Goal: Transaction & Acquisition: Purchase product/service

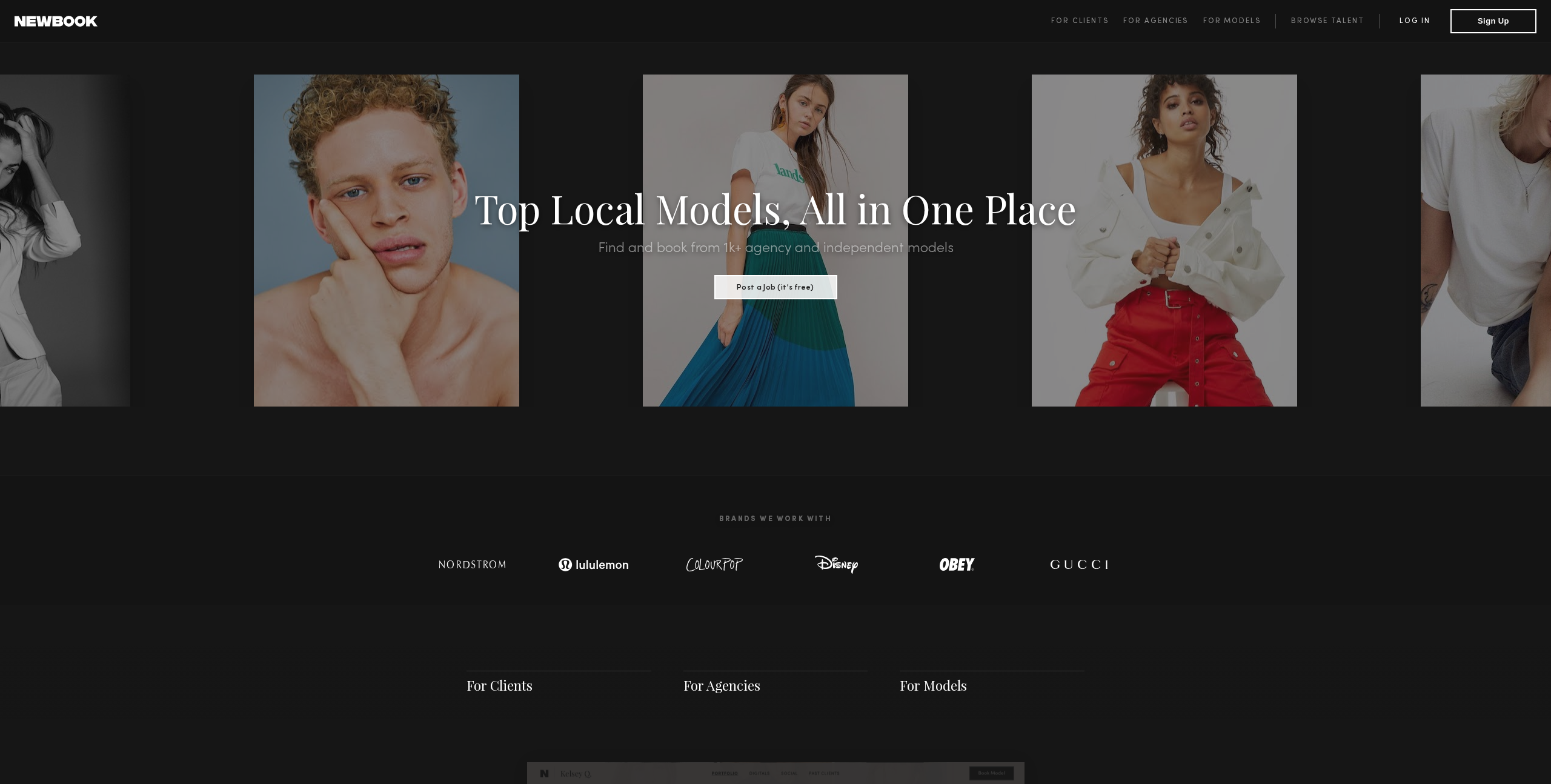
click at [1422, 19] on link "Log in" at bounding box center [1415, 21] width 72 height 14
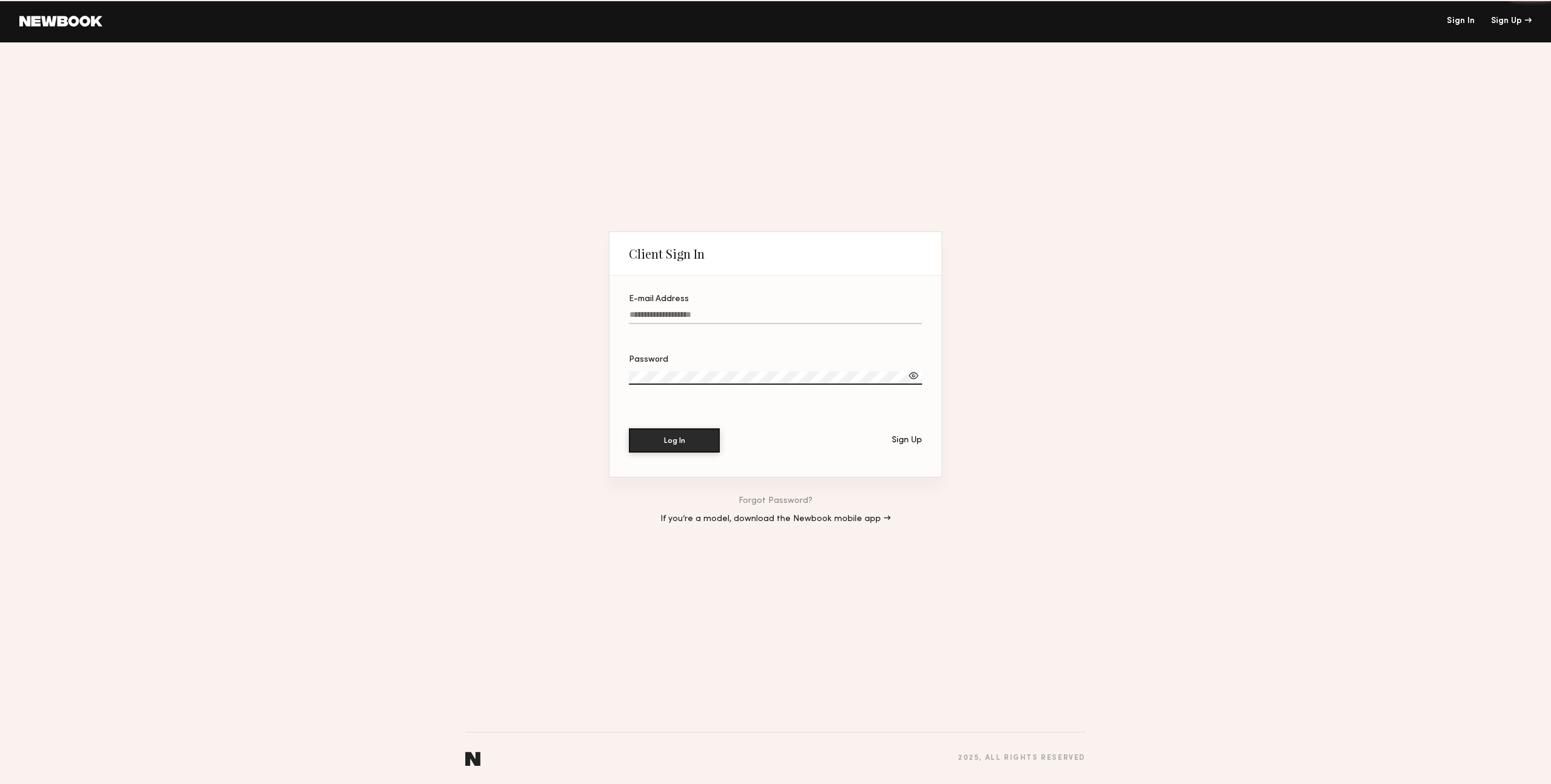
type input "**********"
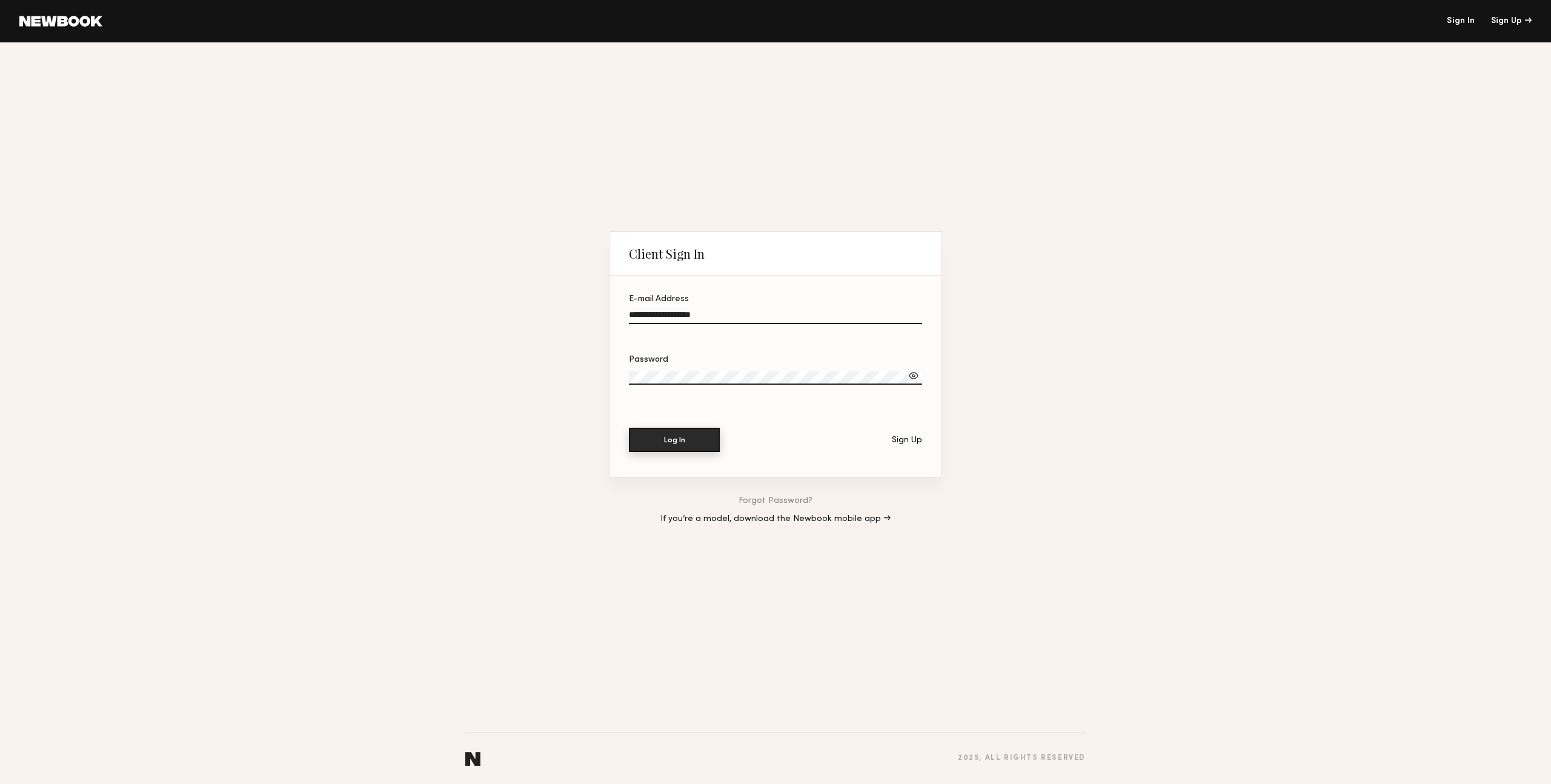
click at [700, 445] on button "Log In" at bounding box center [675, 440] width 91 height 24
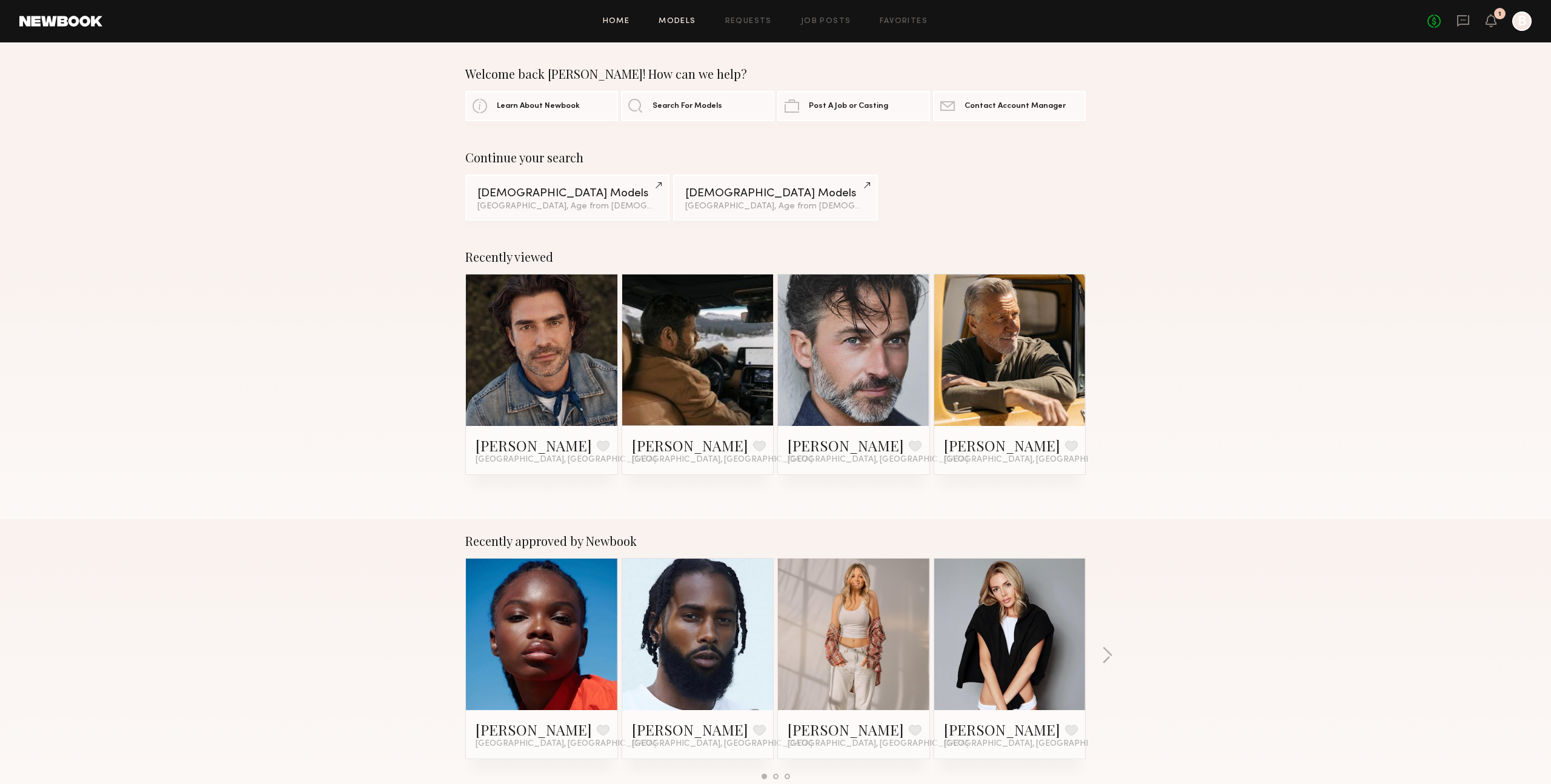
click at [688, 21] on link "Models" at bounding box center [677, 22] width 37 height 8
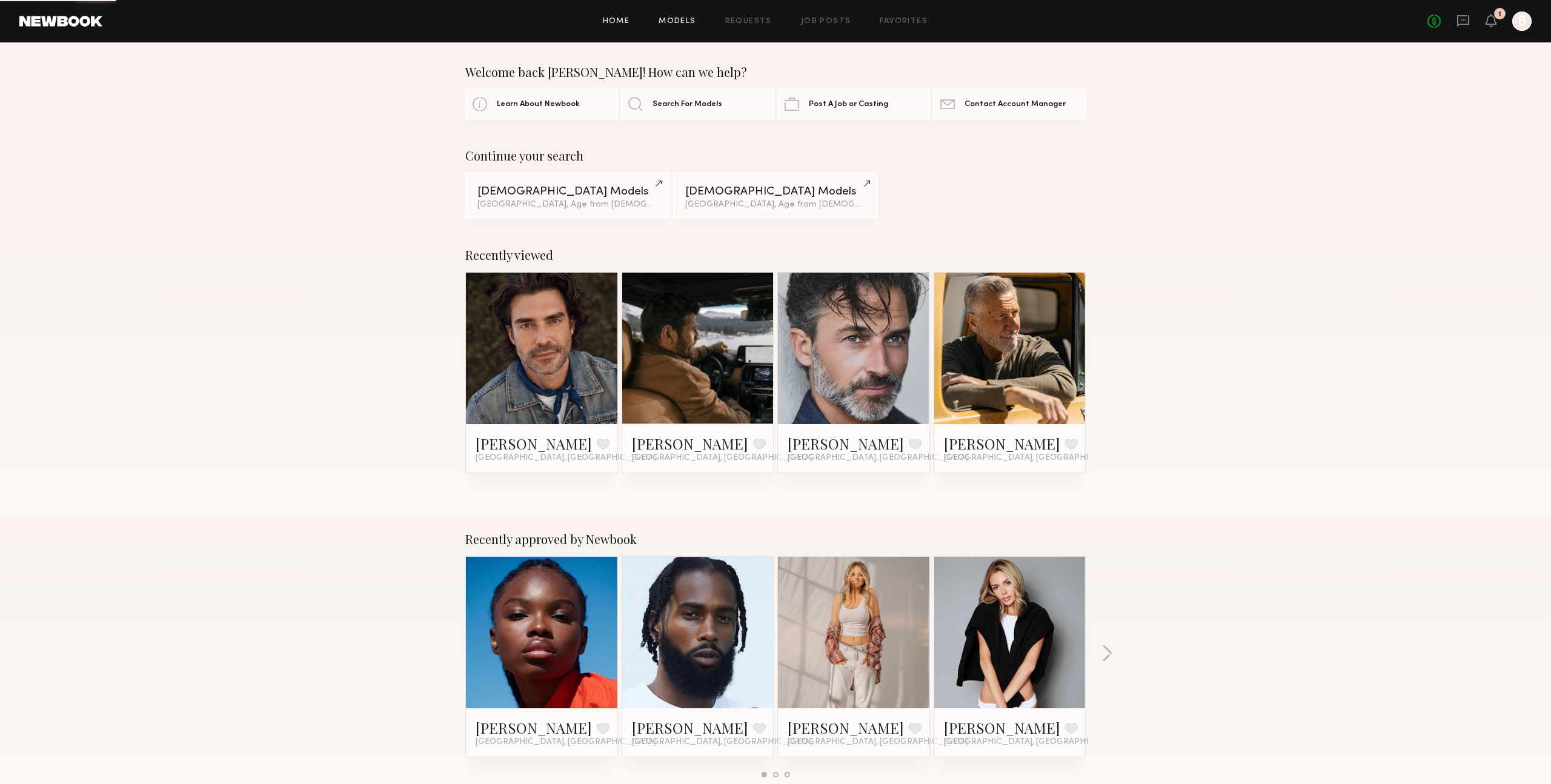
scroll to position [3, 0]
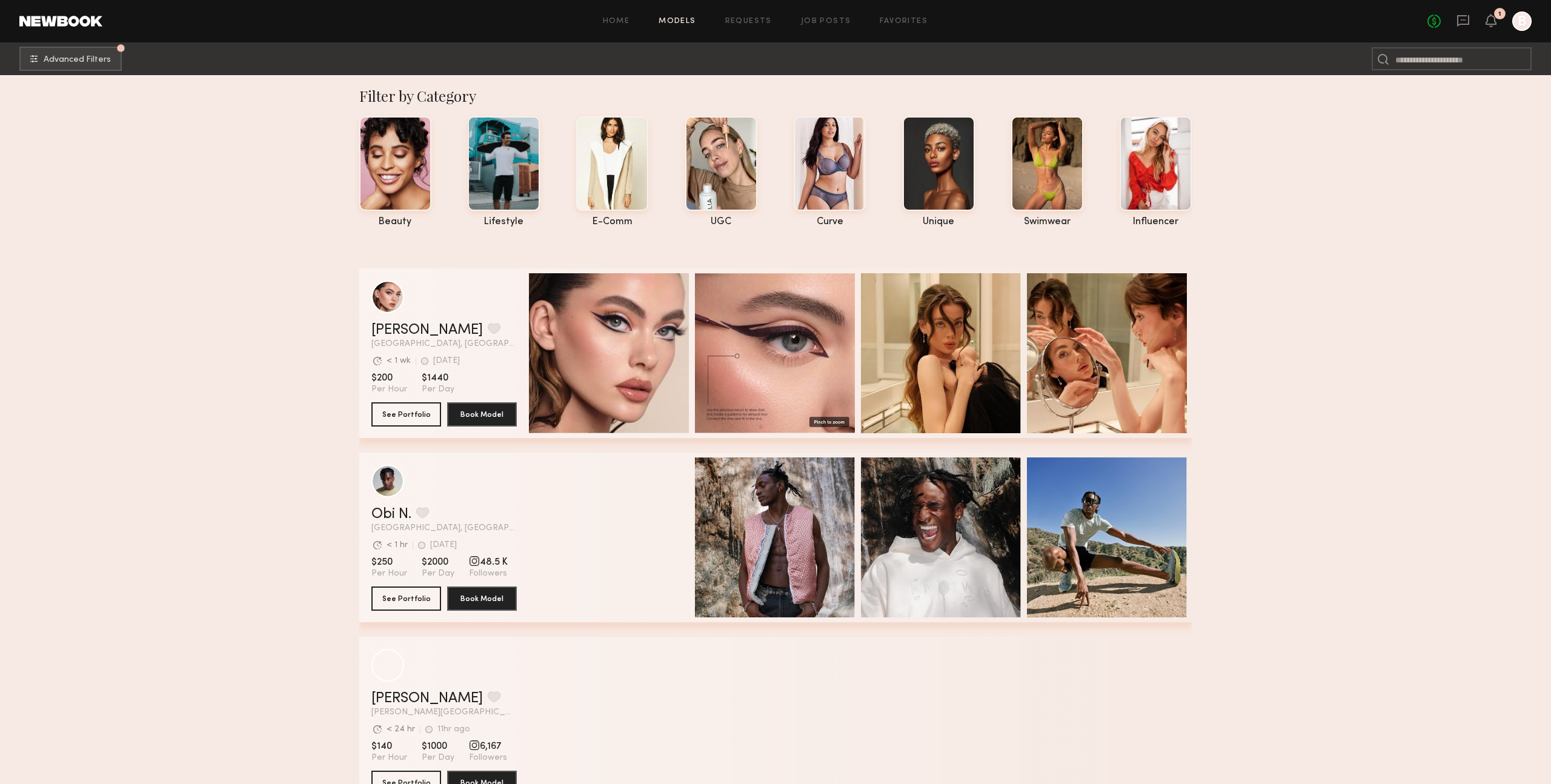
scroll to position [4, 0]
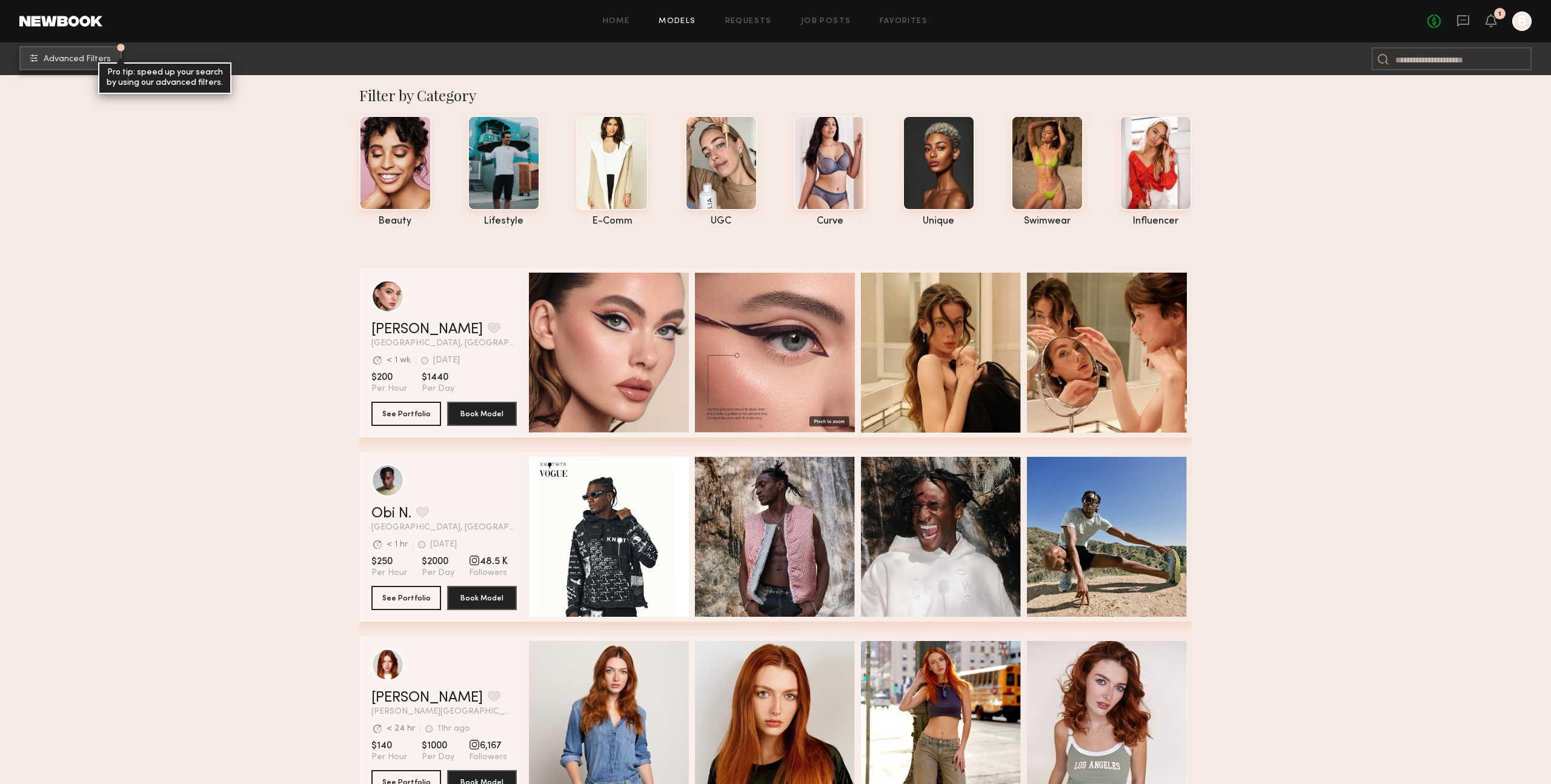
click at [63, 59] on span "Advanced Filters" at bounding box center [77, 59] width 67 height 9
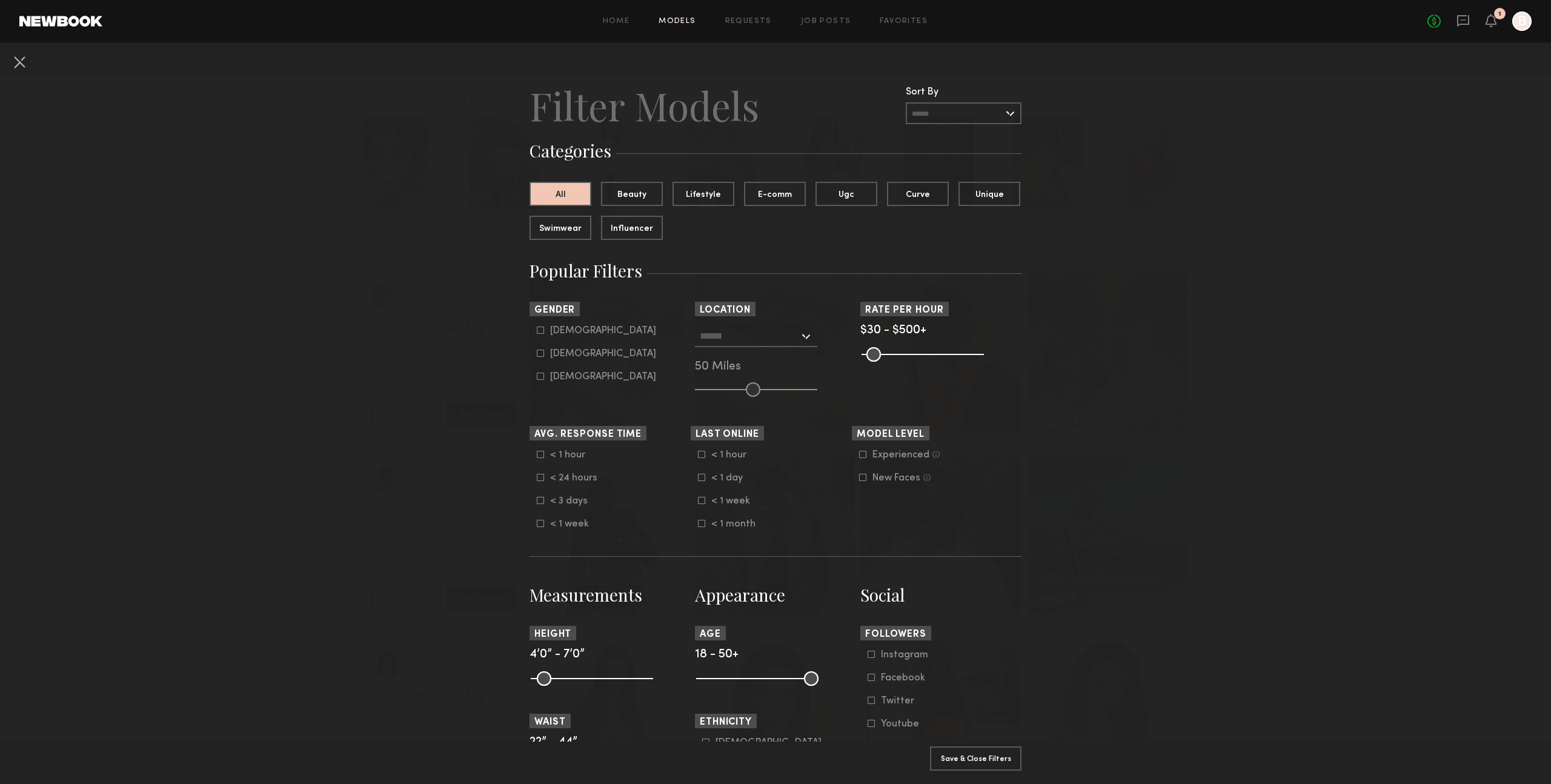
click at [542, 328] on icon at bounding box center [540, 330] width 7 height 7
type input "*"
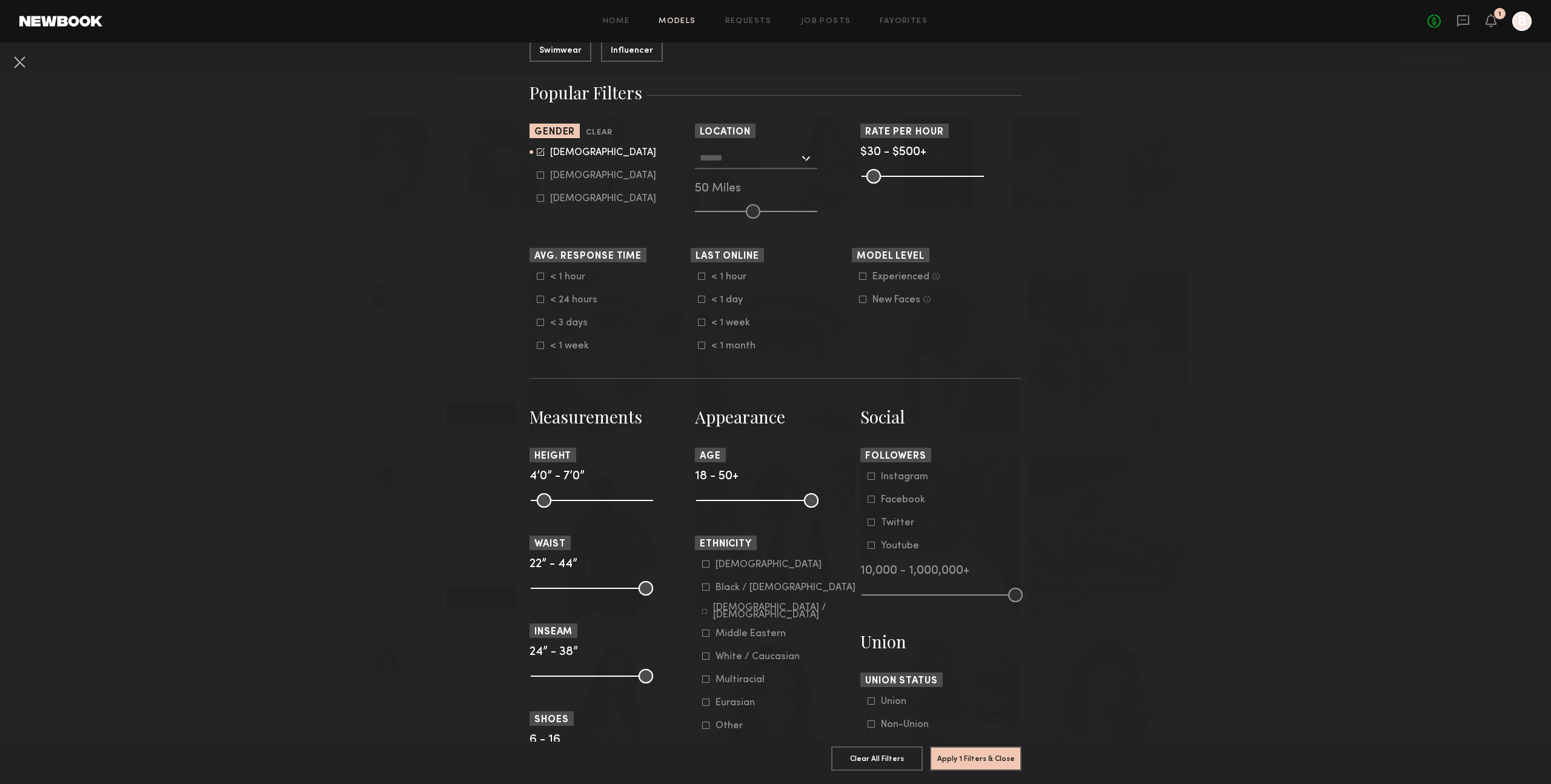
scroll to position [181, 0]
type input "**"
drag, startPoint x: 706, startPoint y: 500, endPoint x: 746, endPoint y: 502, distance: 40.0
click at [746, 502] on input "range" at bounding box center [757, 497] width 123 height 14
click at [380, 458] on nb-browse-filters "Clear All Filter Models Filter Models Sort By Clear Rate LOW TO HIGH HIGH TO LO…" at bounding box center [775, 525] width 1551 height 1328
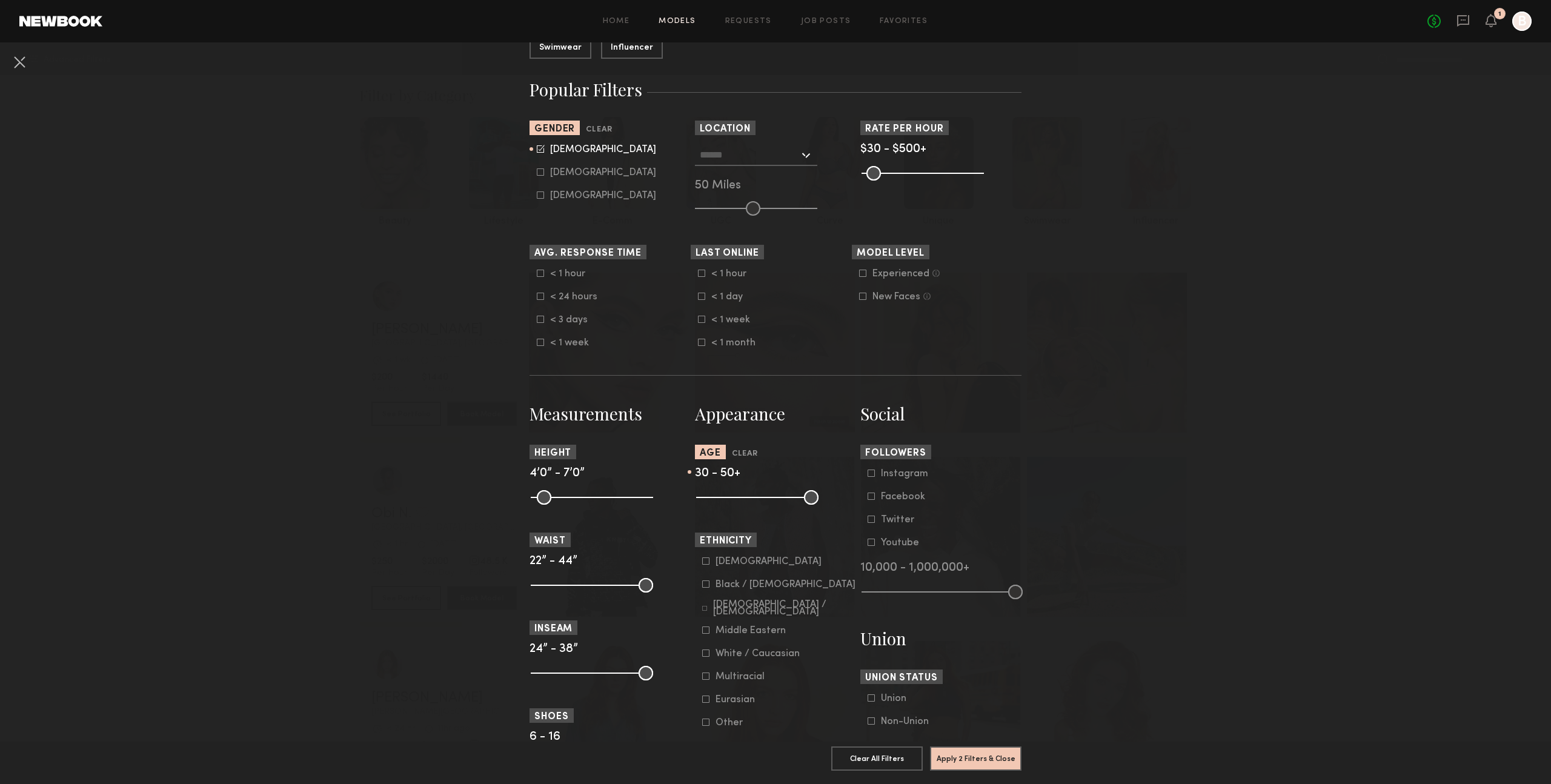
scroll to position [0, 0]
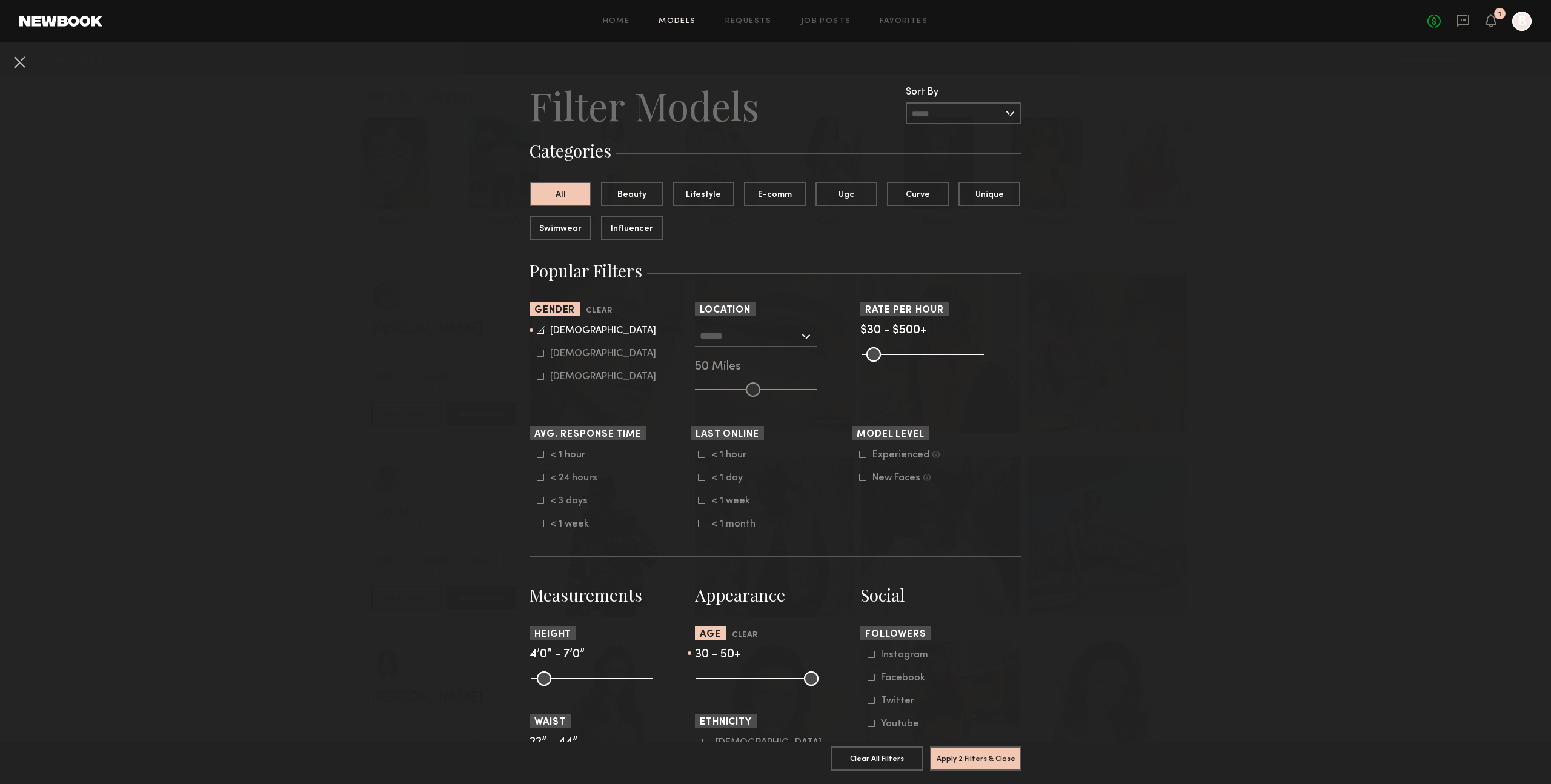
click at [753, 331] on input "text" at bounding box center [749, 335] width 100 height 20
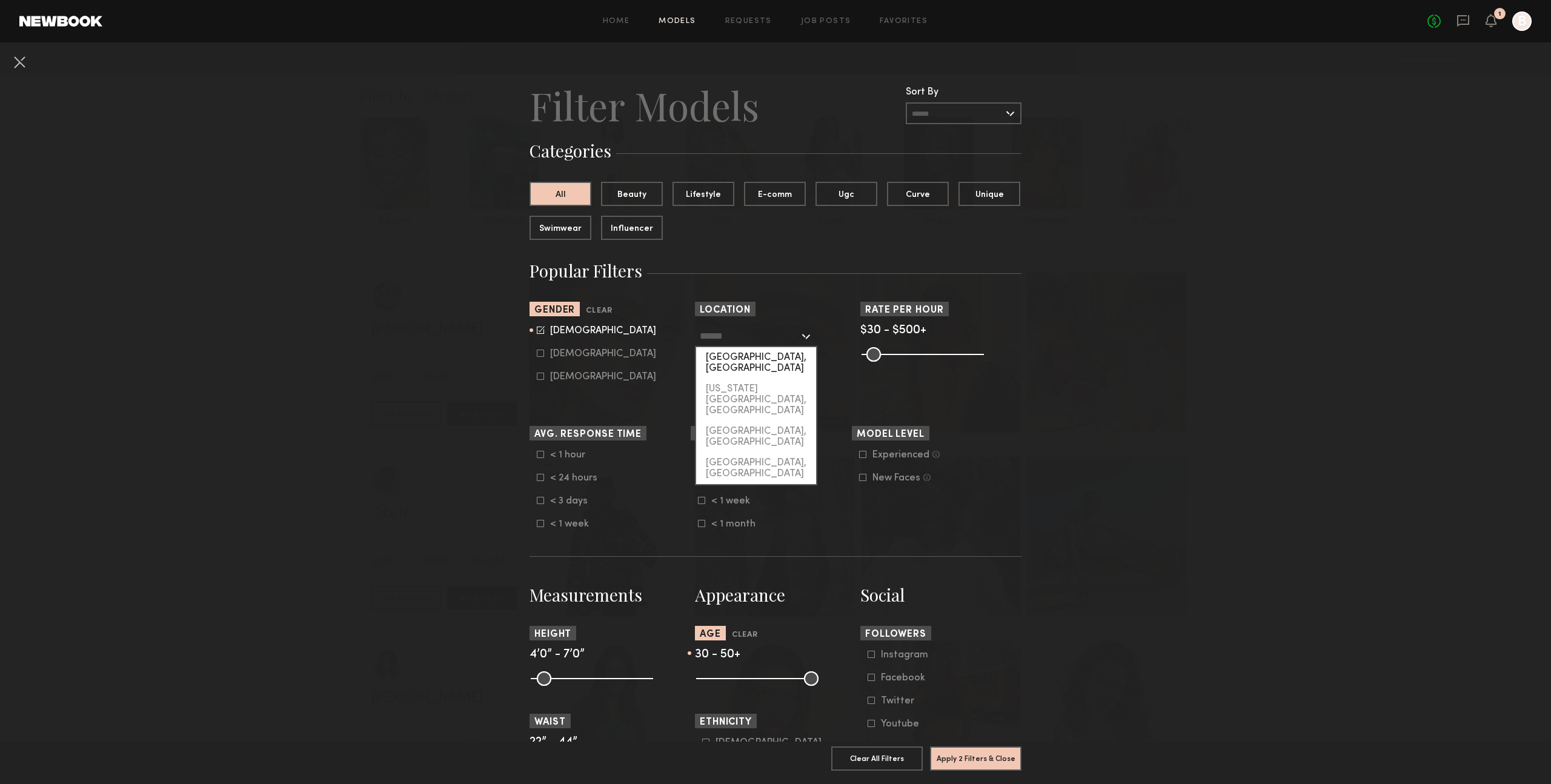
click at [753, 355] on div "[GEOGRAPHIC_DATA], [GEOGRAPHIC_DATA]" at bounding box center [756, 363] width 120 height 32
type input "**********"
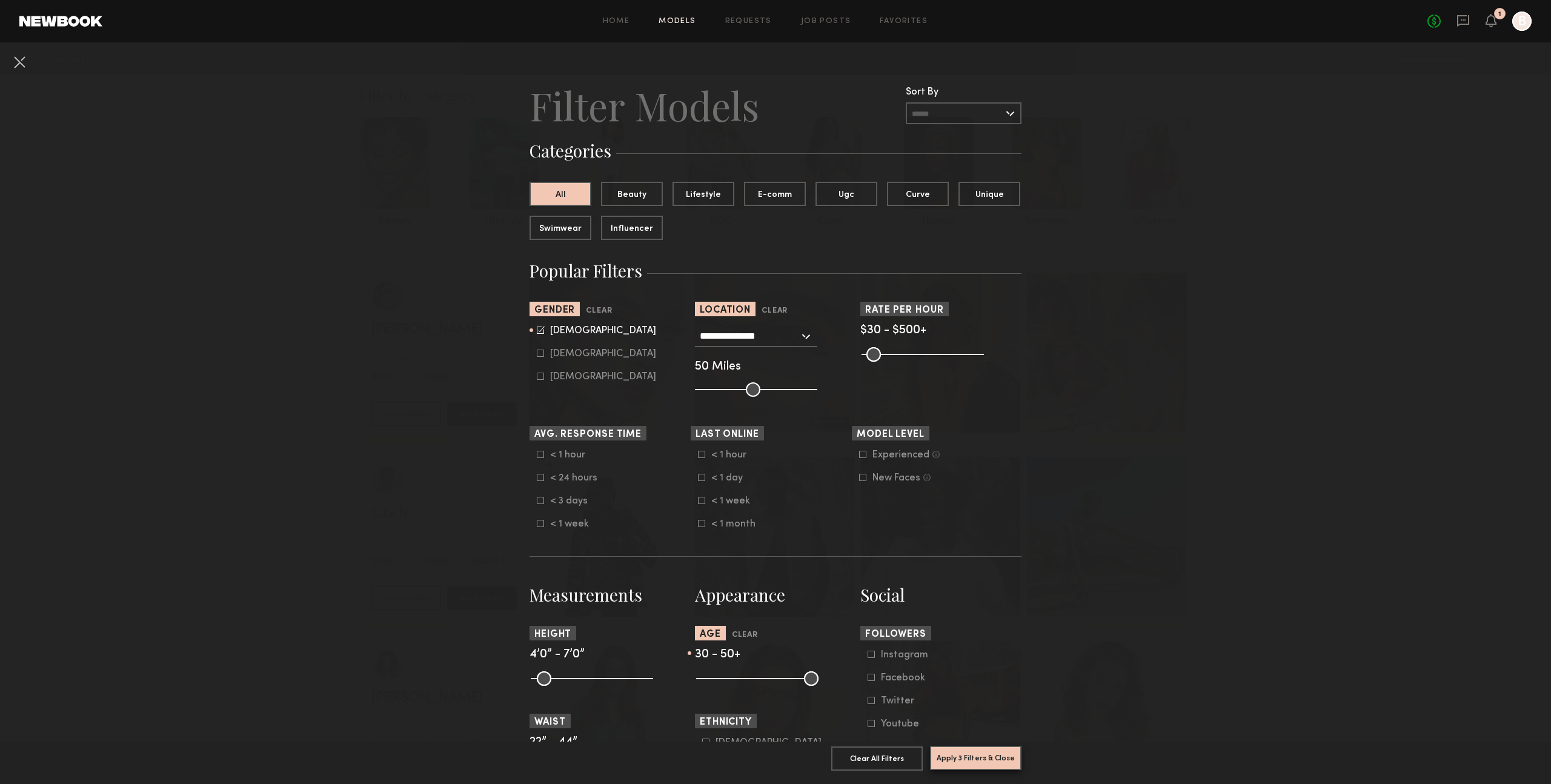
click at [981, 761] on button "Apply 3 Filters & Close" at bounding box center [975, 758] width 91 height 24
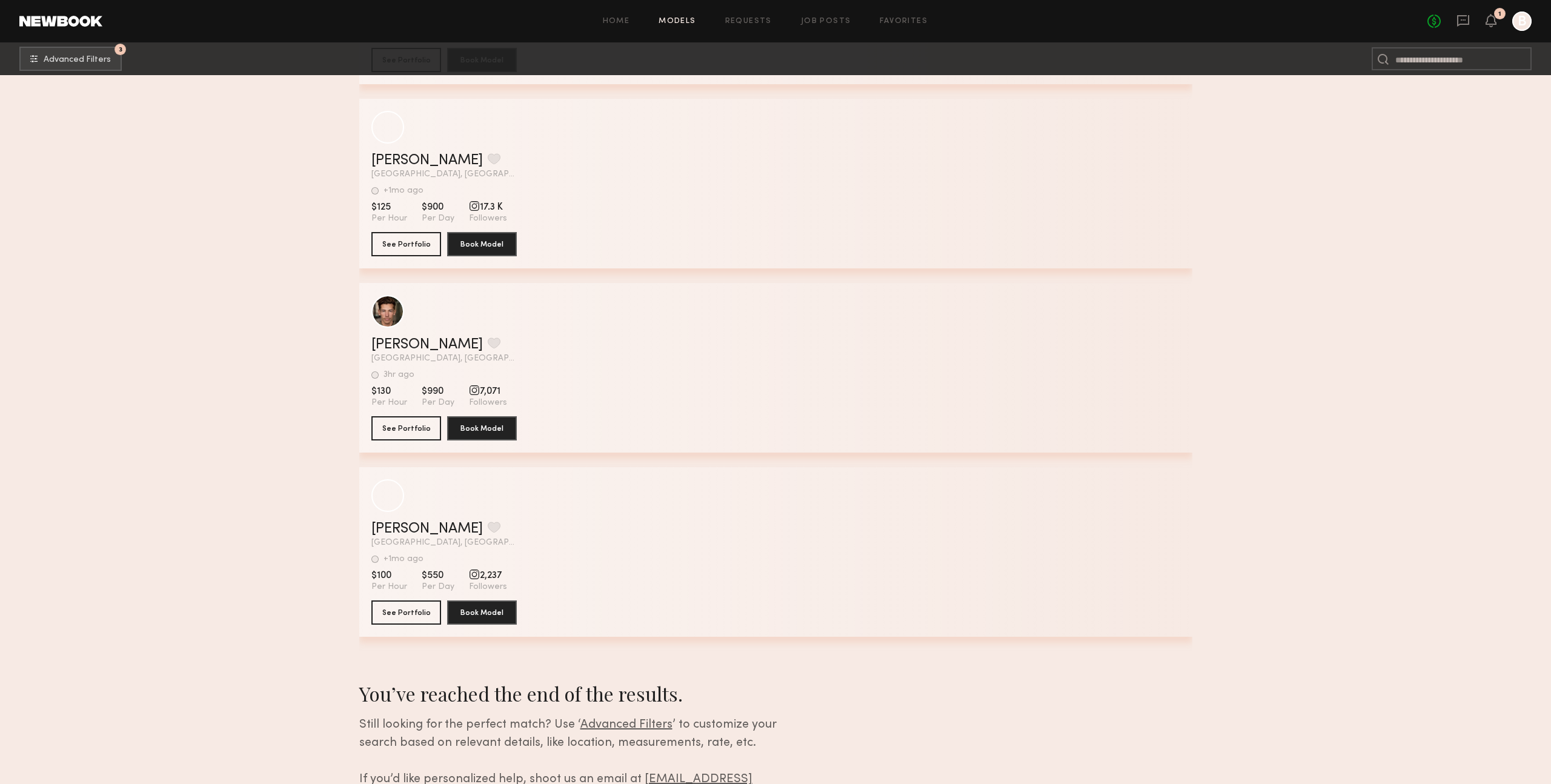
scroll to position [79243, 0]
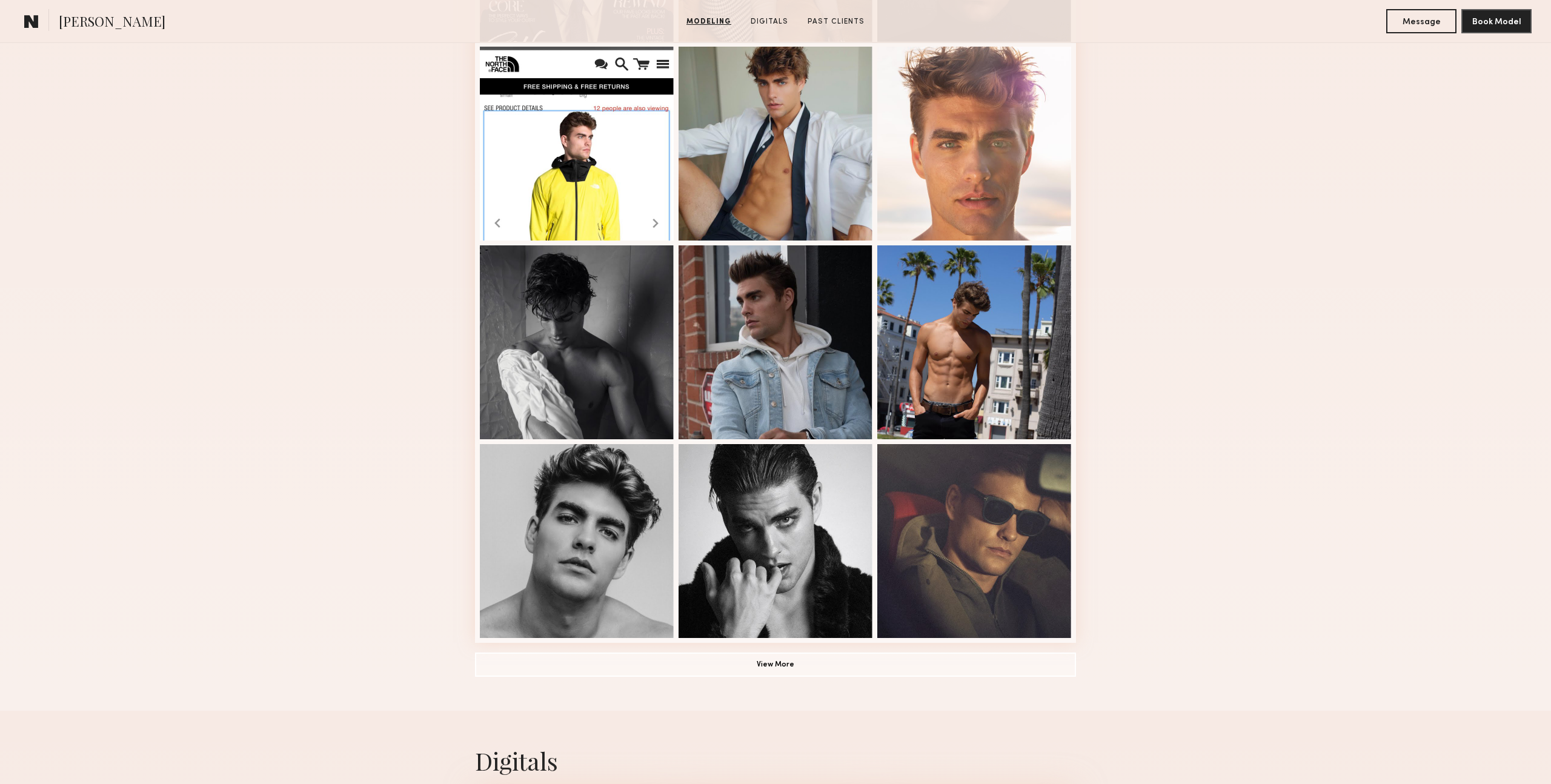
scroll to position [513, 0]
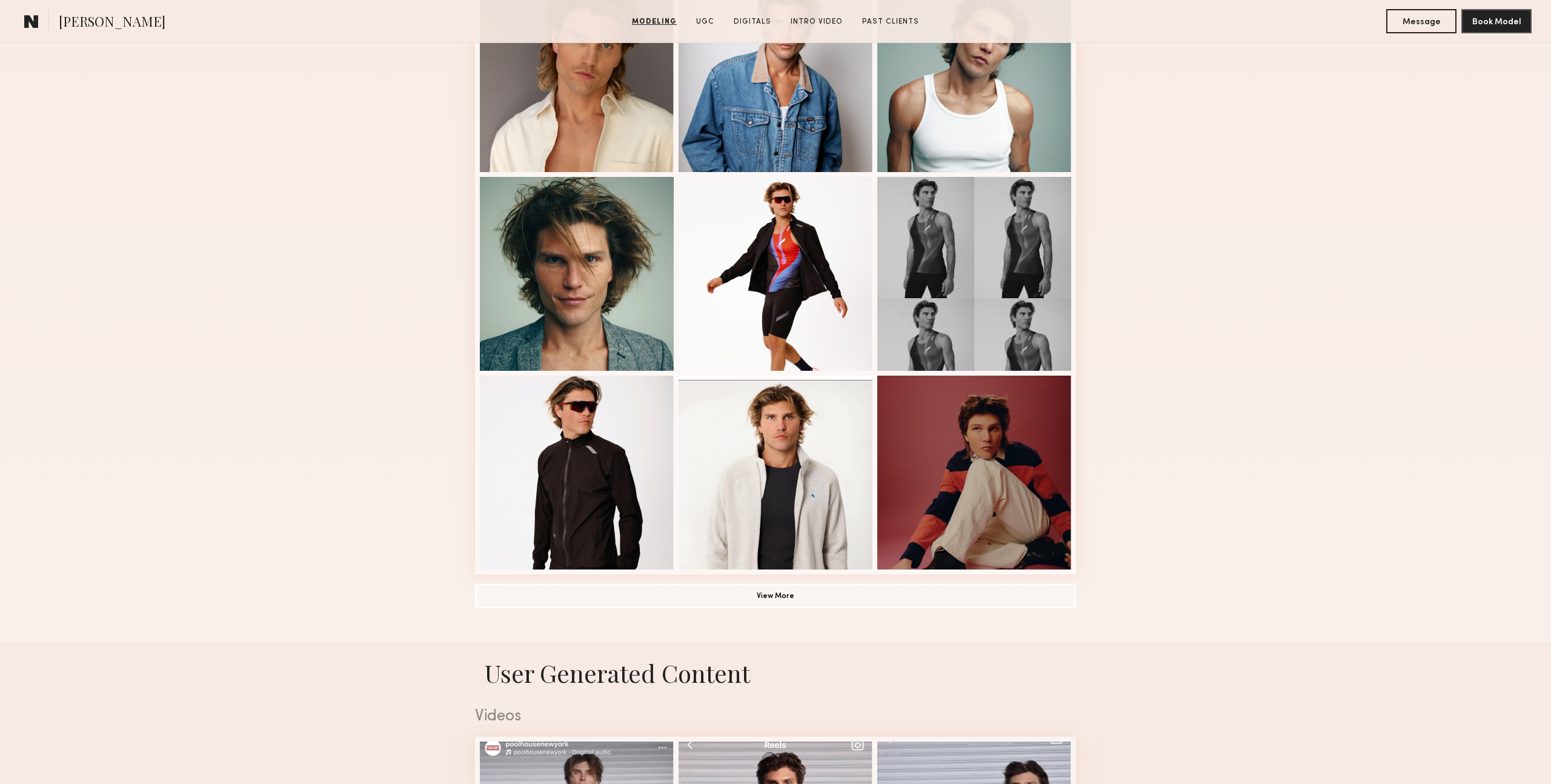
scroll to position [581, 0]
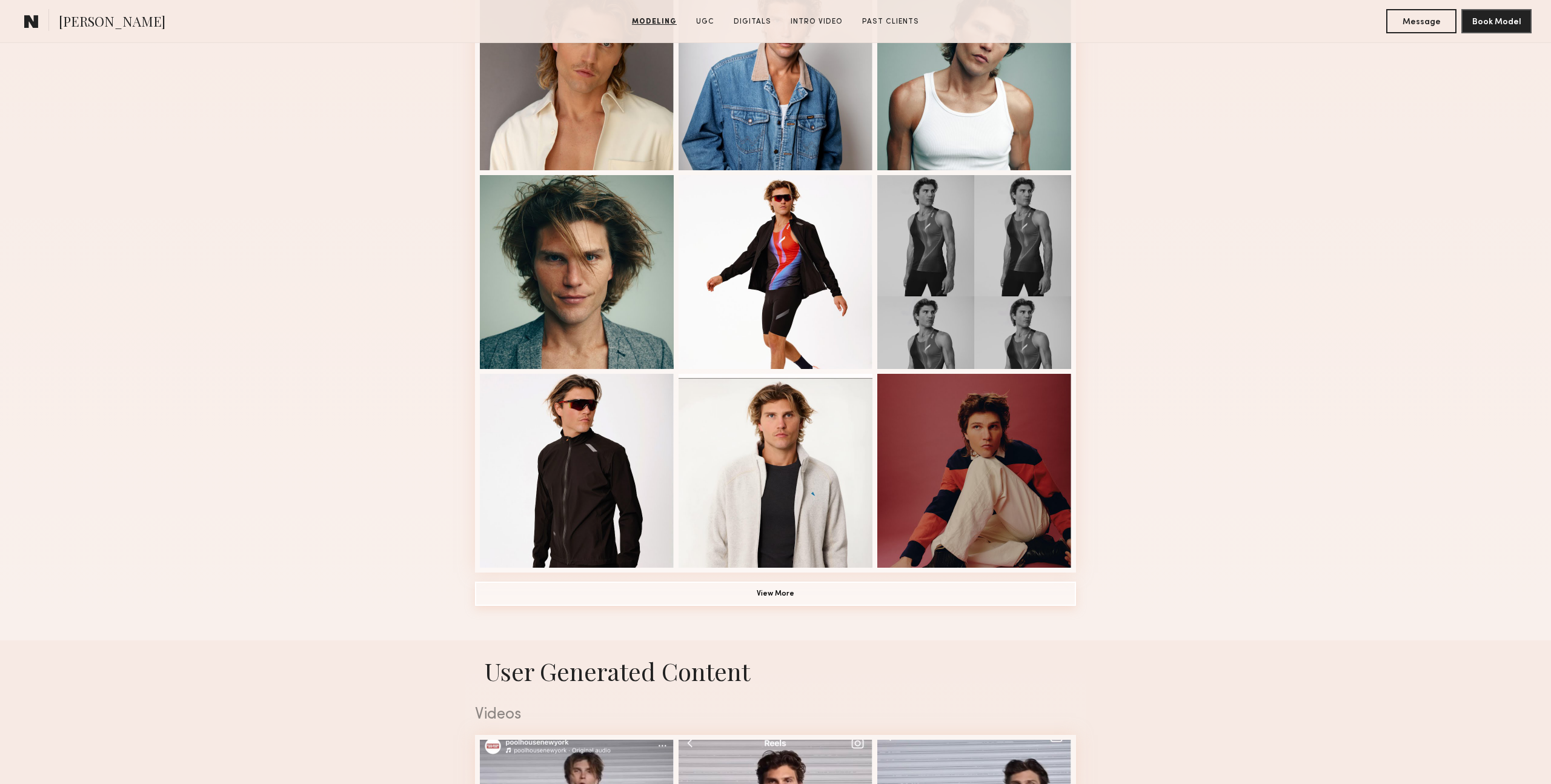
click at [692, 592] on button "View More" at bounding box center [775, 594] width 601 height 24
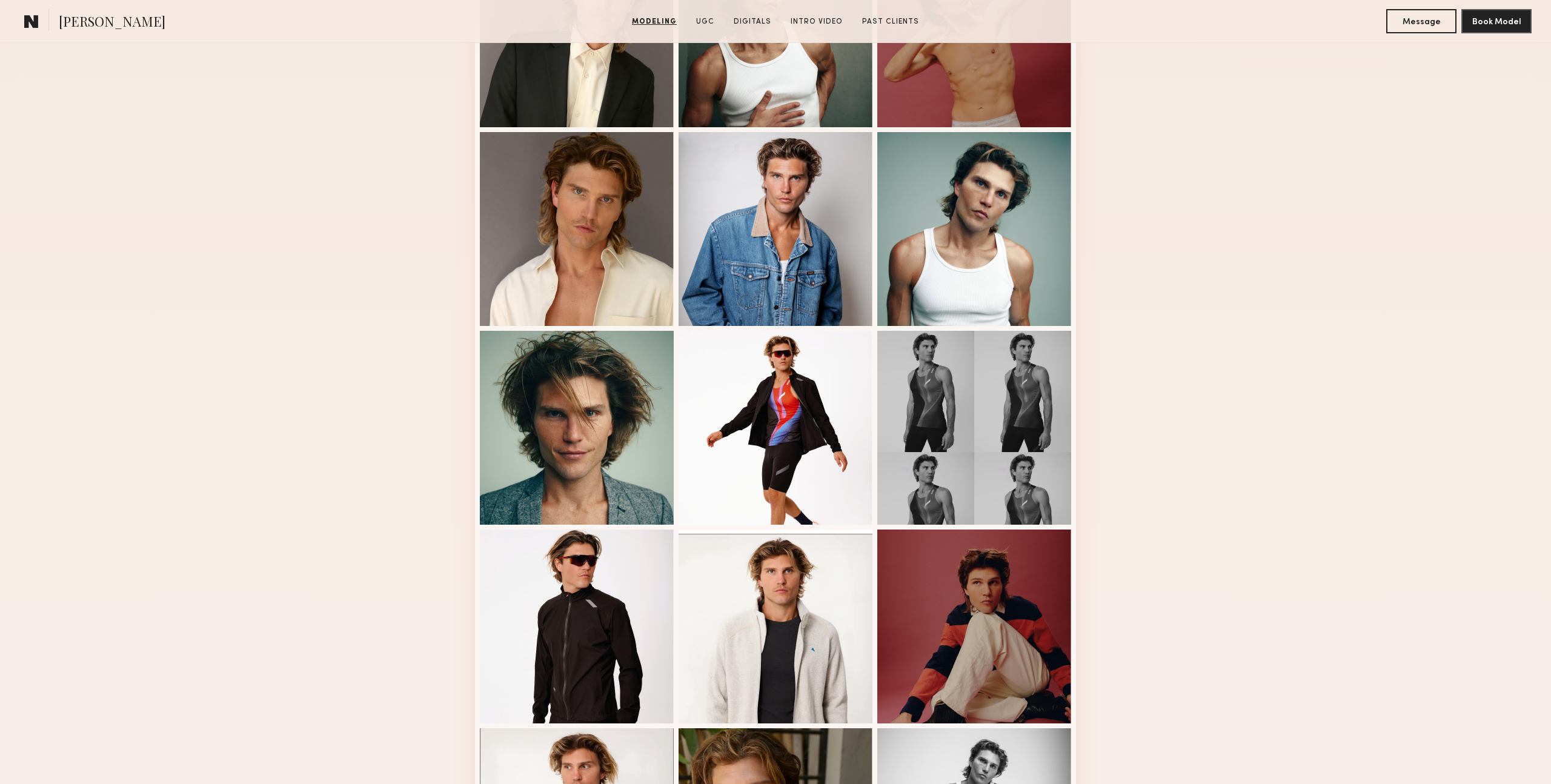
scroll to position [26, 0]
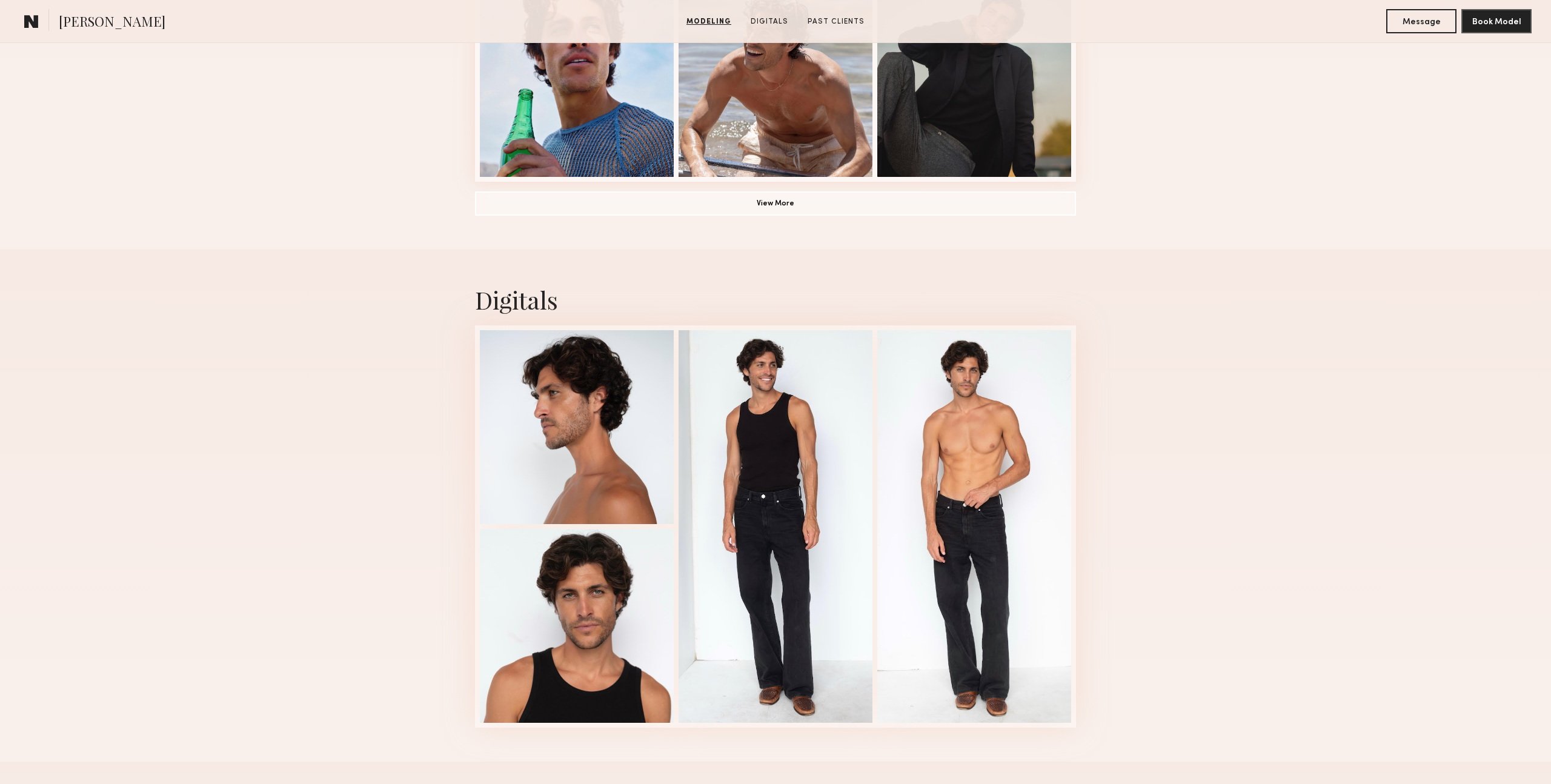
scroll to position [1122, 0]
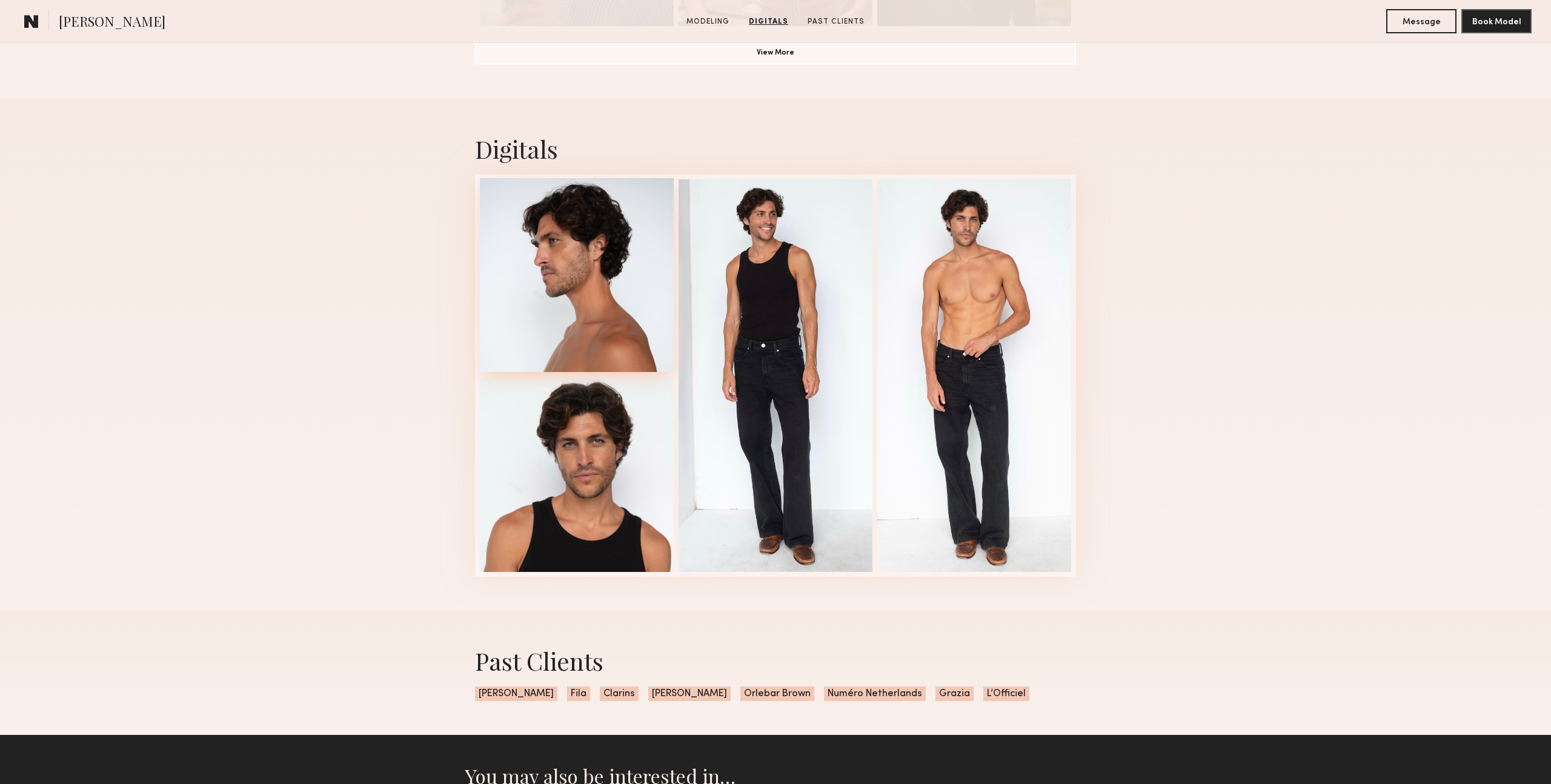
click at [541, 312] on div at bounding box center [577, 275] width 194 height 194
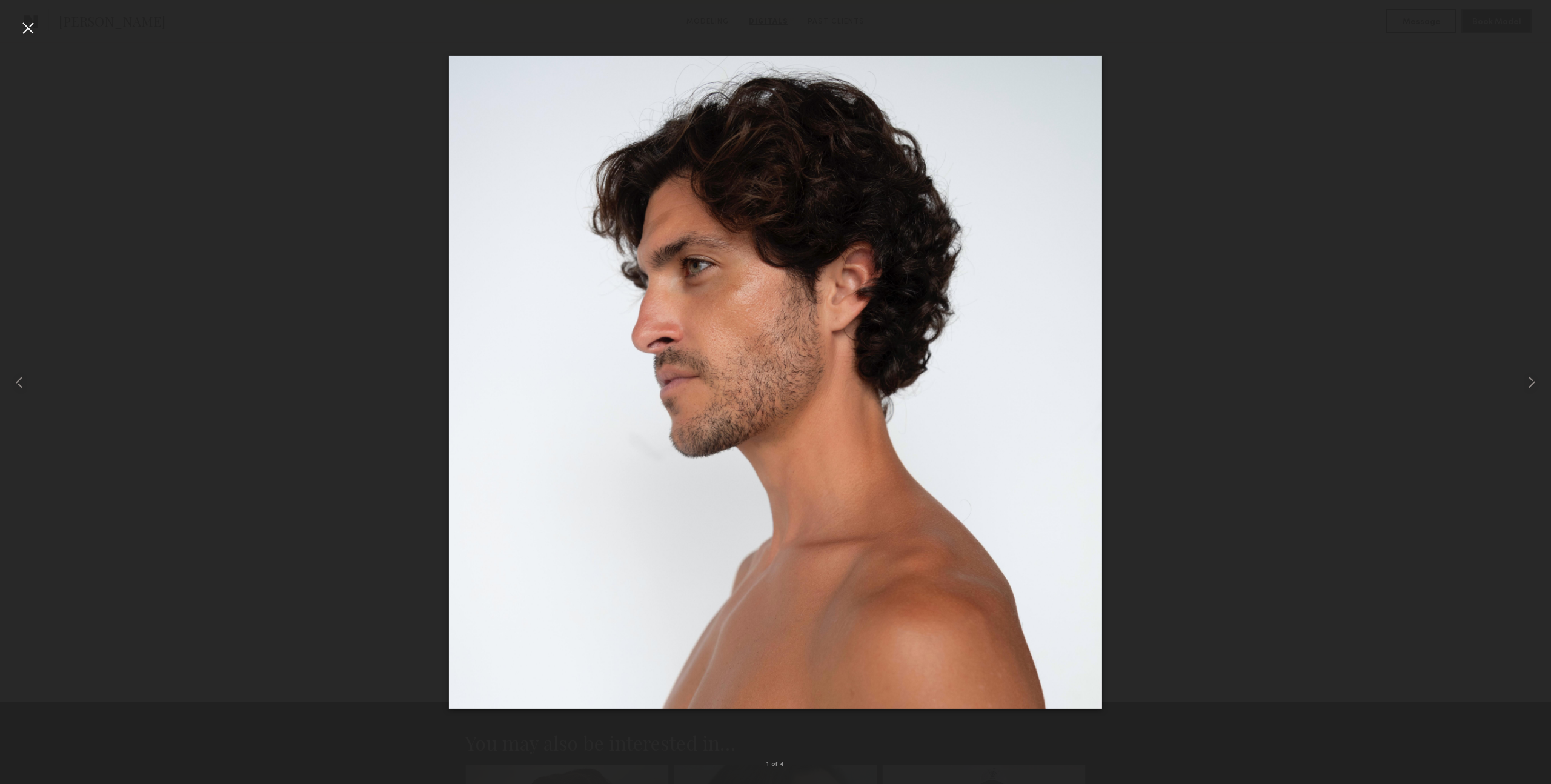
scroll to position [1159, 0]
click at [364, 297] on div at bounding box center [775, 383] width 1551 height 726
click at [28, 29] on div at bounding box center [28, 28] width 20 height 20
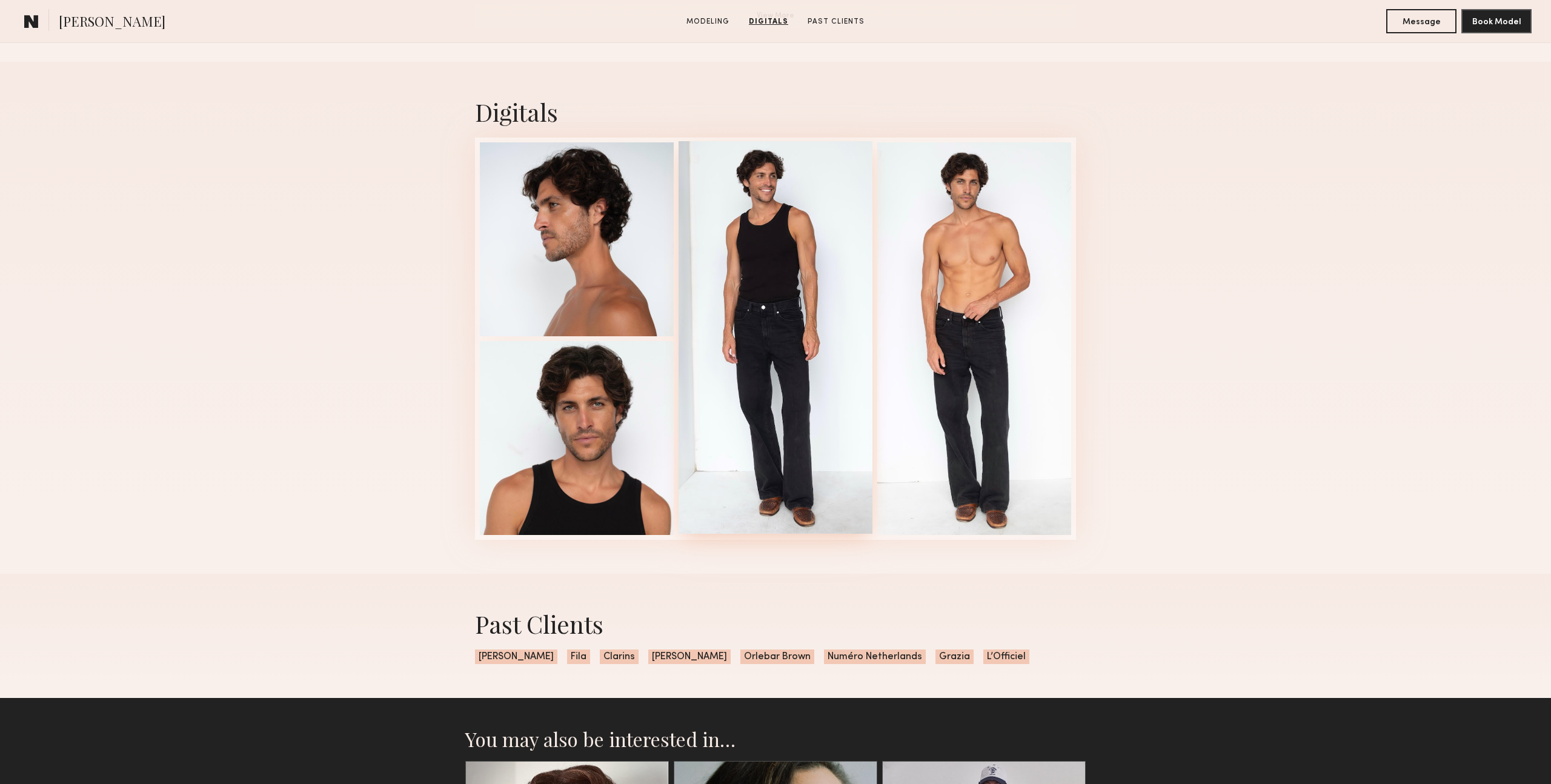
click at [749, 276] on div at bounding box center [775, 337] width 194 height 393
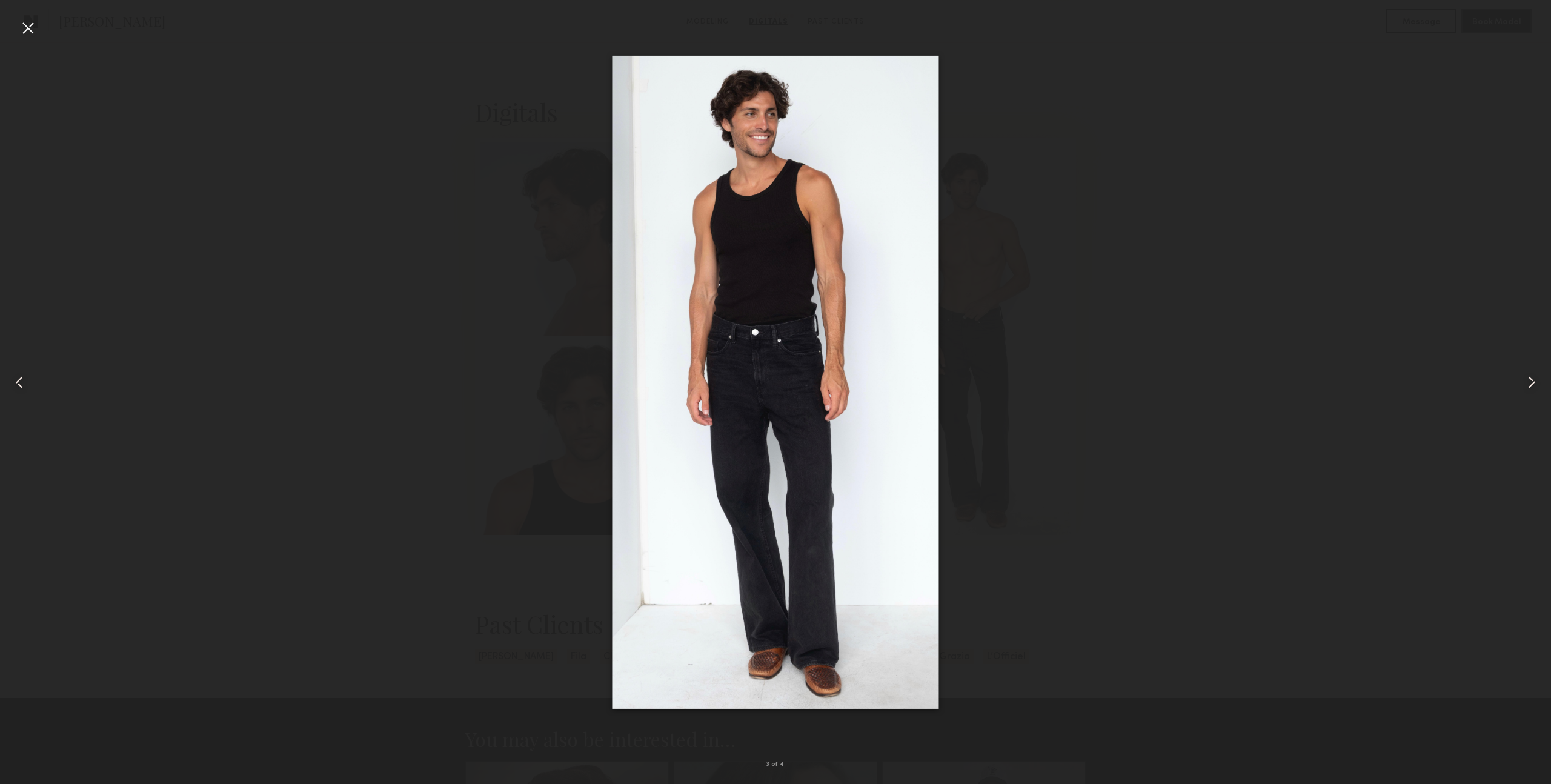
drag, startPoint x: 22, startPoint y: 26, endPoint x: 26, endPoint y: 33, distance: 8.1
click at [23, 26] on div at bounding box center [28, 28] width 20 height 20
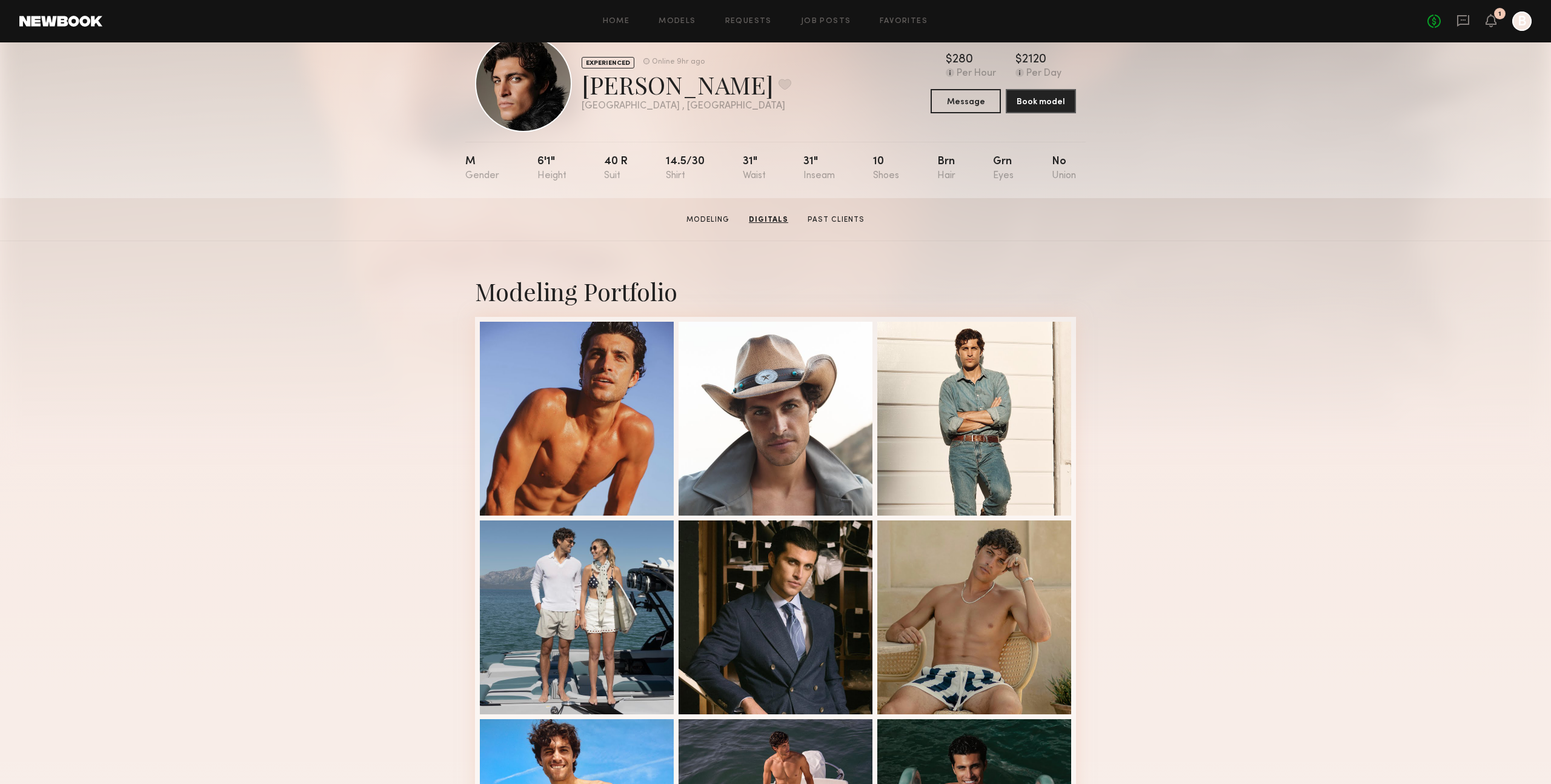
scroll to position [0, 0]
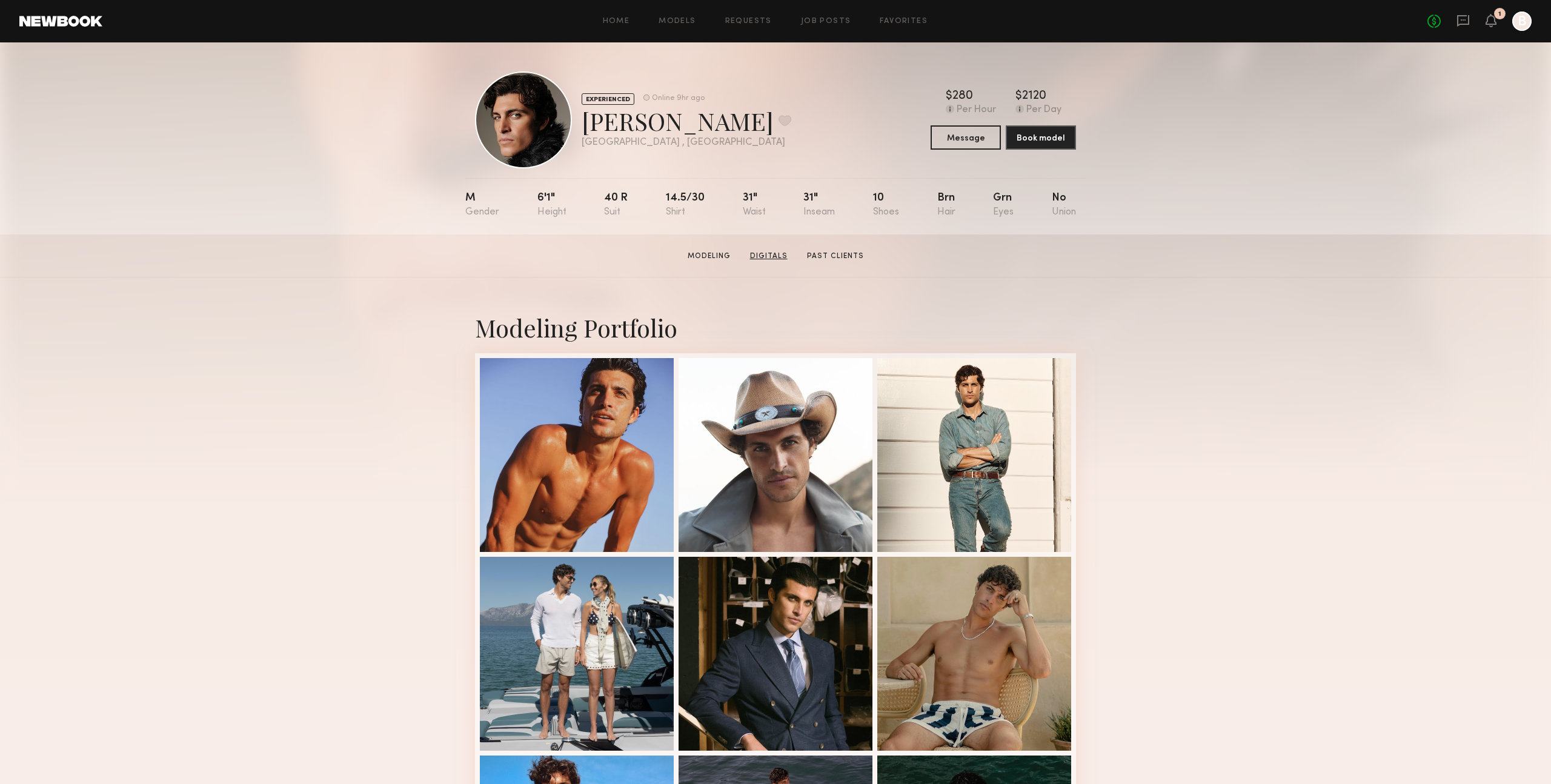
click at [766, 256] on link "Digitals" at bounding box center [769, 256] width 47 height 11
drag, startPoint x: 583, startPoint y: 123, endPoint x: 696, endPoint y: 125, distance: 113.0
click at [696, 125] on div "Antonio O. Favorite" at bounding box center [687, 121] width 210 height 32
copy div "Antonio O."
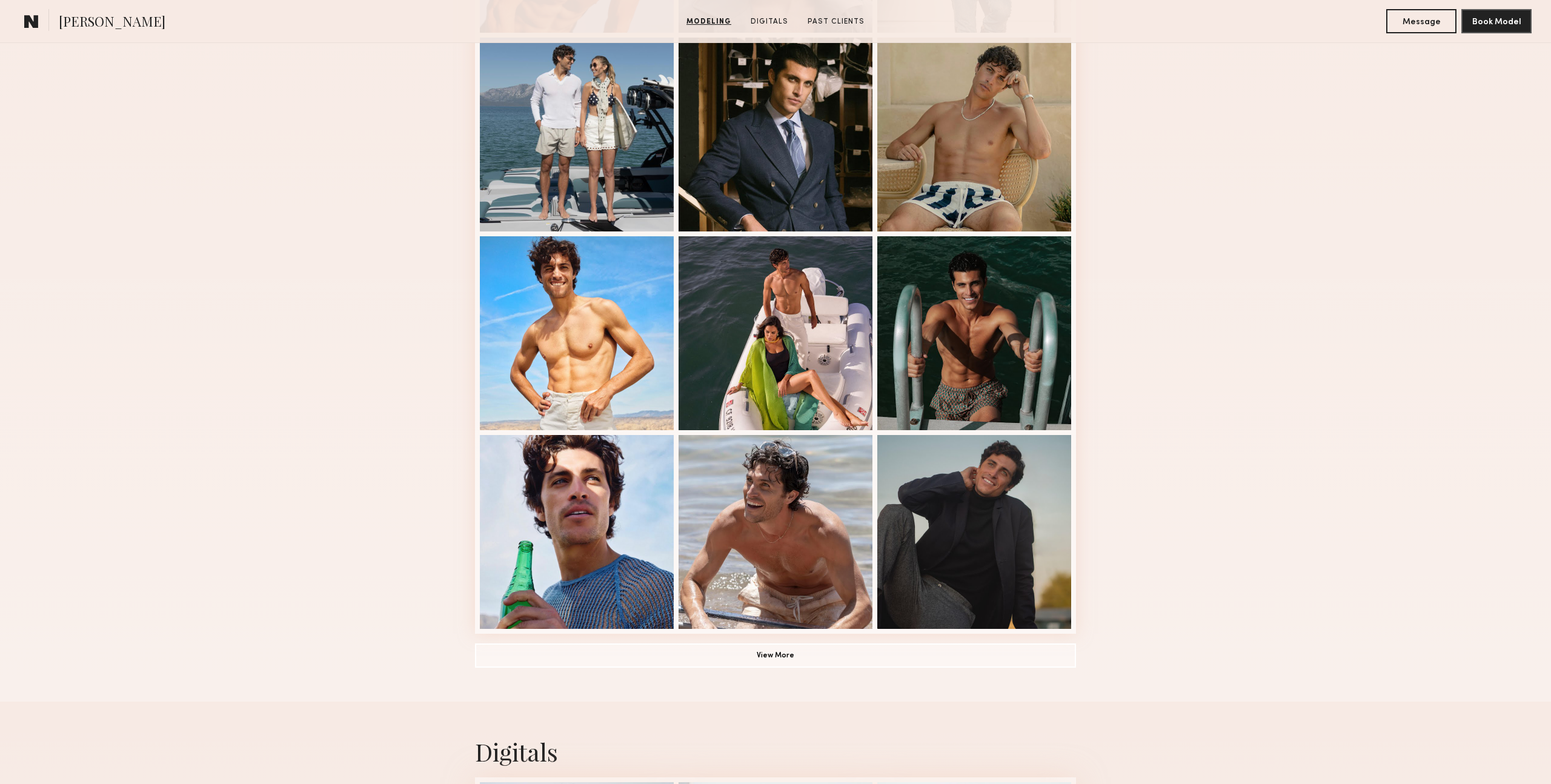
scroll to position [305, 0]
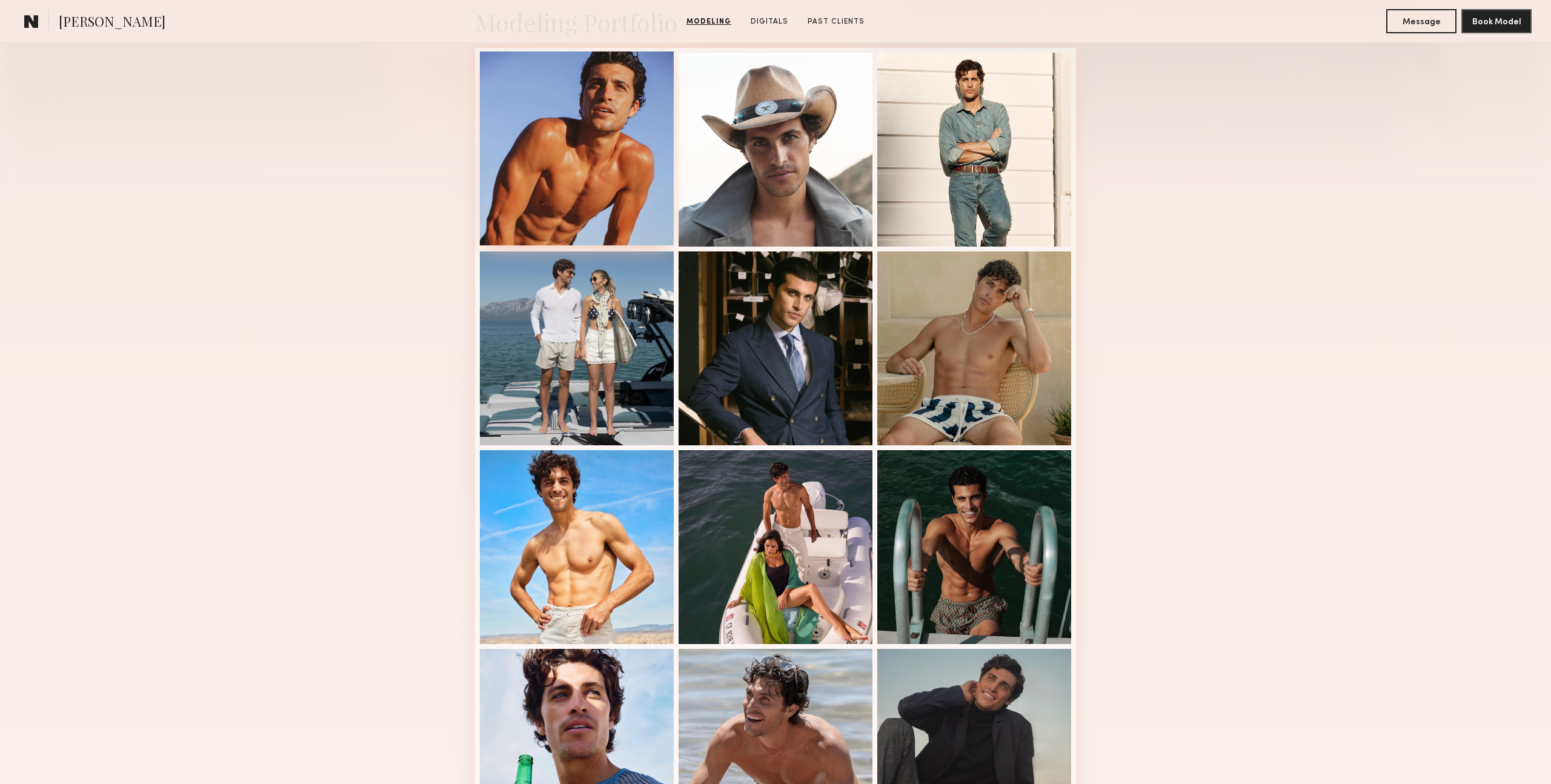
click at [587, 133] on div at bounding box center [577, 148] width 194 height 194
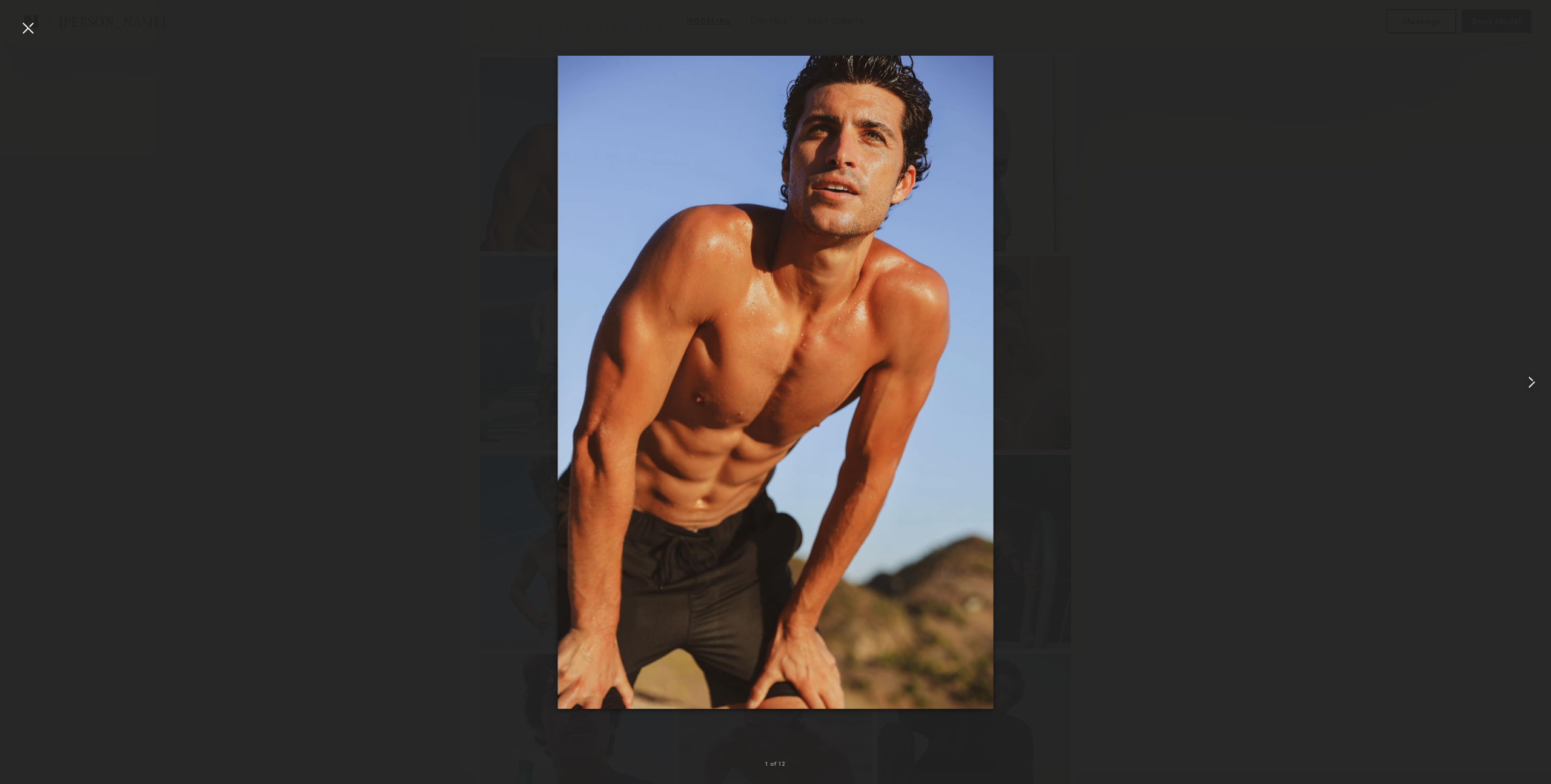
scroll to position [302, 0]
click at [1530, 378] on common-icon at bounding box center [1532, 382] width 20 height 20
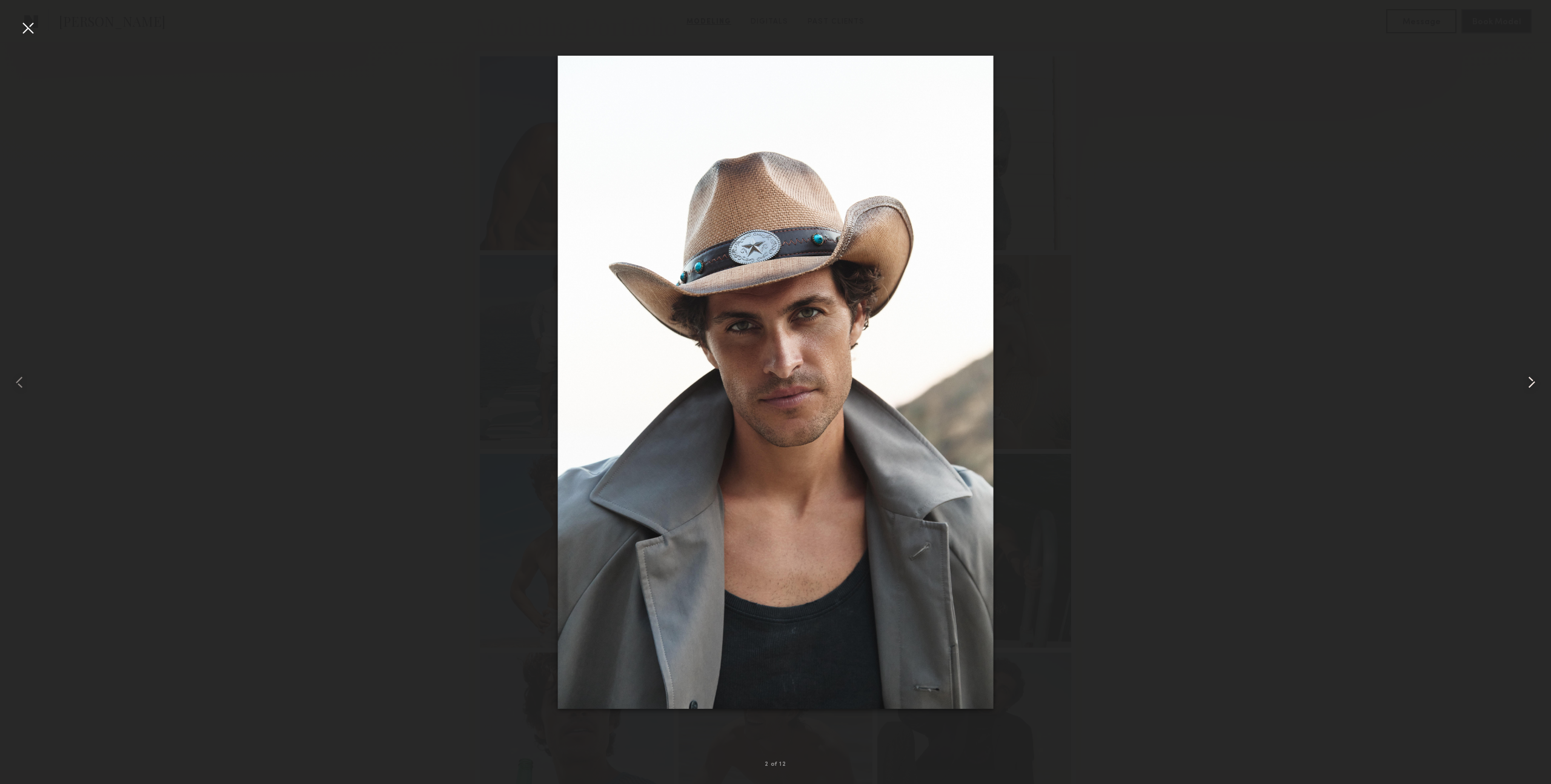
click at [1530, 378] on common-icon at bounding box center [1532, 382] width 20 height 20
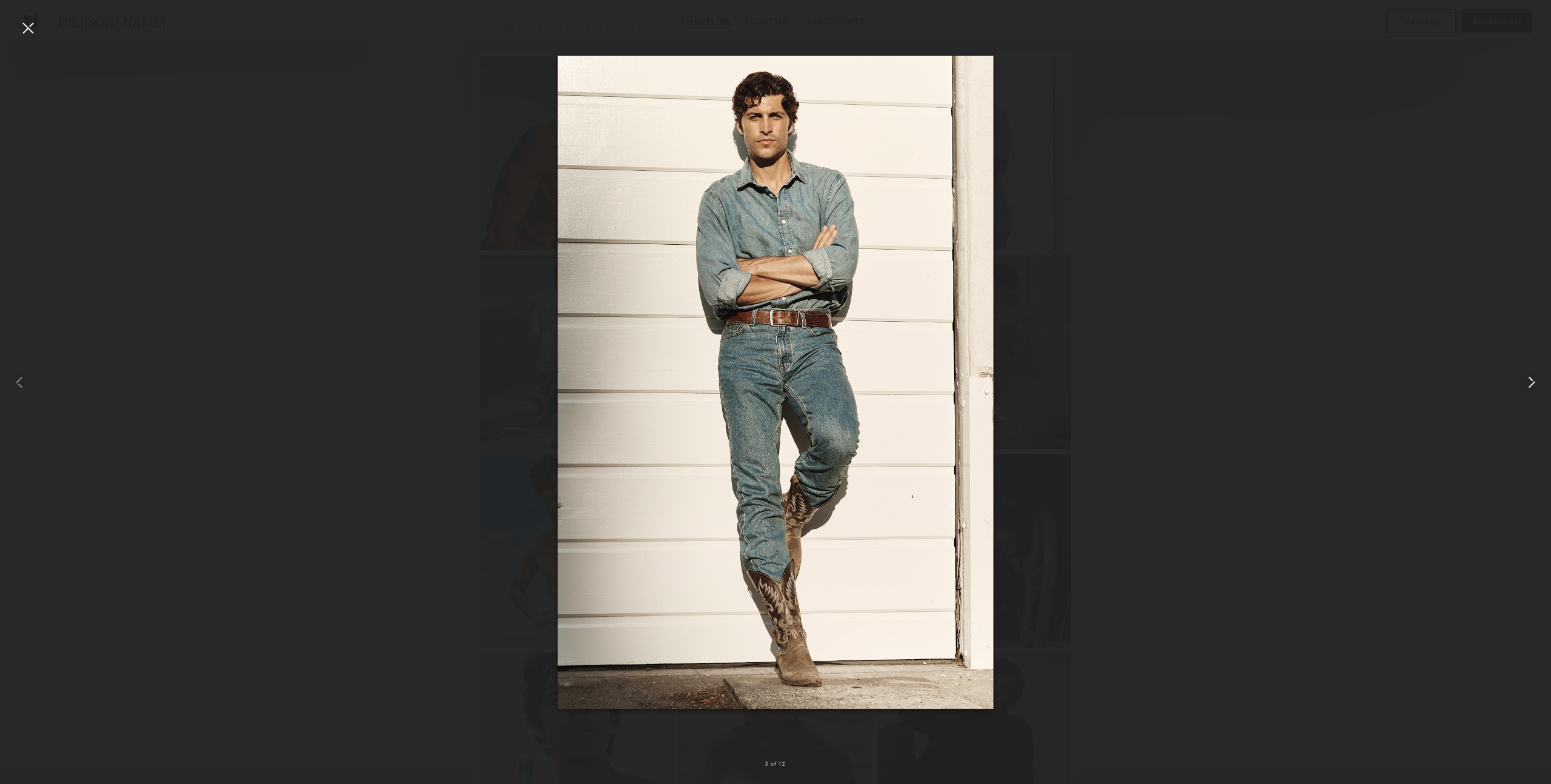
click at [1530, 378] on common-icon at bounding box center [1532, 382] width 20 height 20
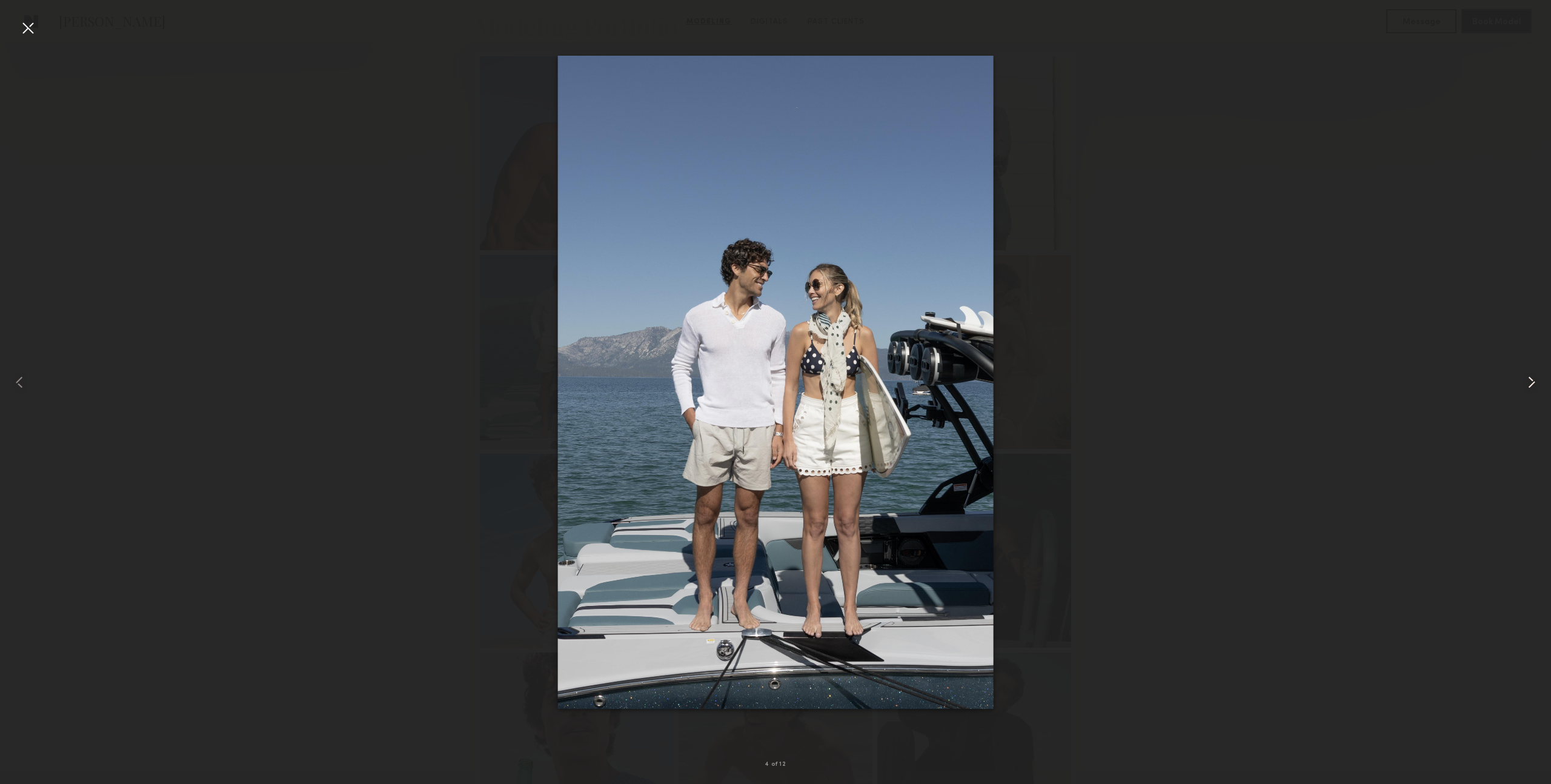
click at [1530, 378] on common-icon at bounding box center [1532, 382] width 20 height 20
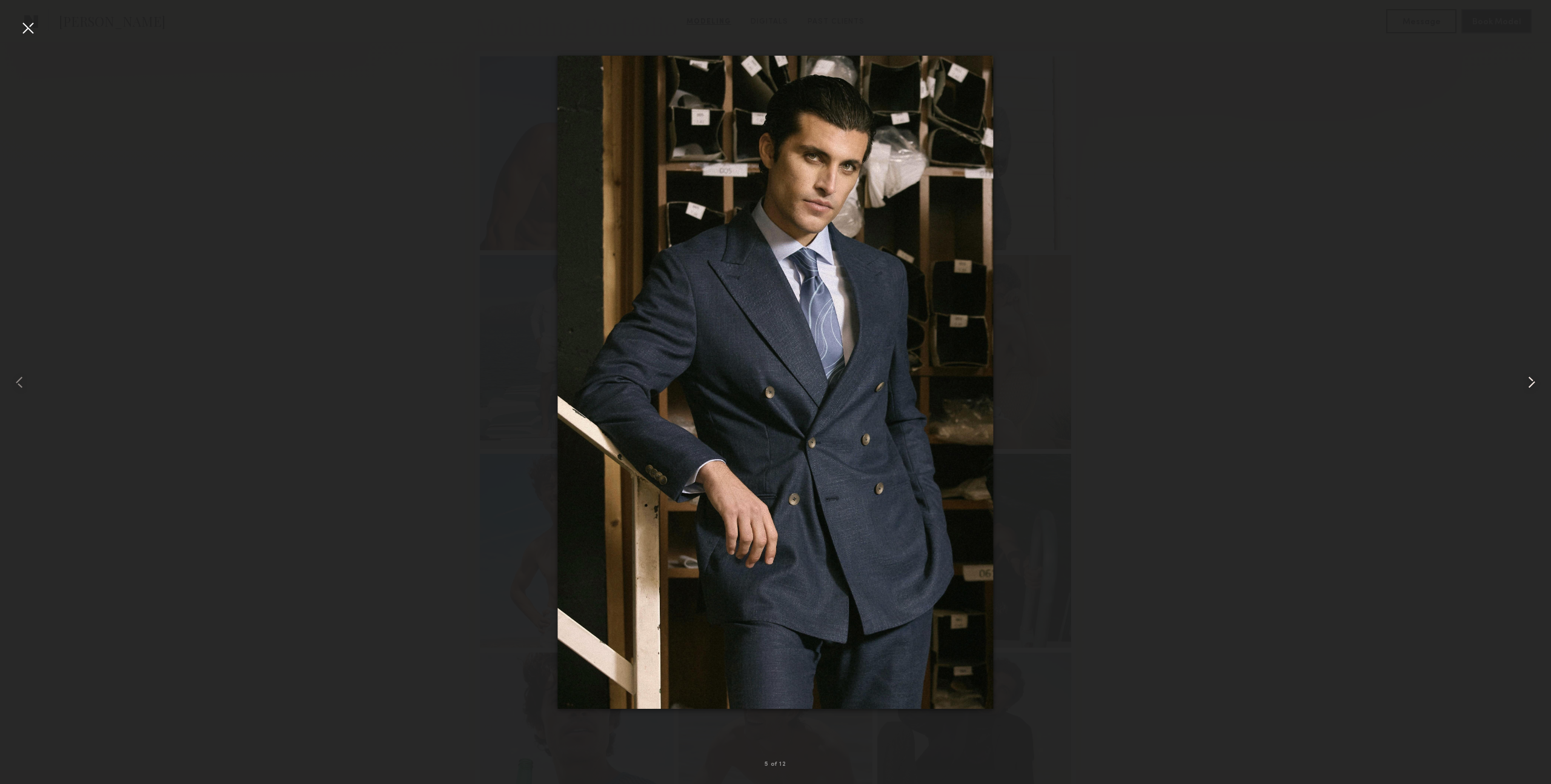
click at [1530, 378] on common-icon at bounding box center [1532, 382] width 20 height 20
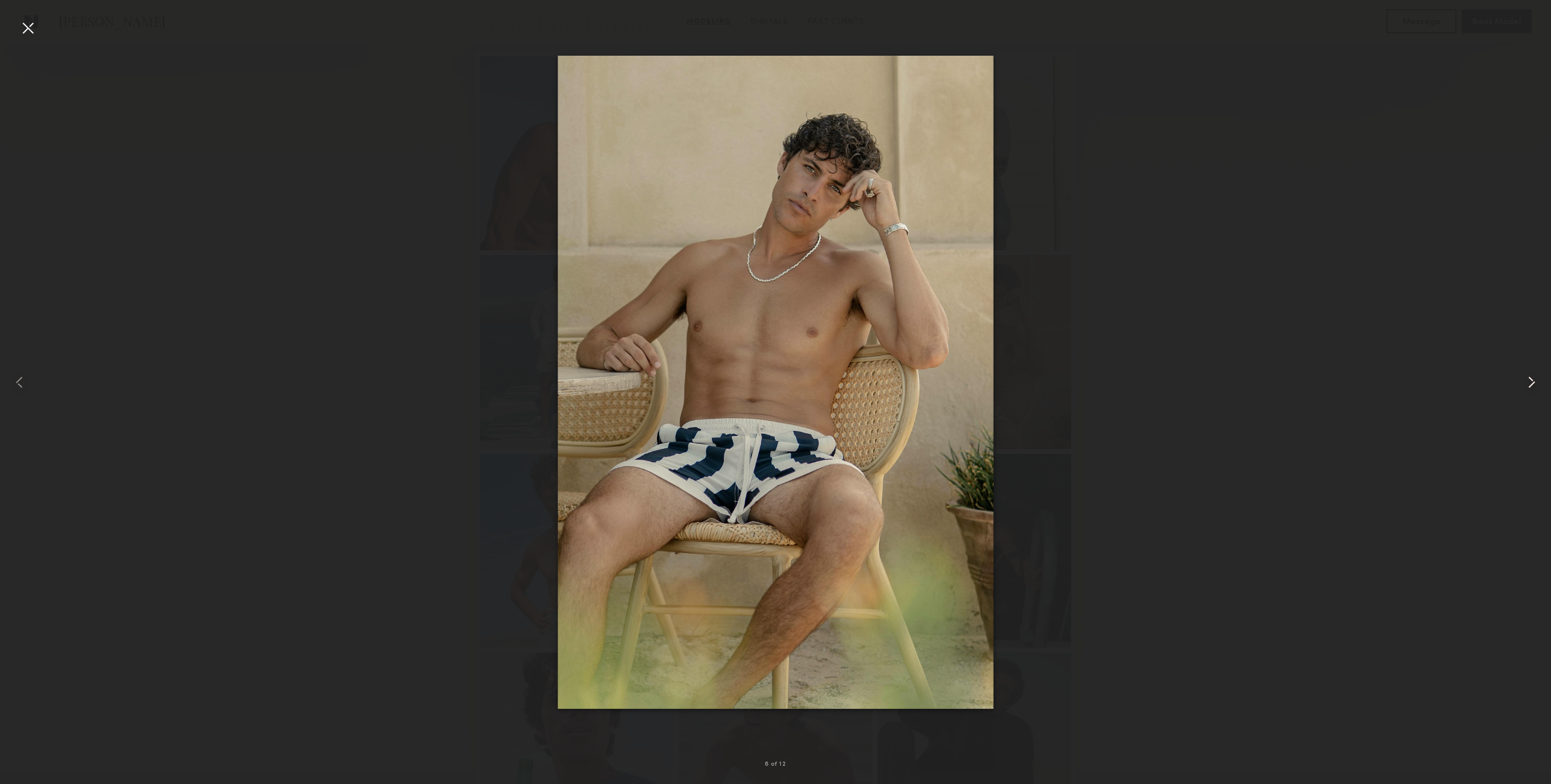
click at [1530, 378] on common-icon at bounding box center [1532, 382] width 20 height 20
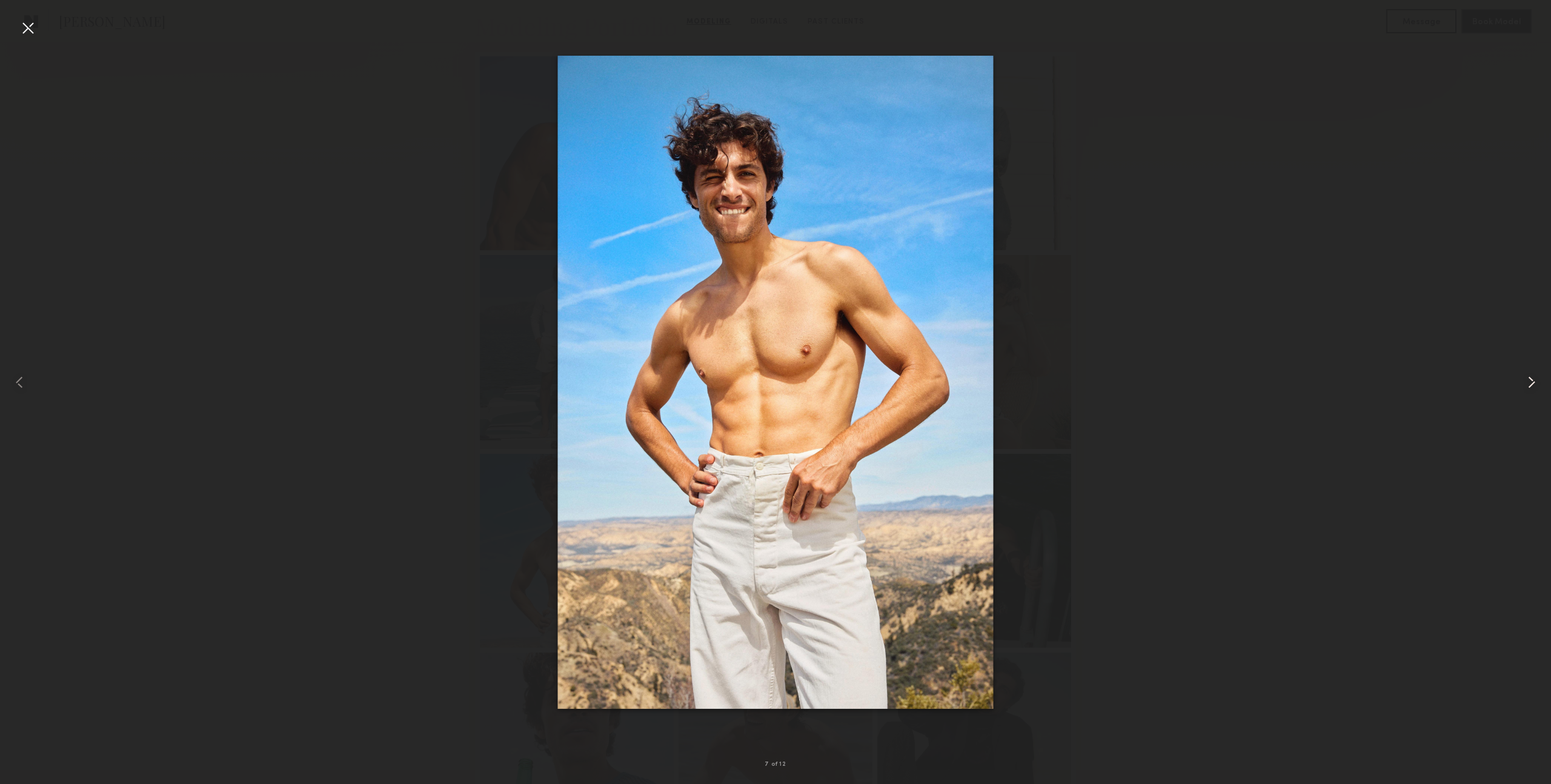
click at [1530, 378] on common-icon at bounding box center [1532, 382] width 20 height 20
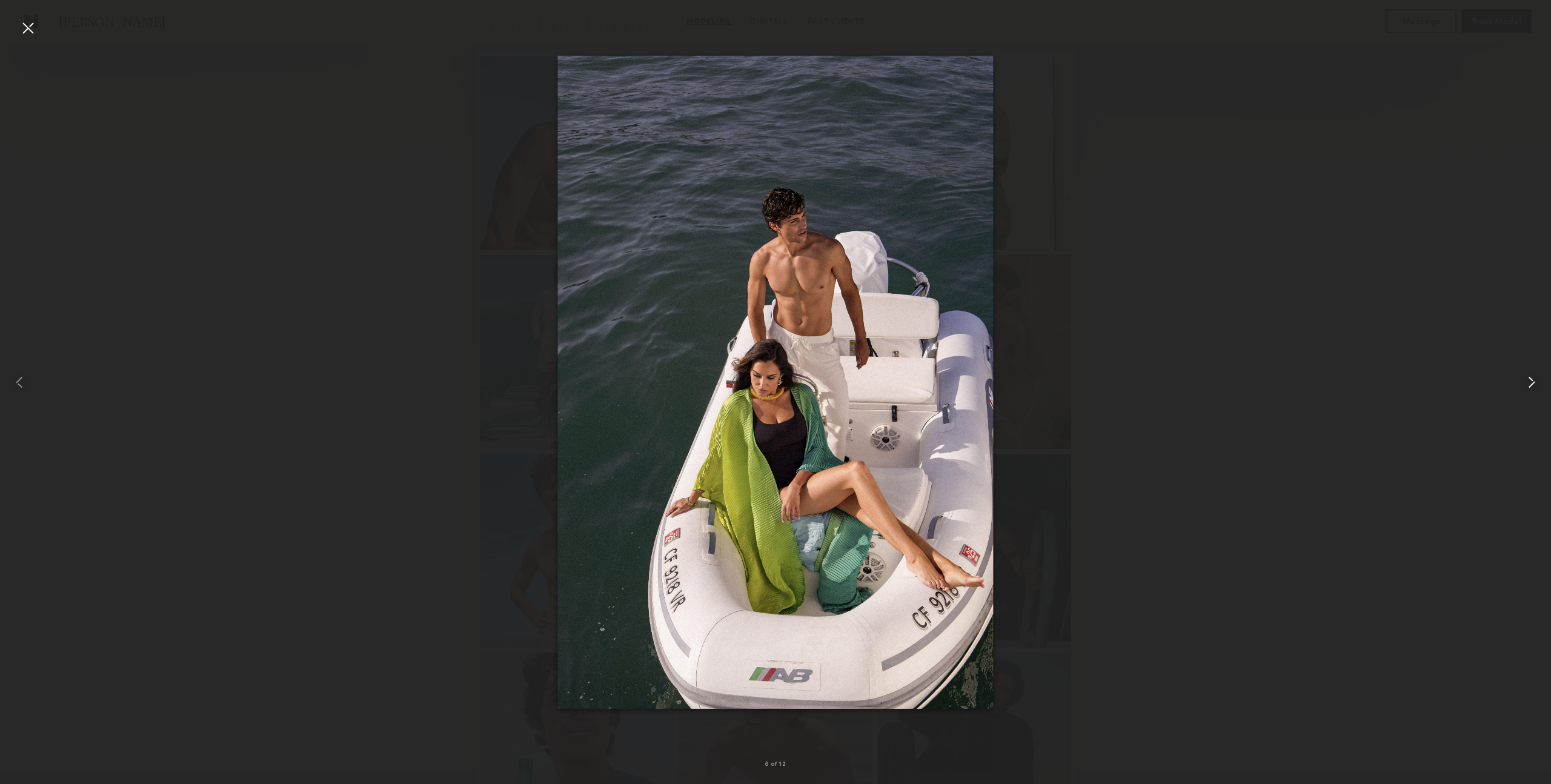
click at [1530, 378] on common-icon at bounding box center [1532, 382] width 20 height 20
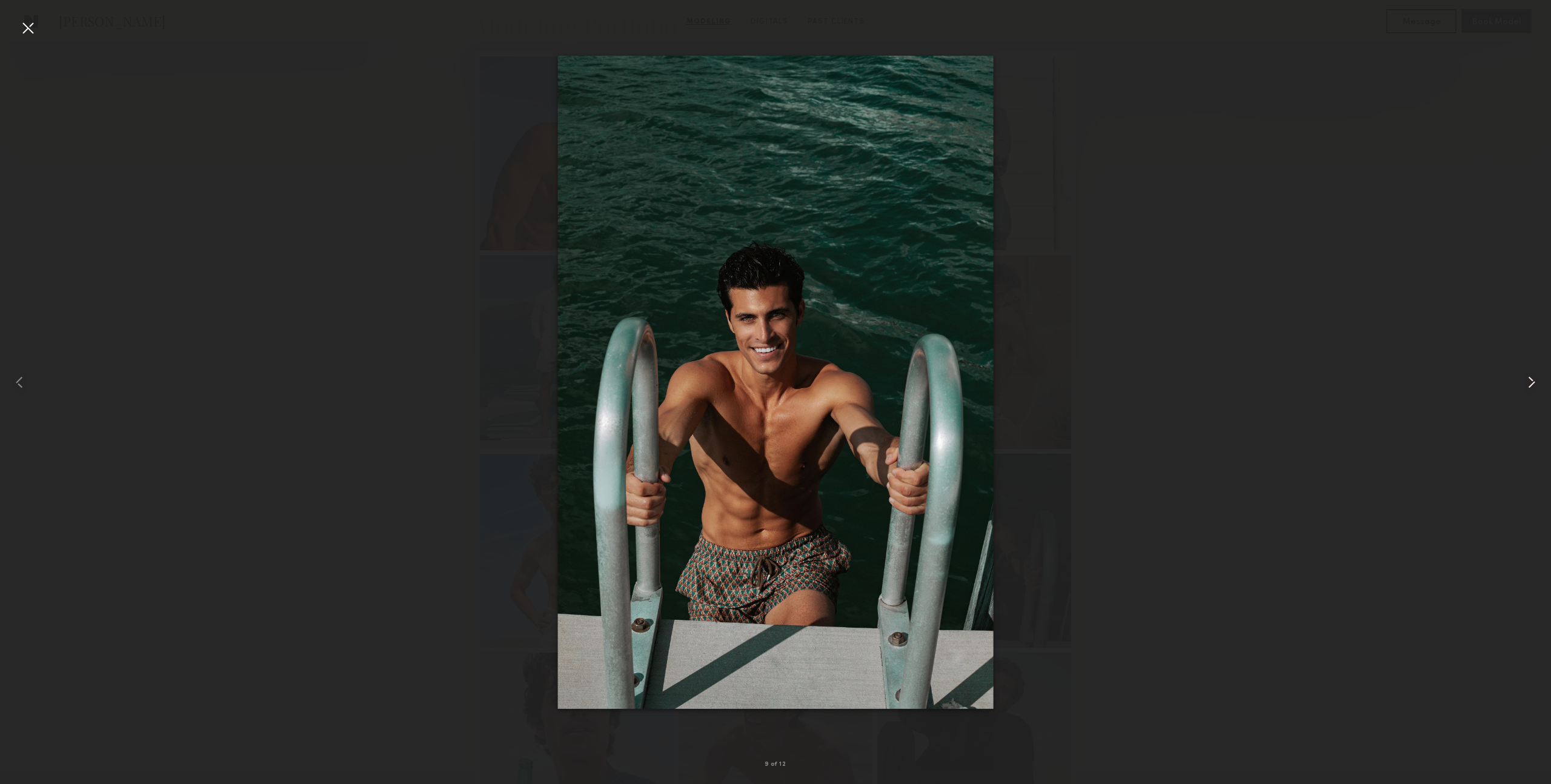
click at [1530, 378] on common-icon at bounding box center [1532, 382] width 20 height 20
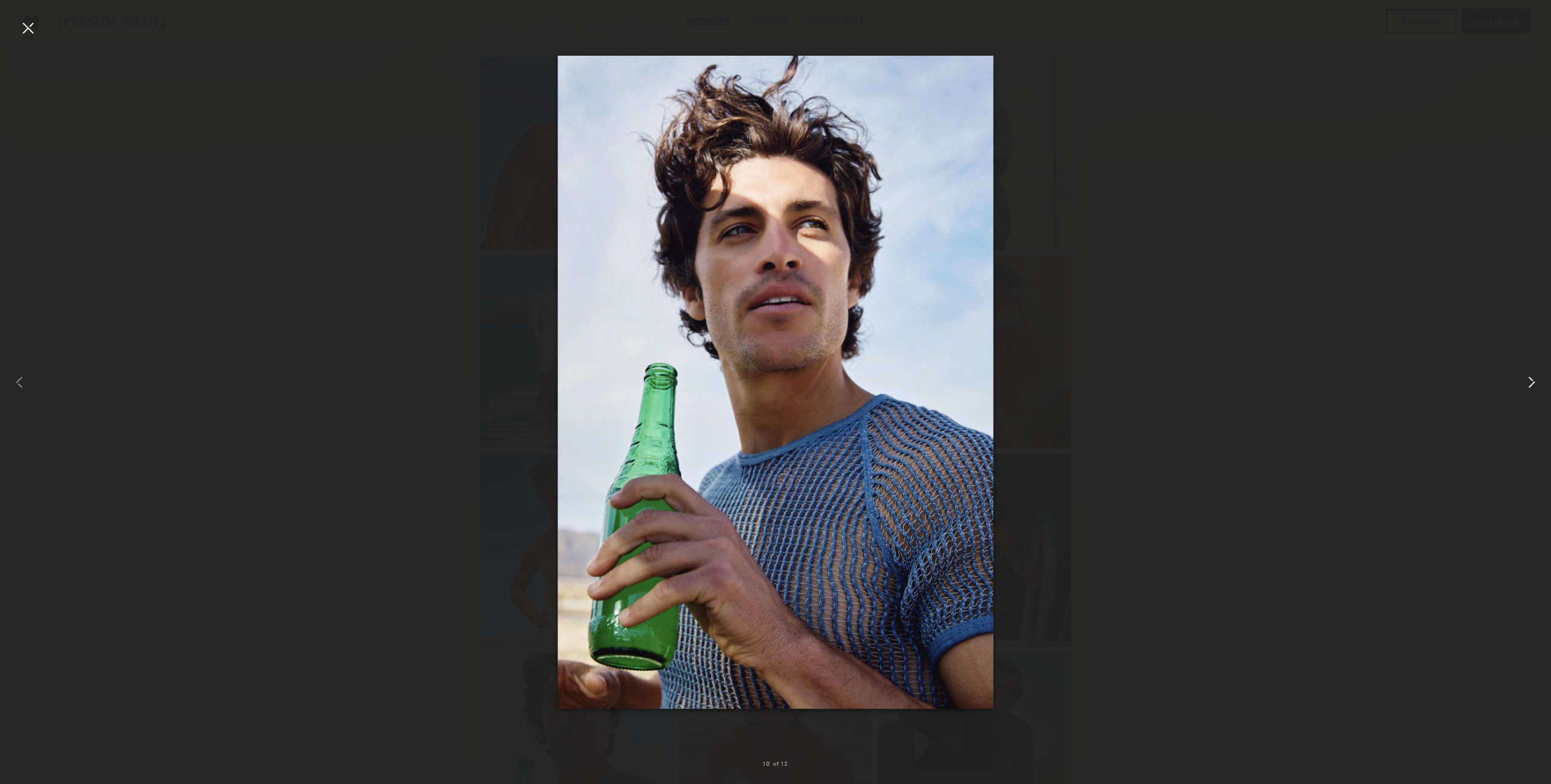
click at [1530, 378] on common-icon at bounding box center [1532, 382] width 20 height 20
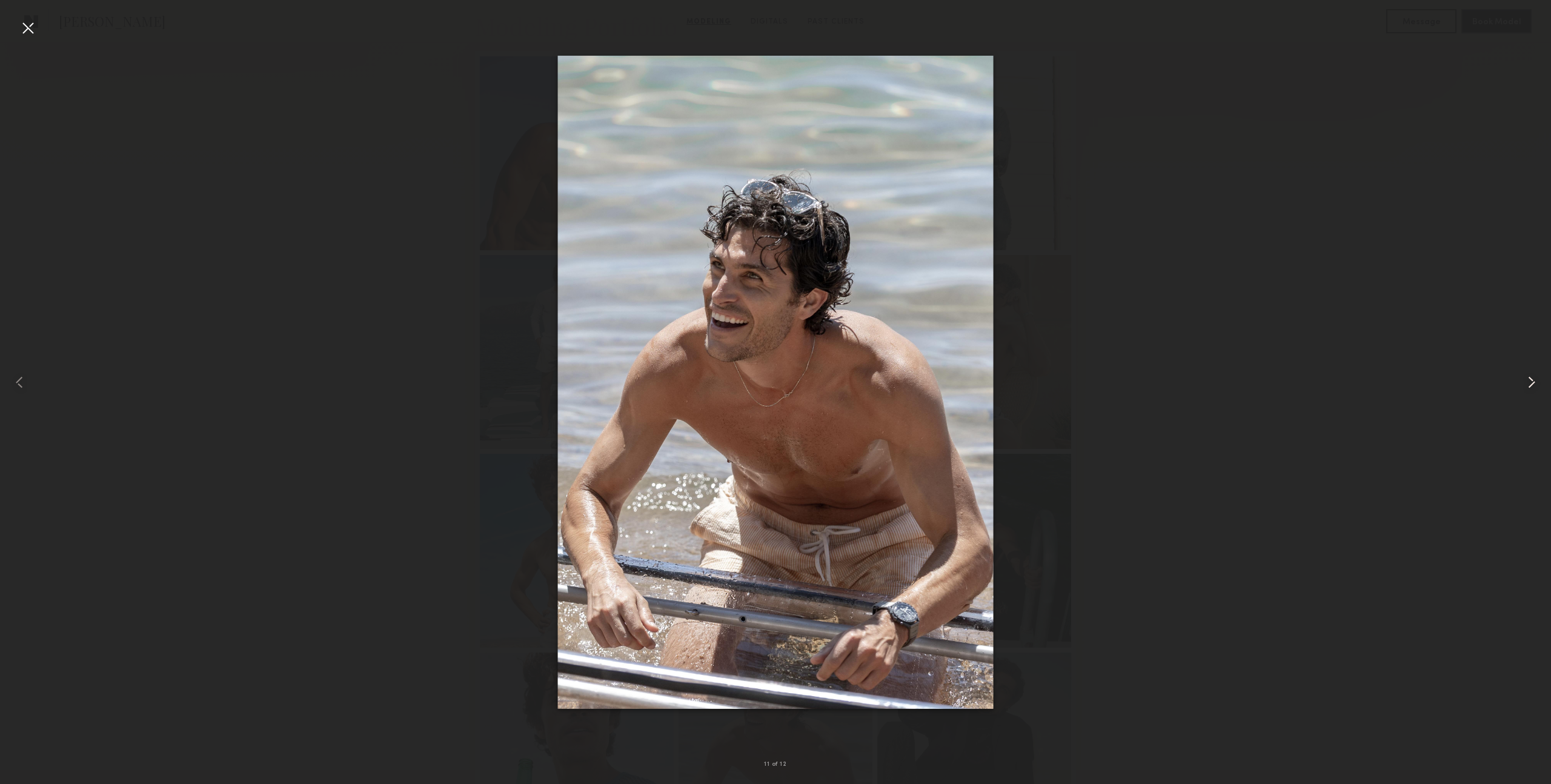
click at [1530, 378] on common-icon at bounding box center [1532, 382] width 20 height 20
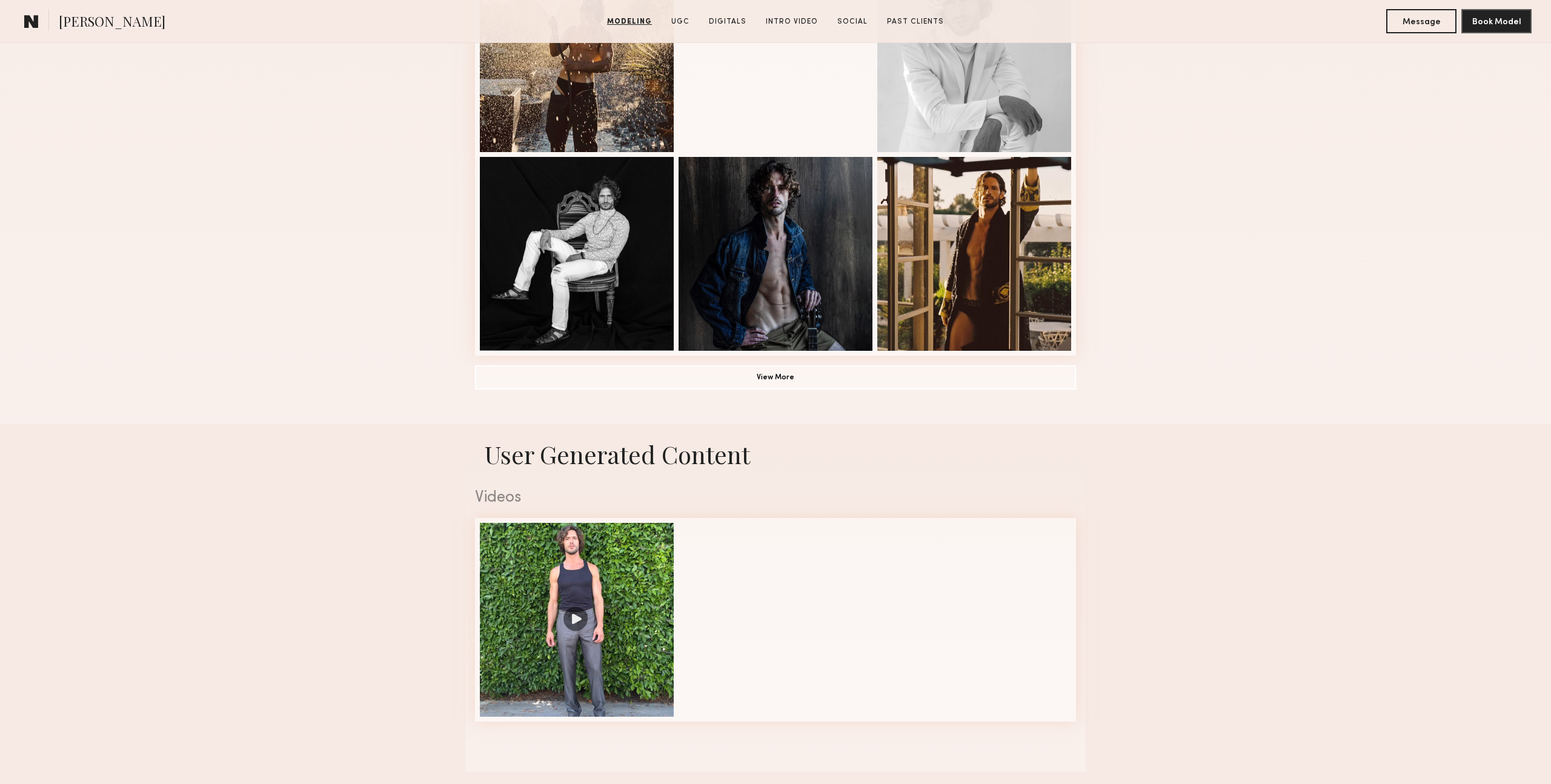
scroll to position [802, 0]
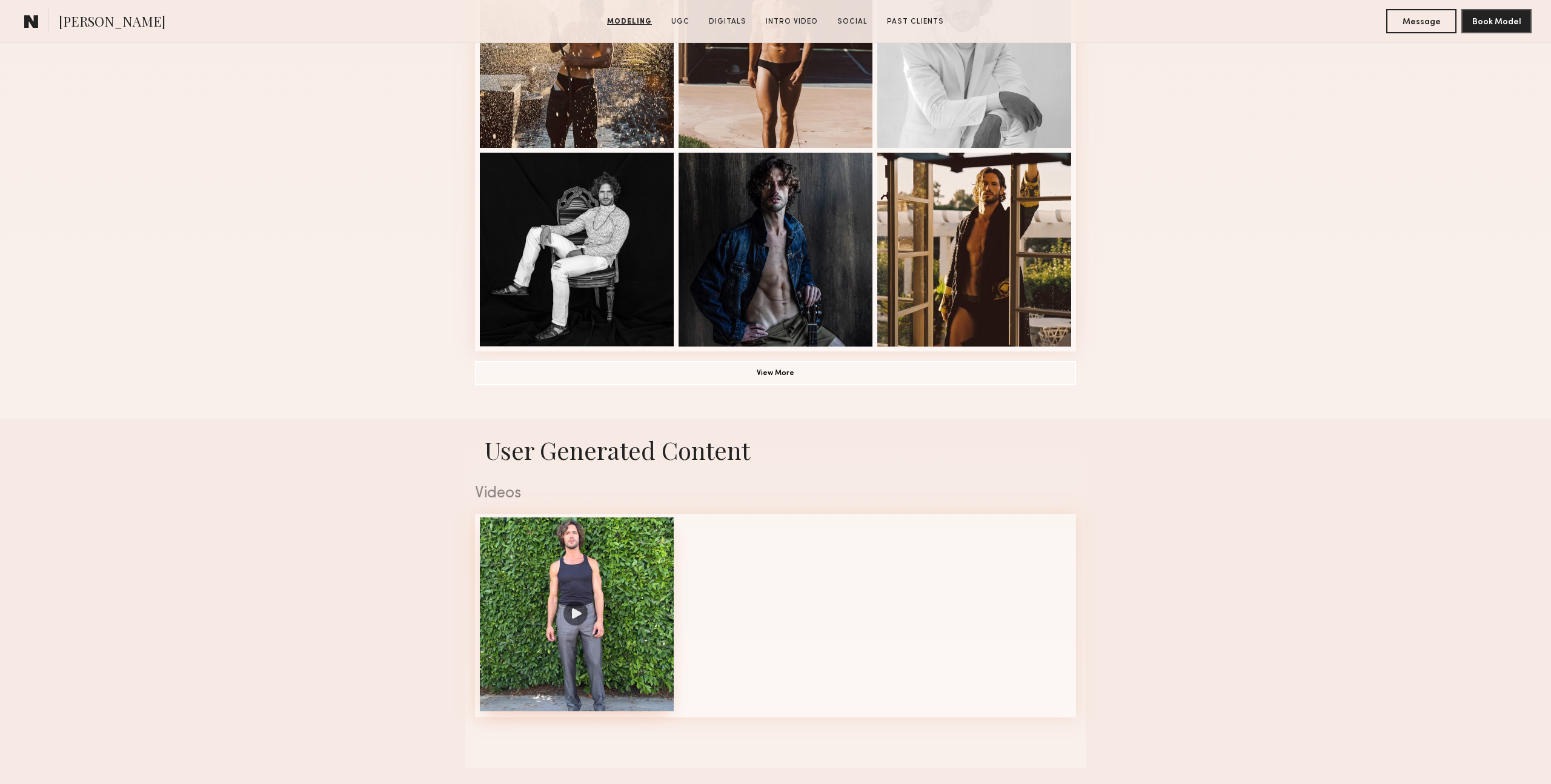
click at [613, 547] on div at bounding box center [577, 614] width 194 height 194
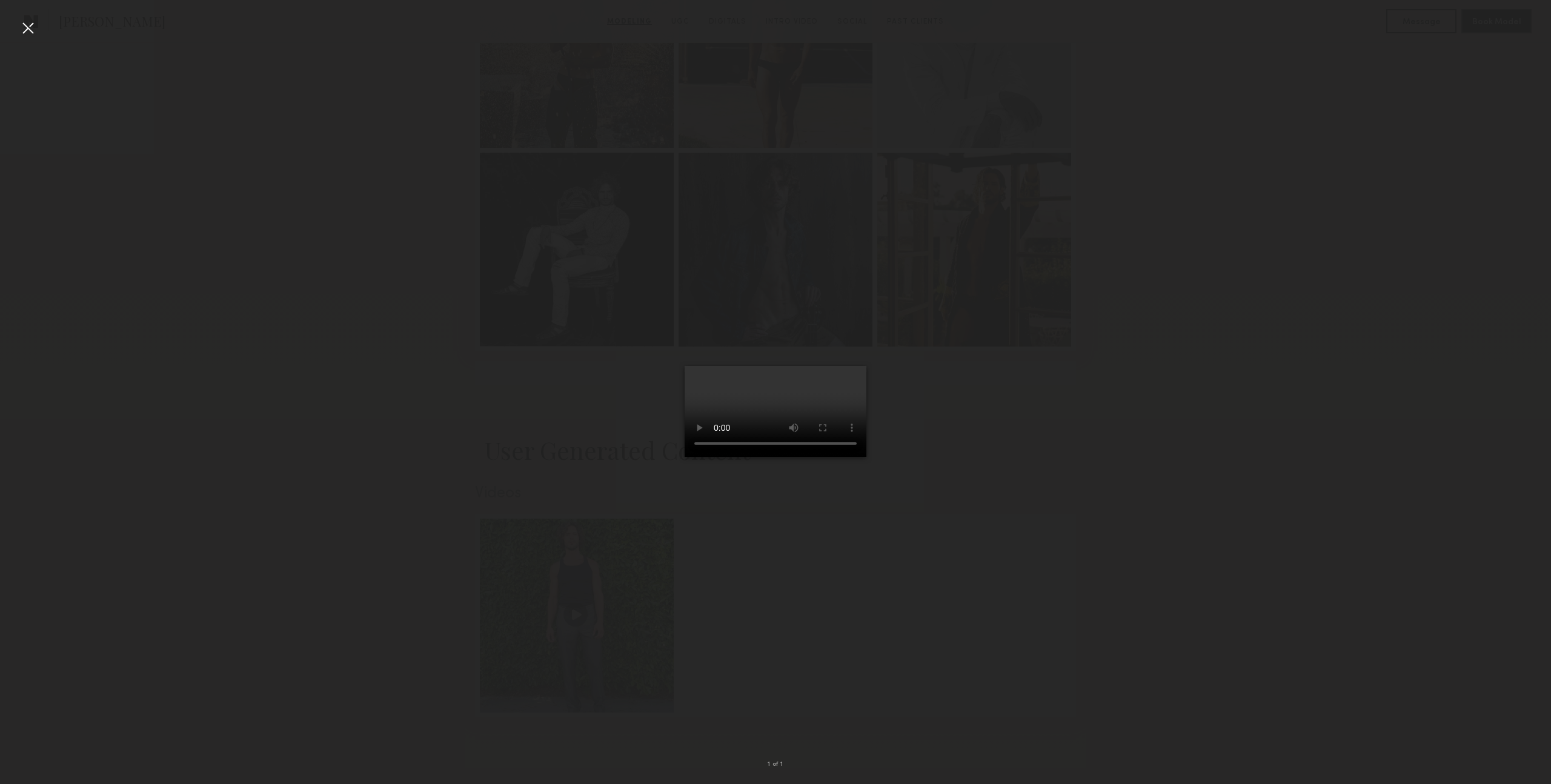
click at [30, 31] on div at bounding box center [28, 28] width 20 height 20
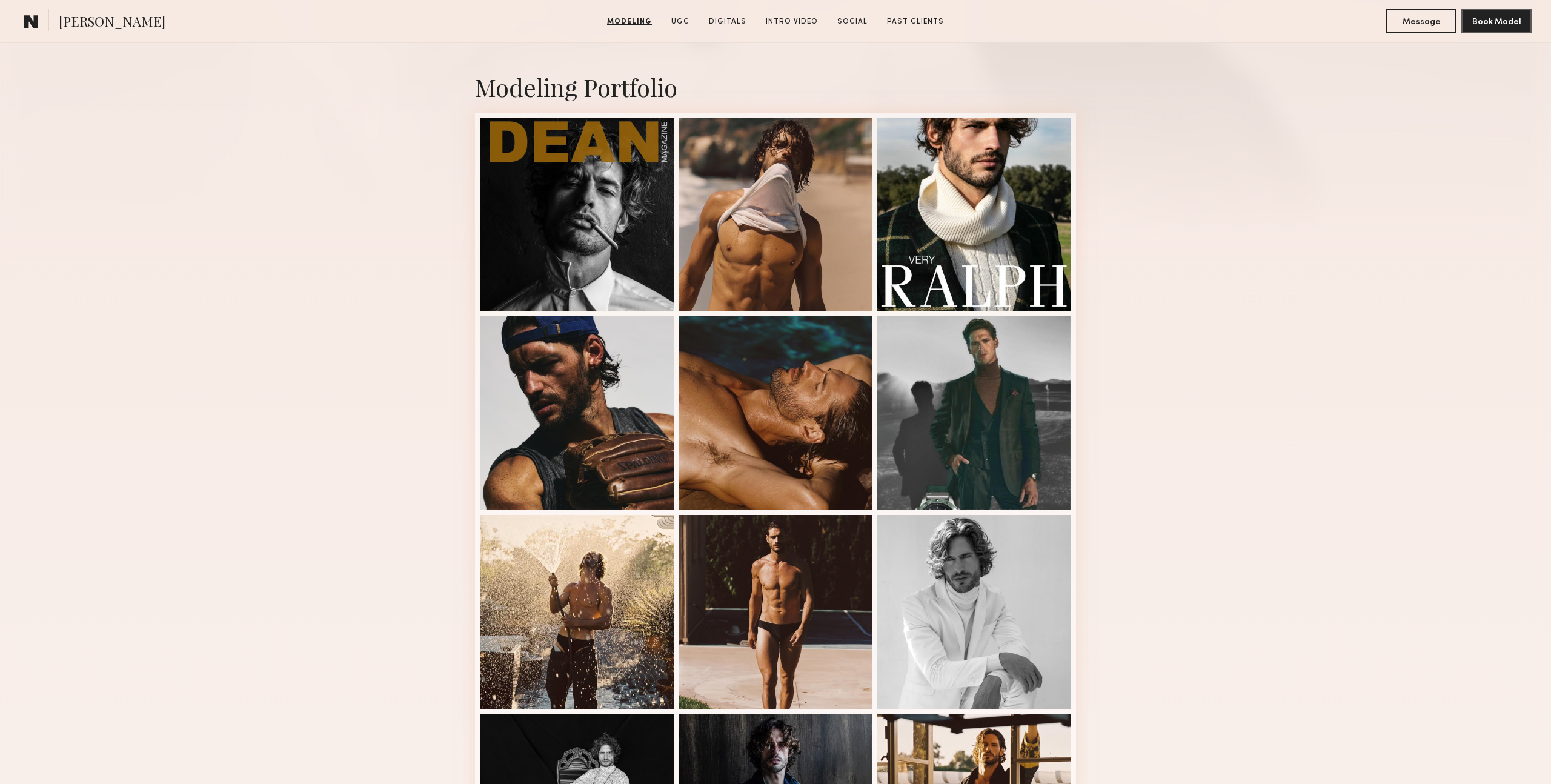
scroll to position [0, 0]
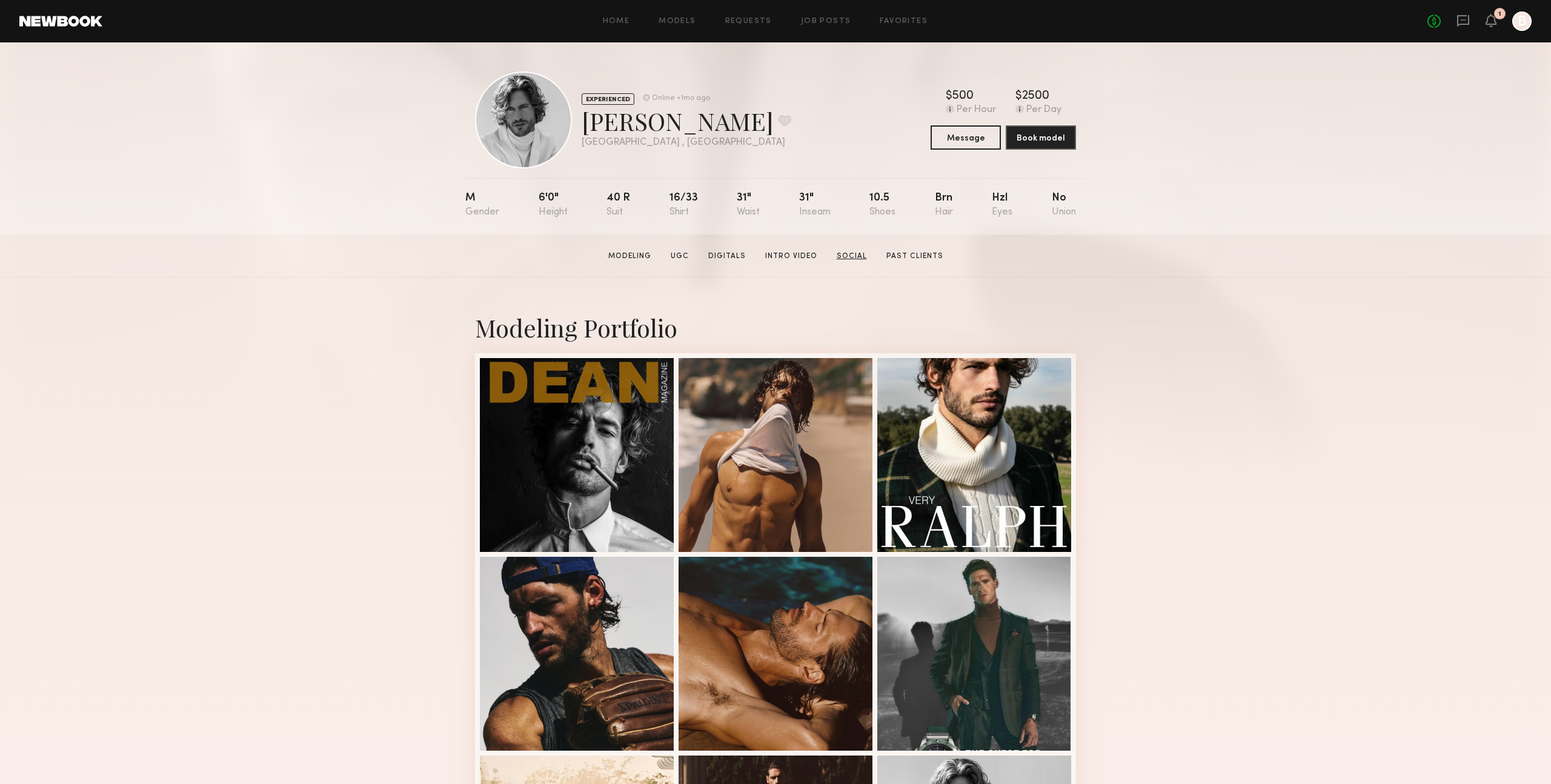
click at [850, 251] on link "Social" at bounding box center [851, 256] width 40 height 11
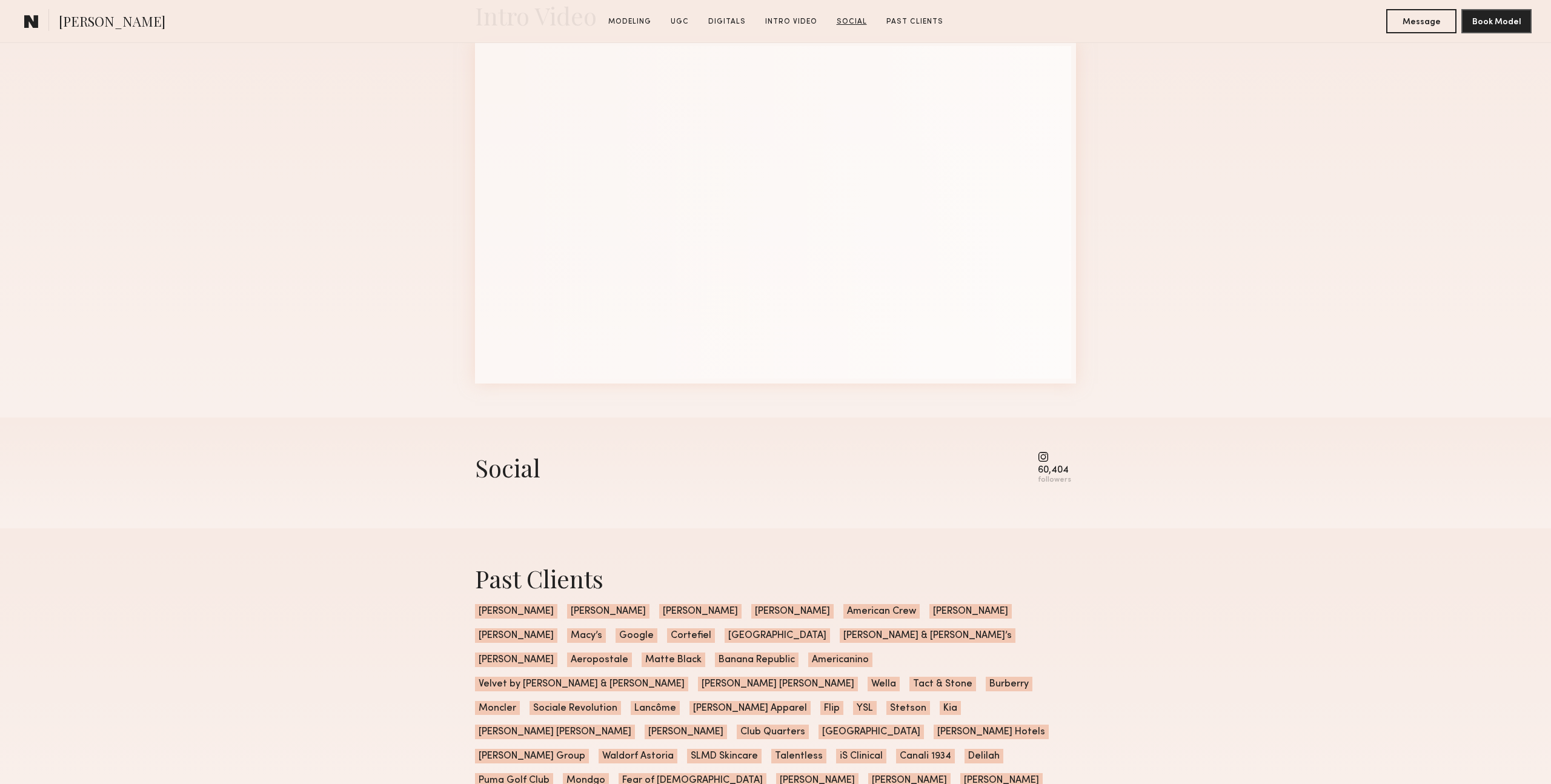
scroll to position [2460, 0]
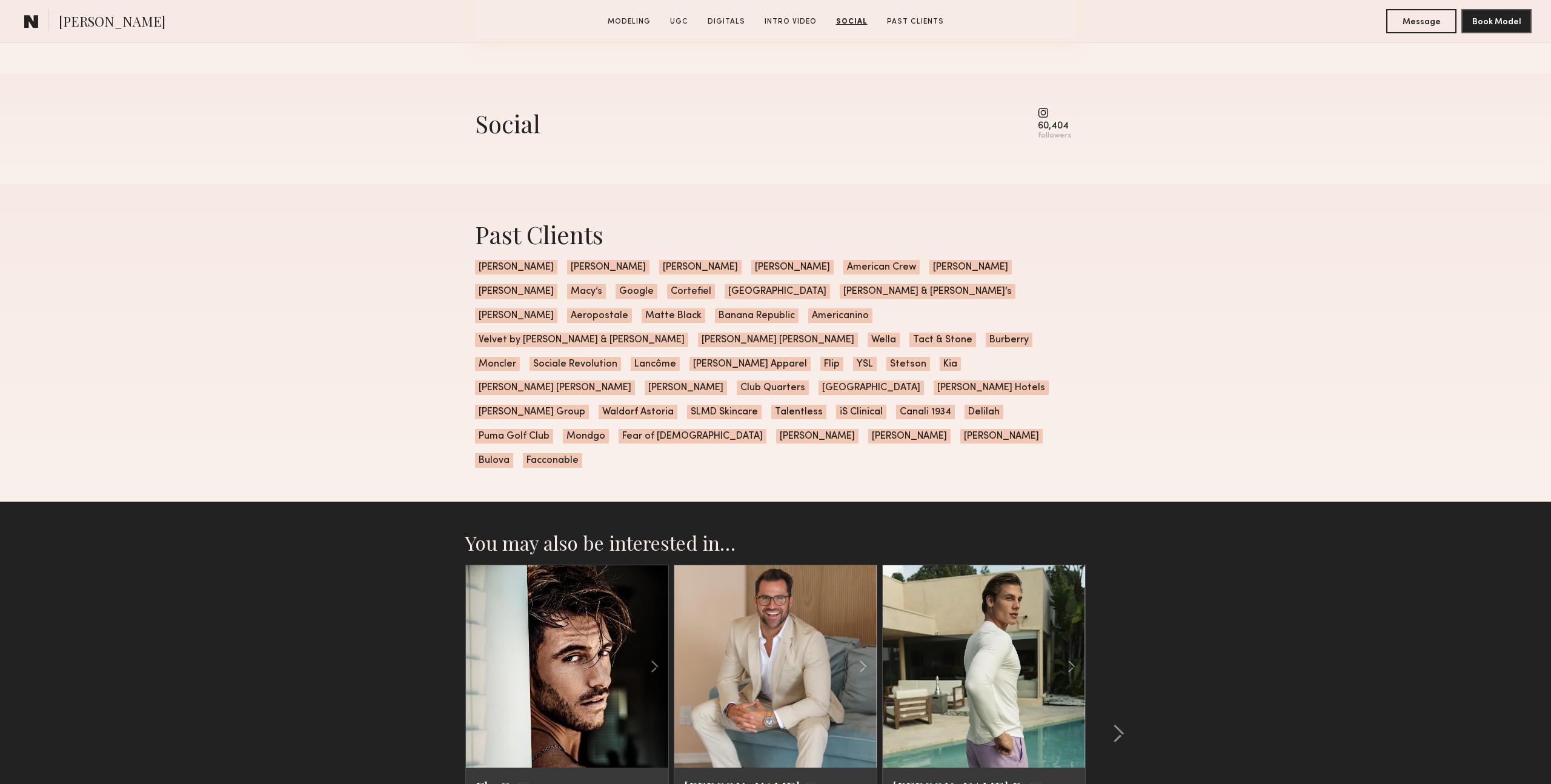
click at [1056, 127] on div "60,404" at bounding box center [1055, 126] width 33 height 9
click at [1050, 118] on div "60,404 followers" at bounding box center [1055, 123] width 33 height 33
drag, startPoint x: 1050, startPoint y: 118, endPoint x: 608, endPoint y: 115, distance: 442.0
click at [1049, 118] on common-icon at bounding box center [1055, 112] width 33 height 11
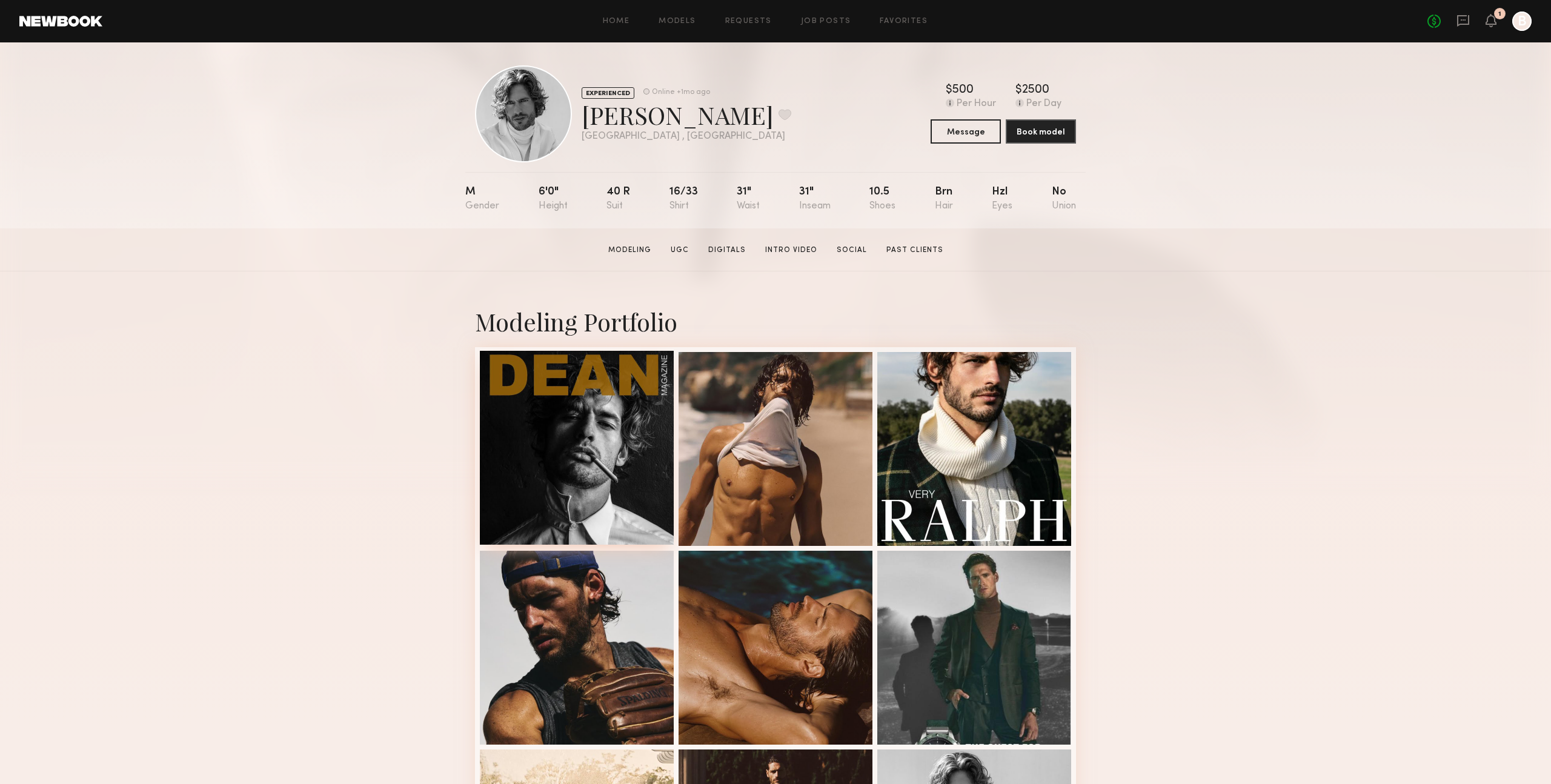
scroll to position [9, 0]
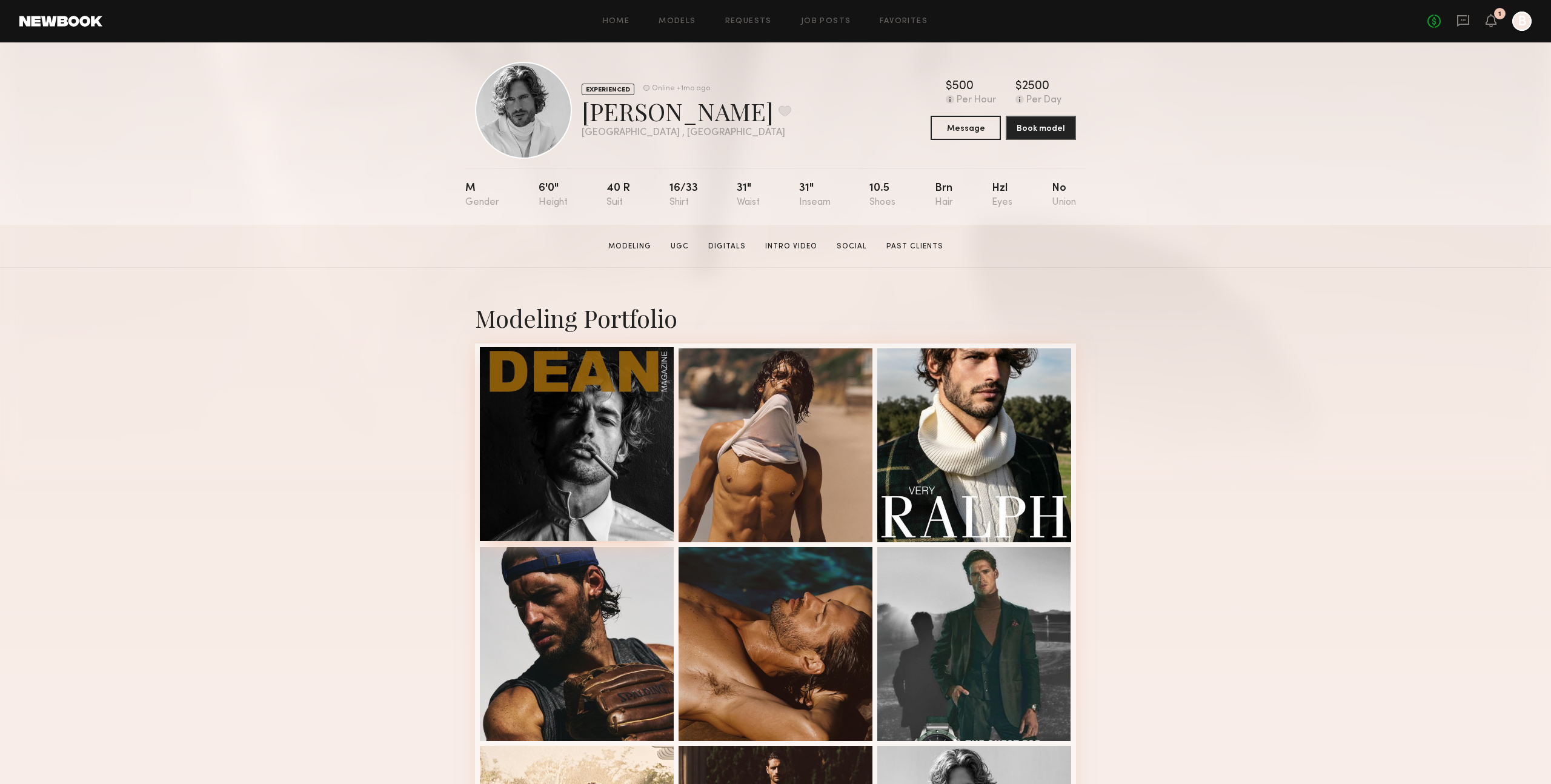
click at [551, 424] on div at bounding box center [577, 444] width 194 height 194
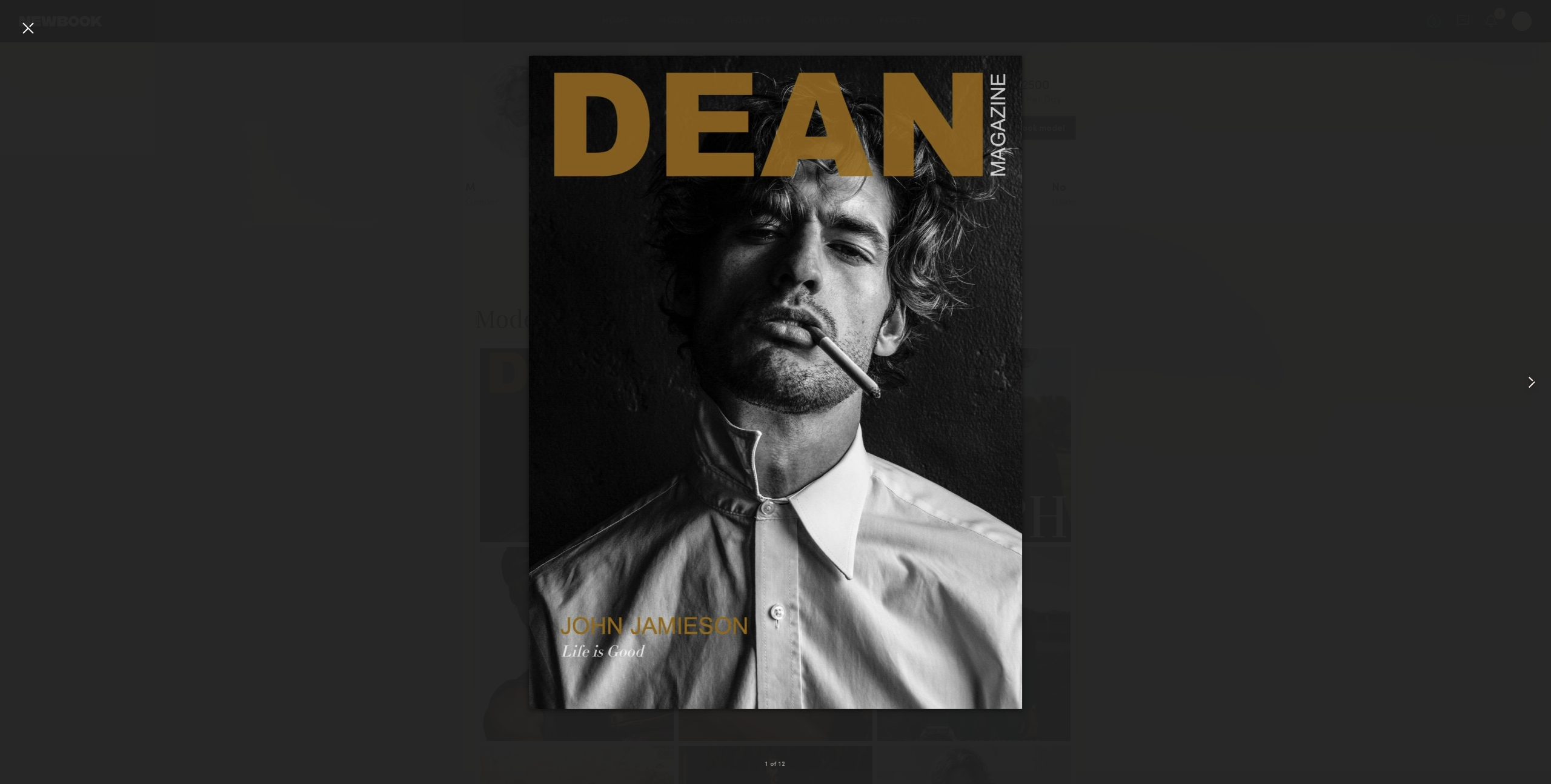
click at [1534, 382] on common-icon at bounding box center [1532, 382] width 20 height 20
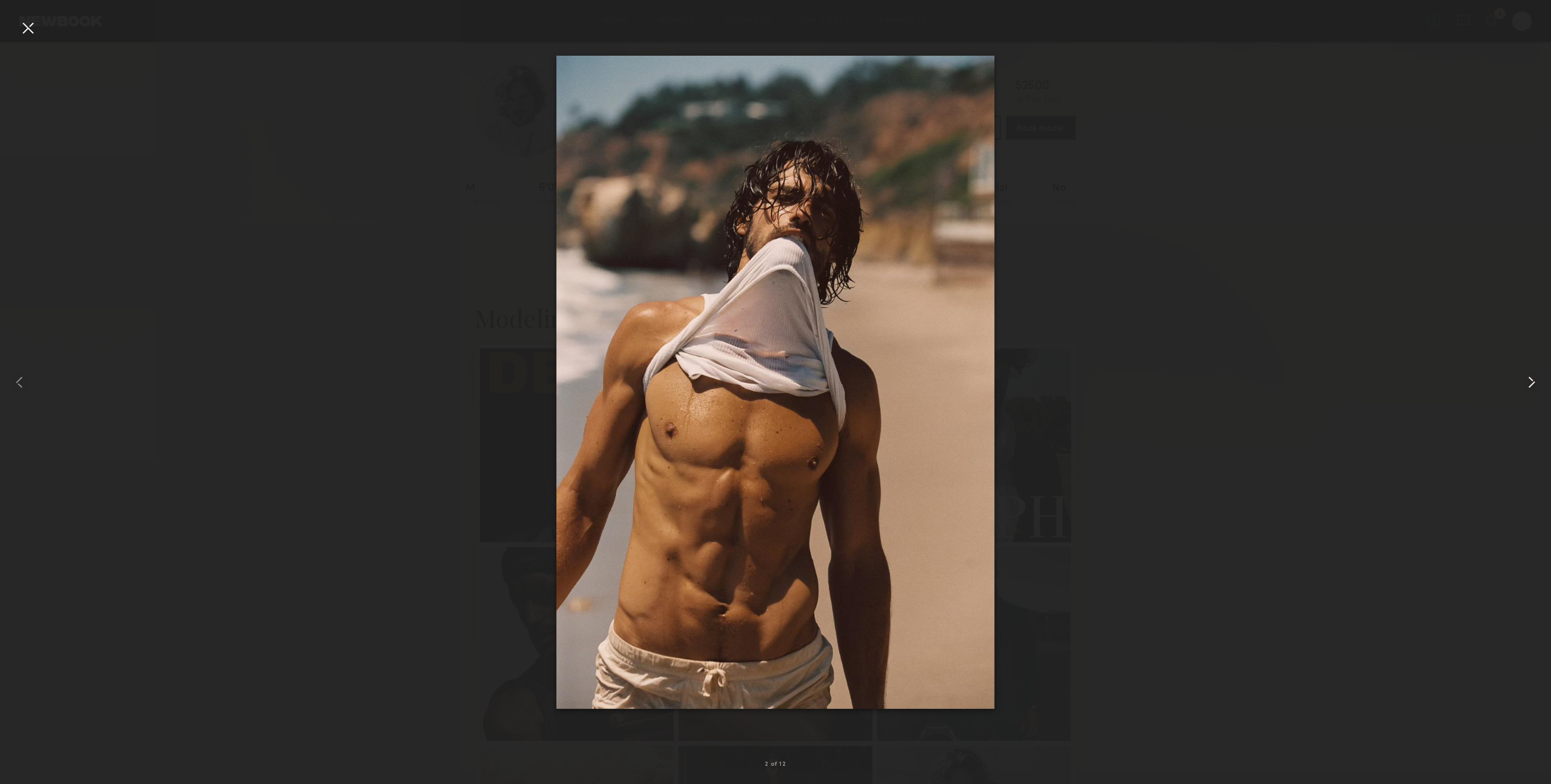
click at [1534, 382] on common-icon at bounding box center [1532, 382] width 20 height 20
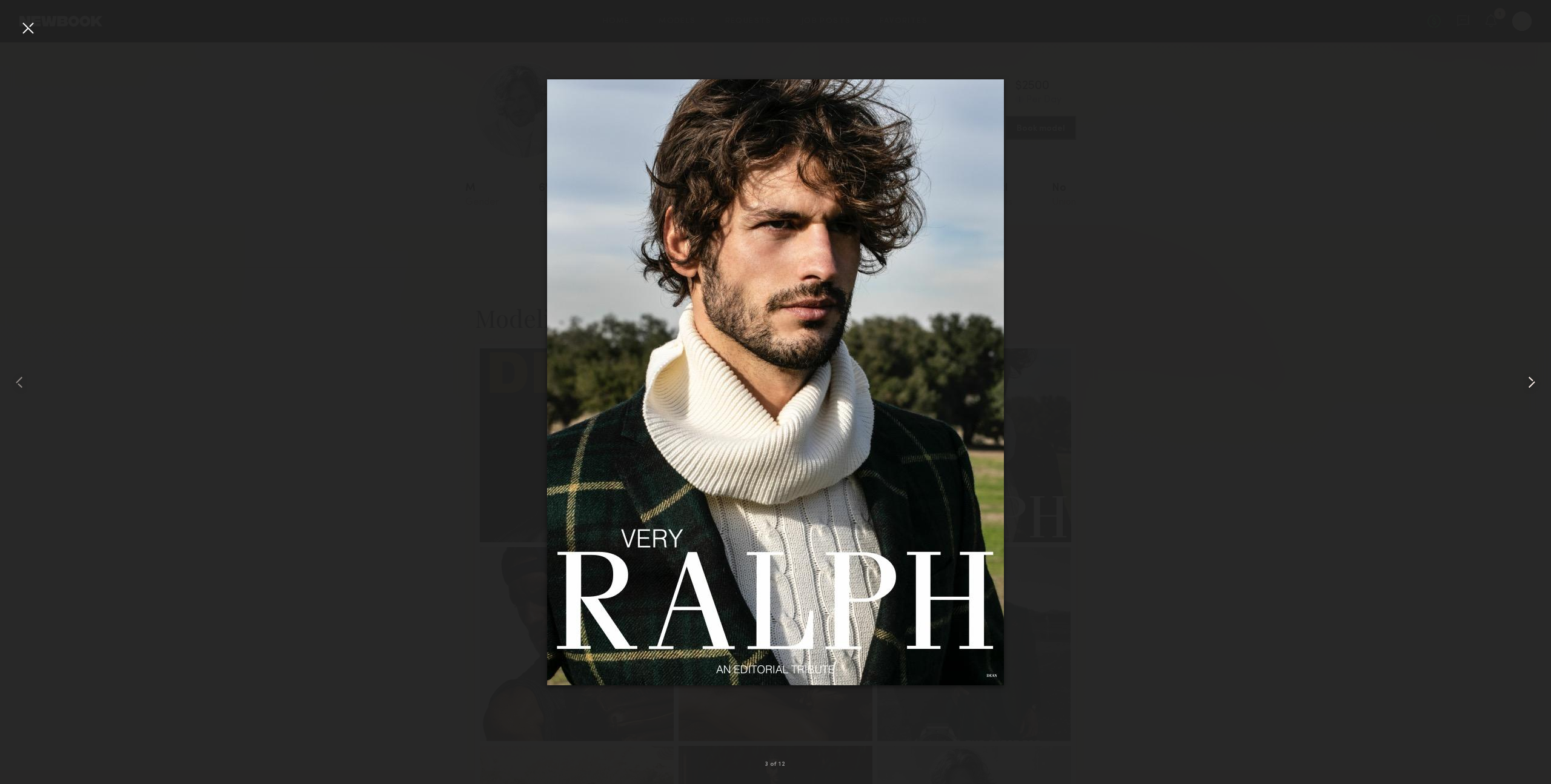
click at [1534, 382] on common-icon at bounding box center [1532, 382] width 20 height 20
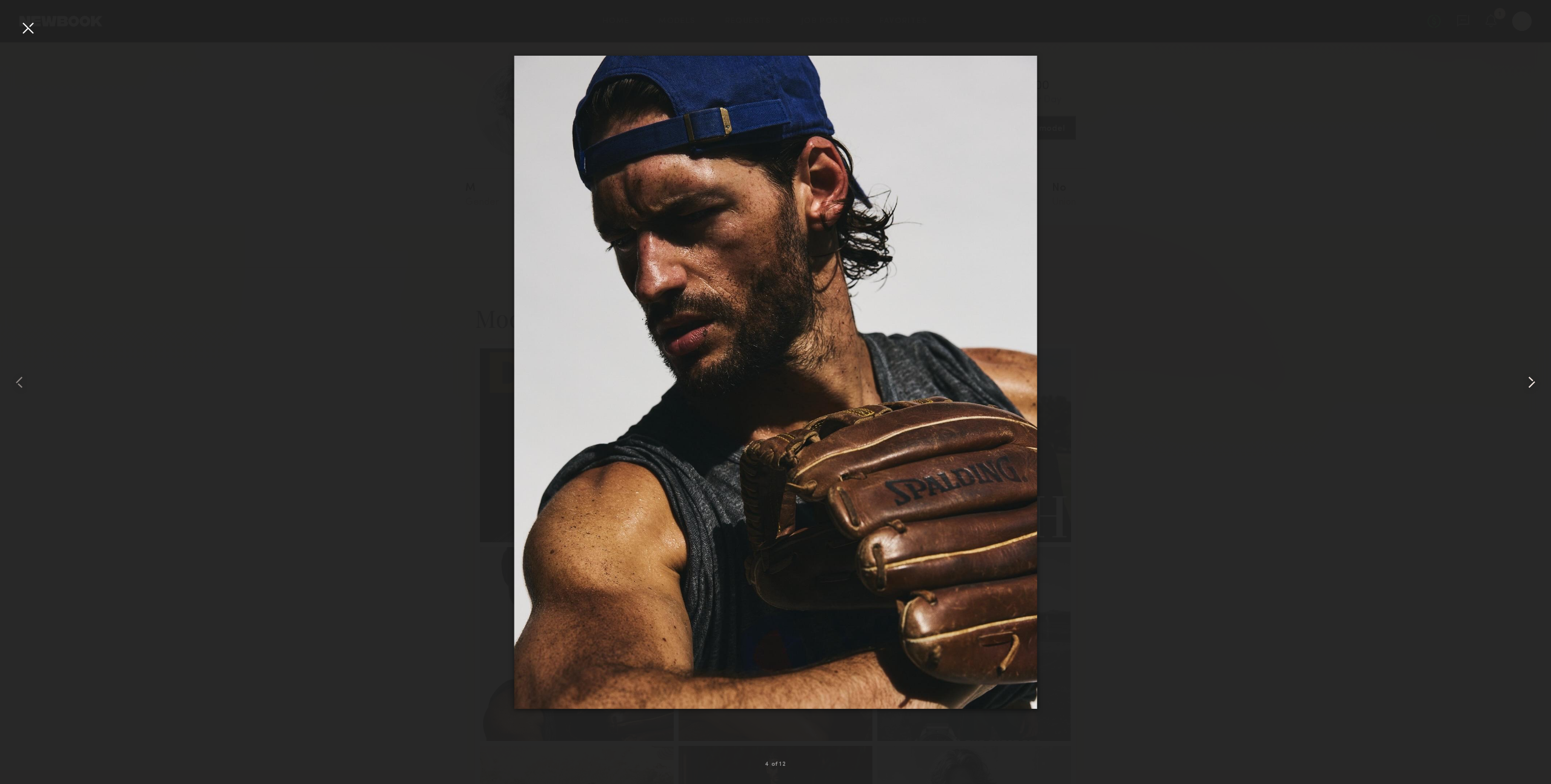
click at [1534, 382] on common-icon at bounding box center [1532, 382] width 20 height 20
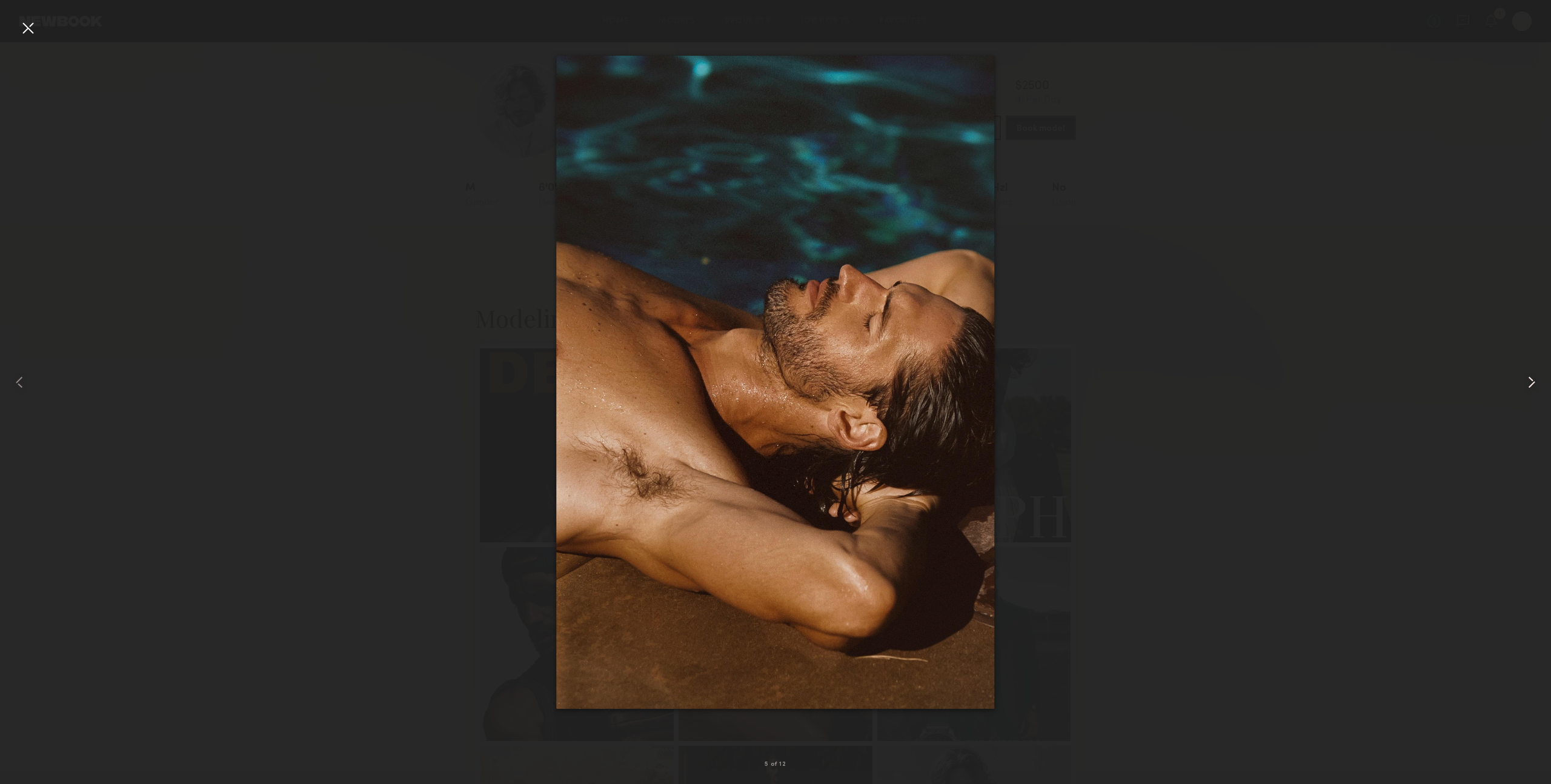
click at [1534, 382] on common-icon at bounding box center [1532, 382] width 20 height 20
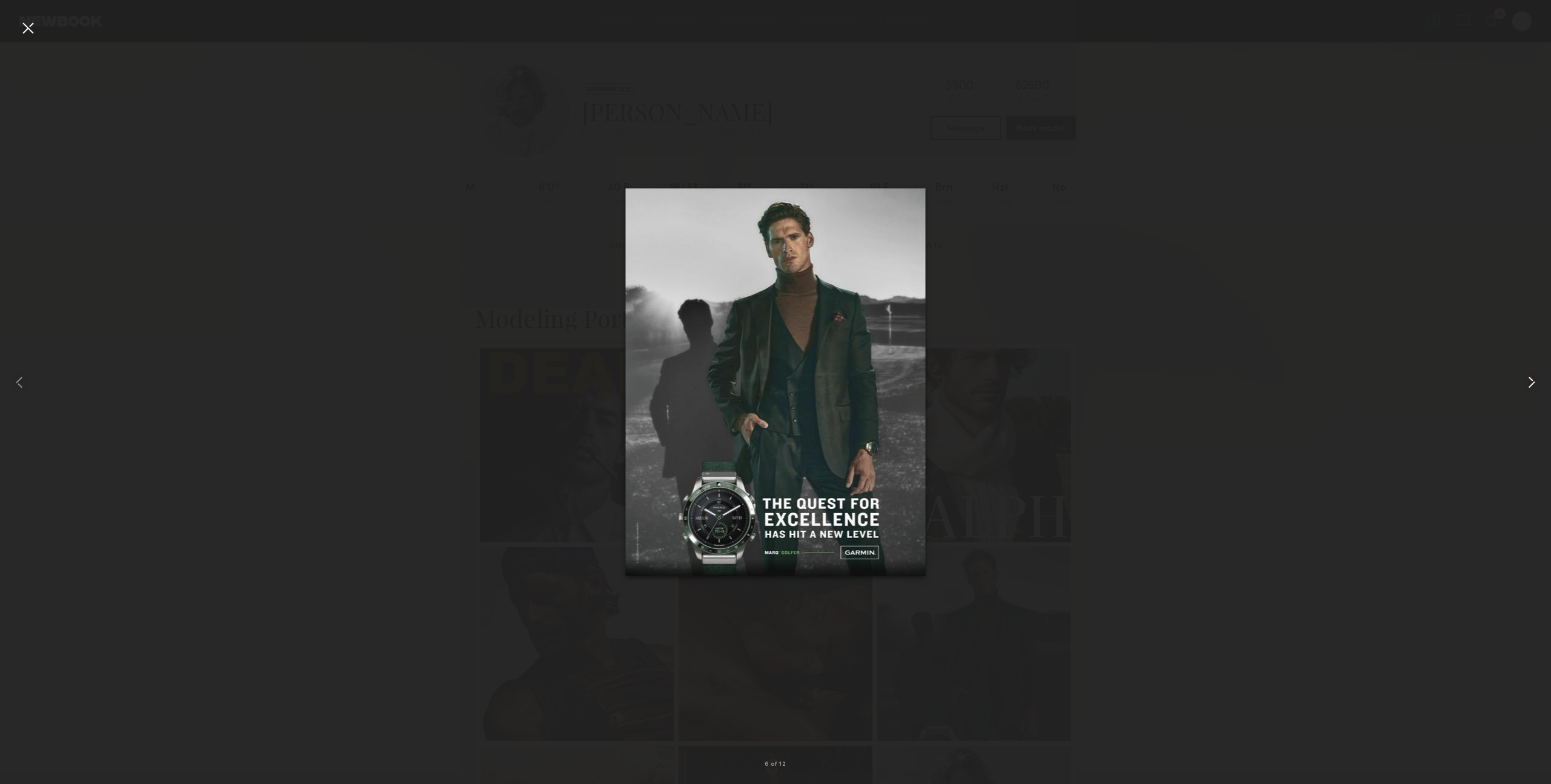
click at [1534, 382] on common-icon at bounding box center [1532, 382] width 20 height 20
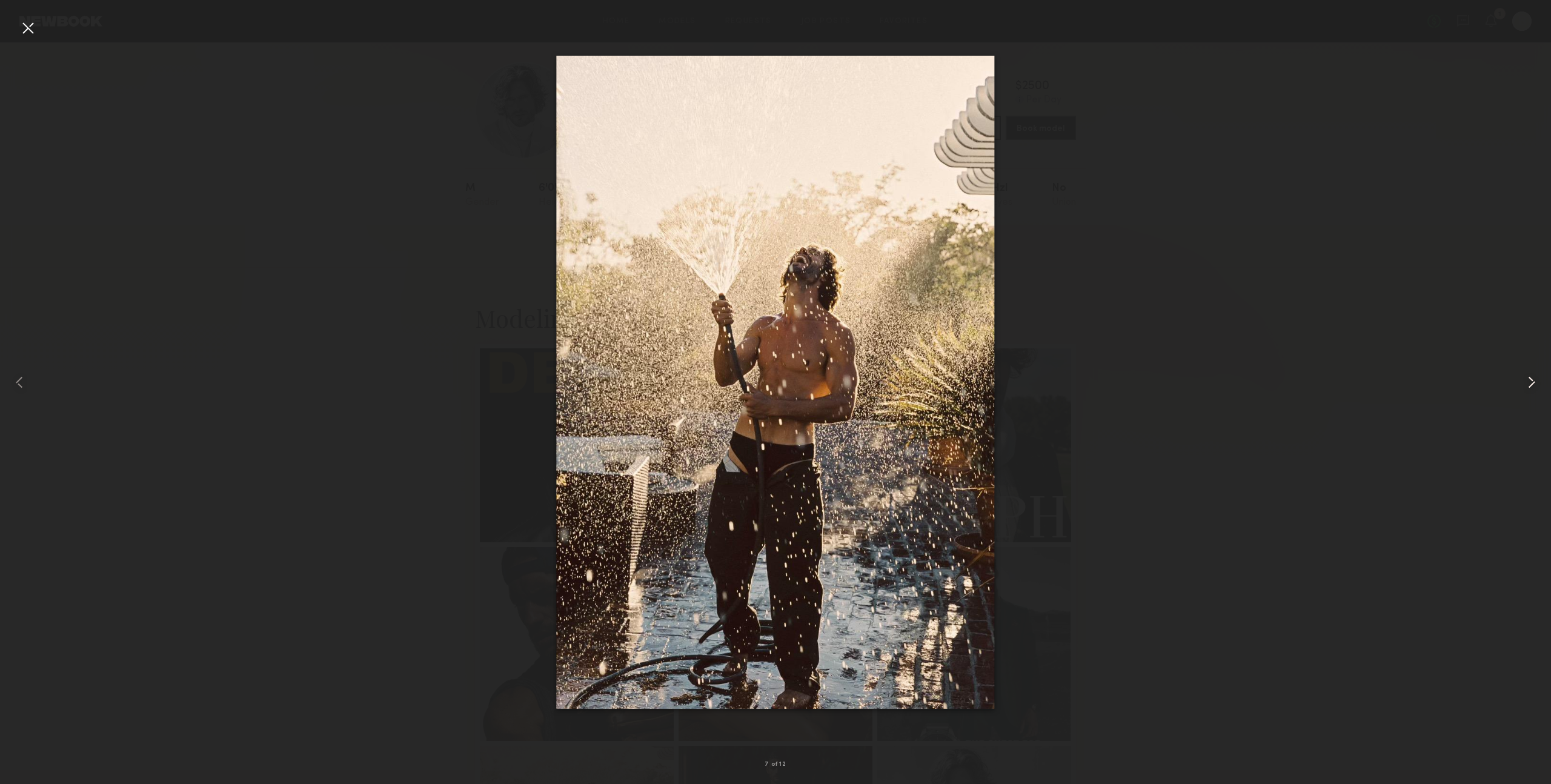
click at [1534, 382] on common-icon at bounding box center [1532, 382] width 20 height 20
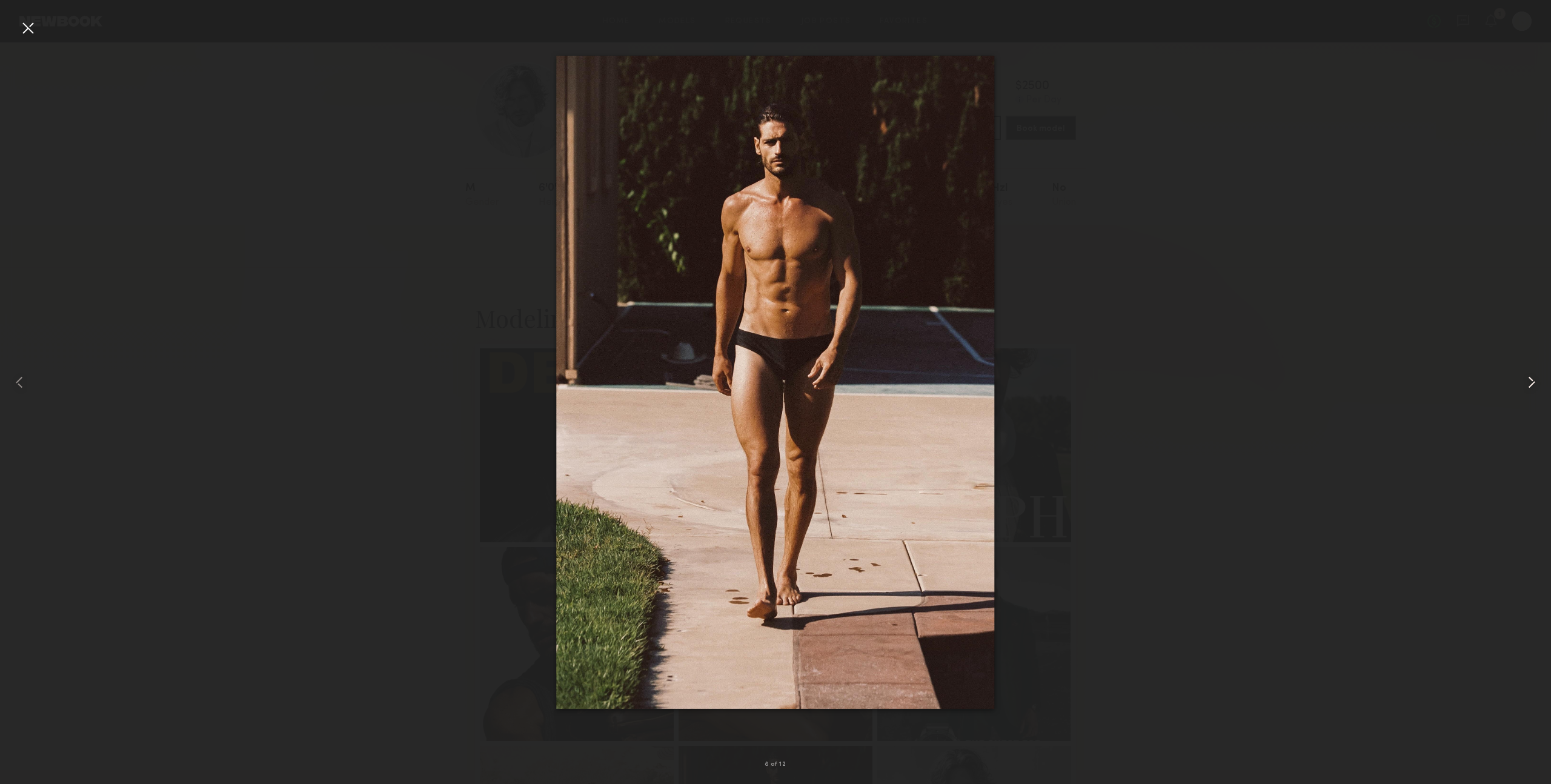
click at [1534, 382] on common-icon at bounding box center [1532, 382] width 20 height 20
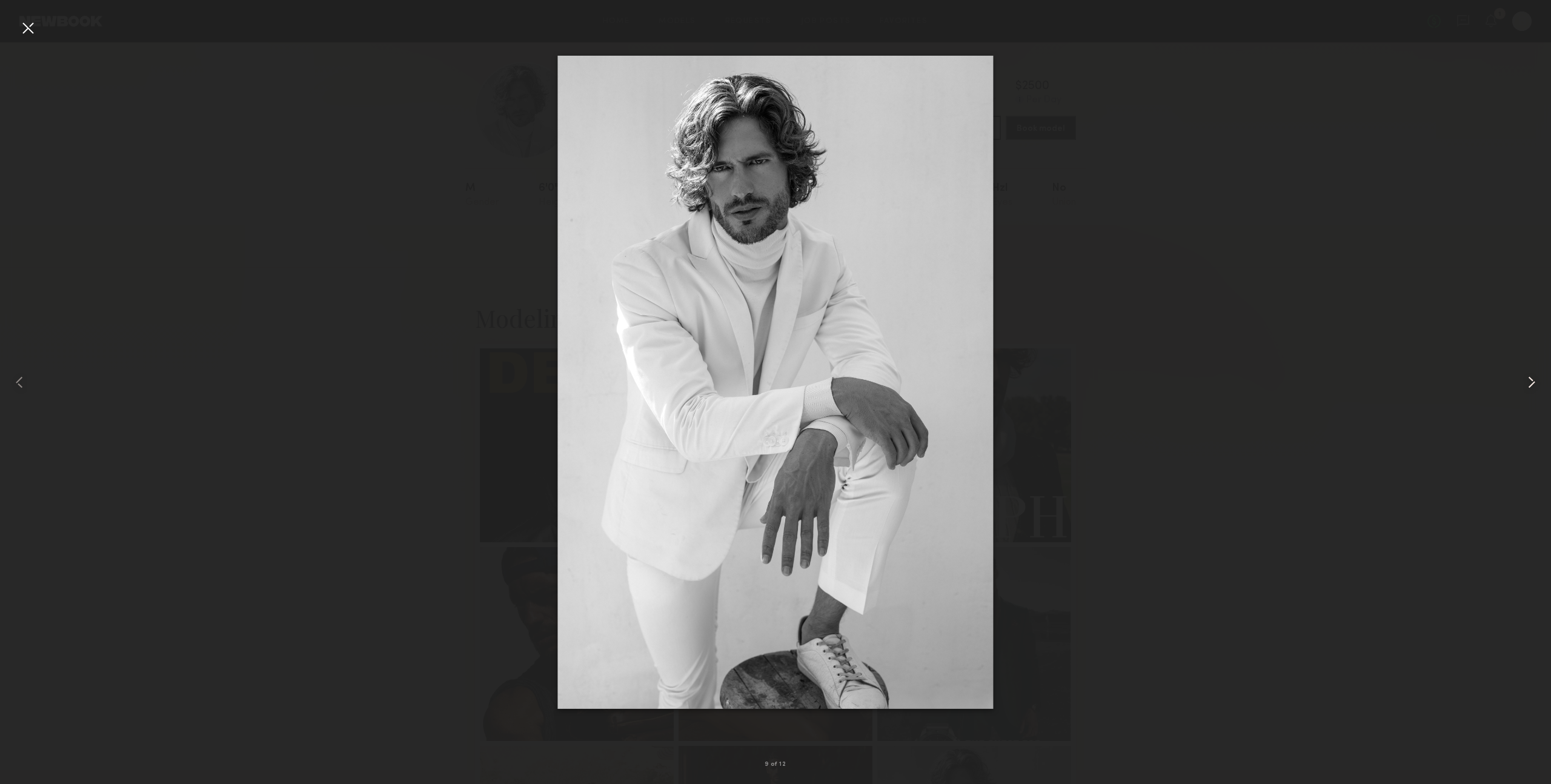
click at [1532, 382] on common-icon at bounding box center [1532, 382] width 20 height 20
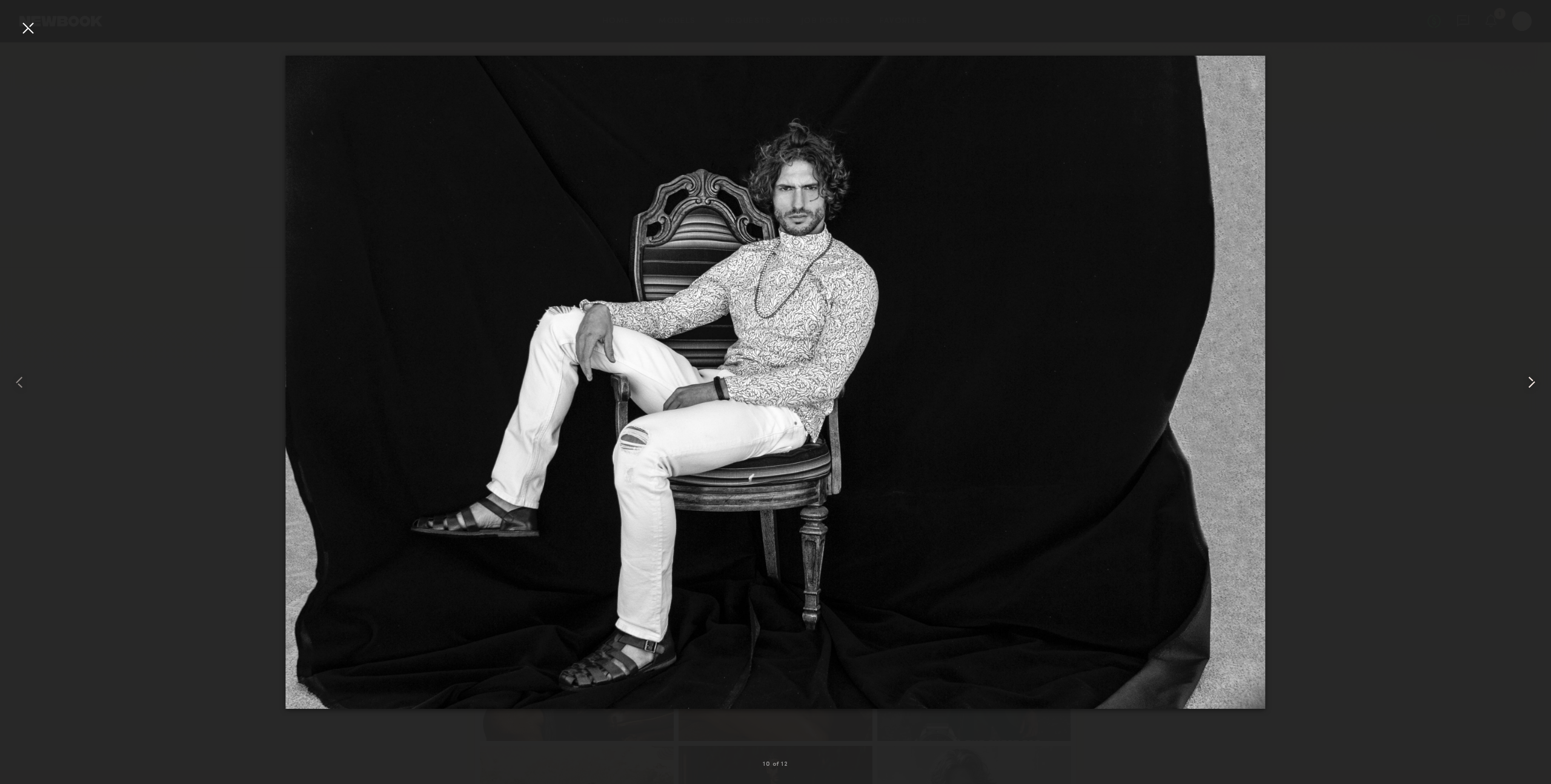
click at [1532, 382] on common-icon at bounding box center [1532, 382] width 20 height 20
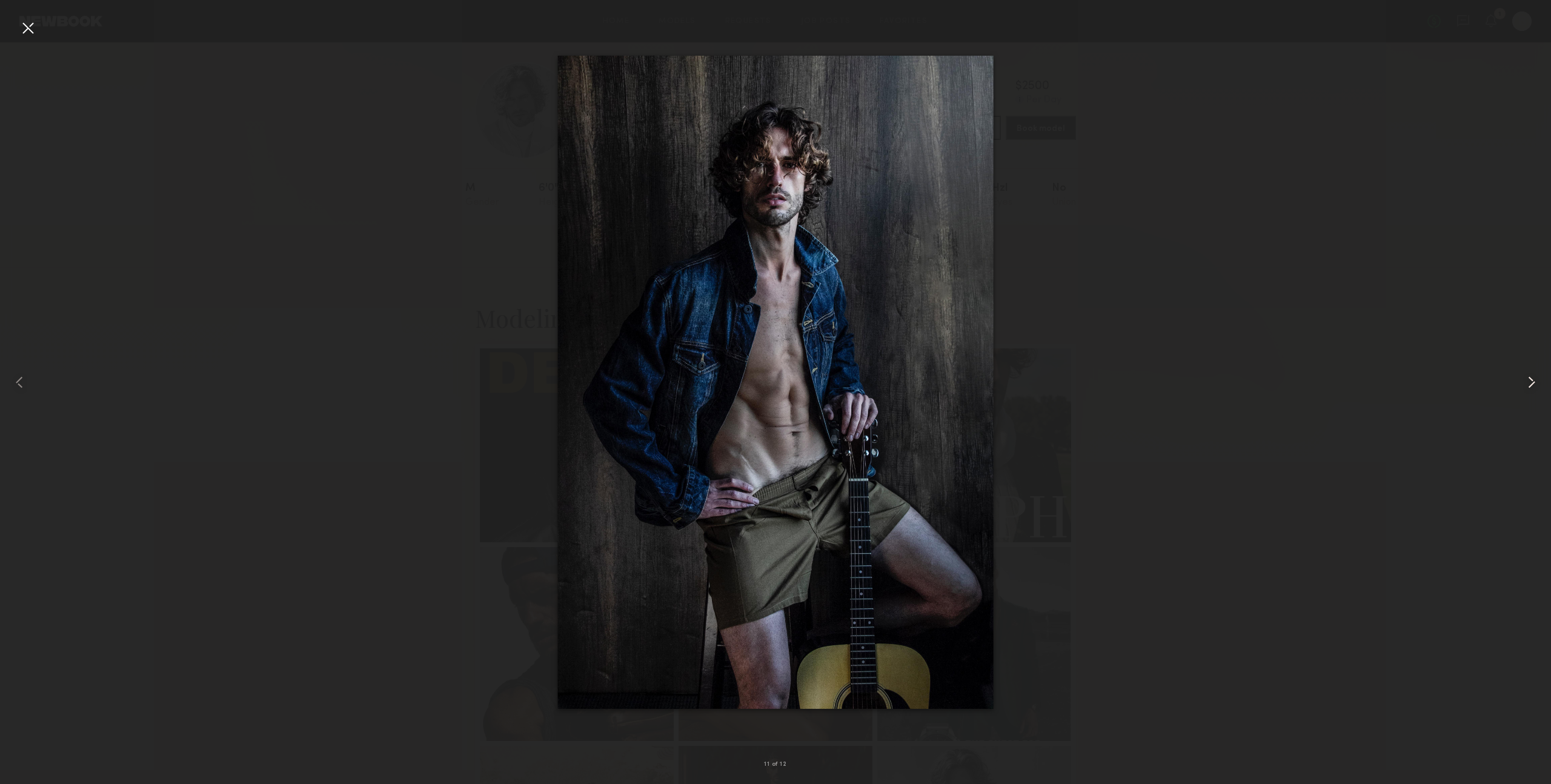
click at [1532, 382] on common-icon at bounding box center [1532, 382] width 20 height 20
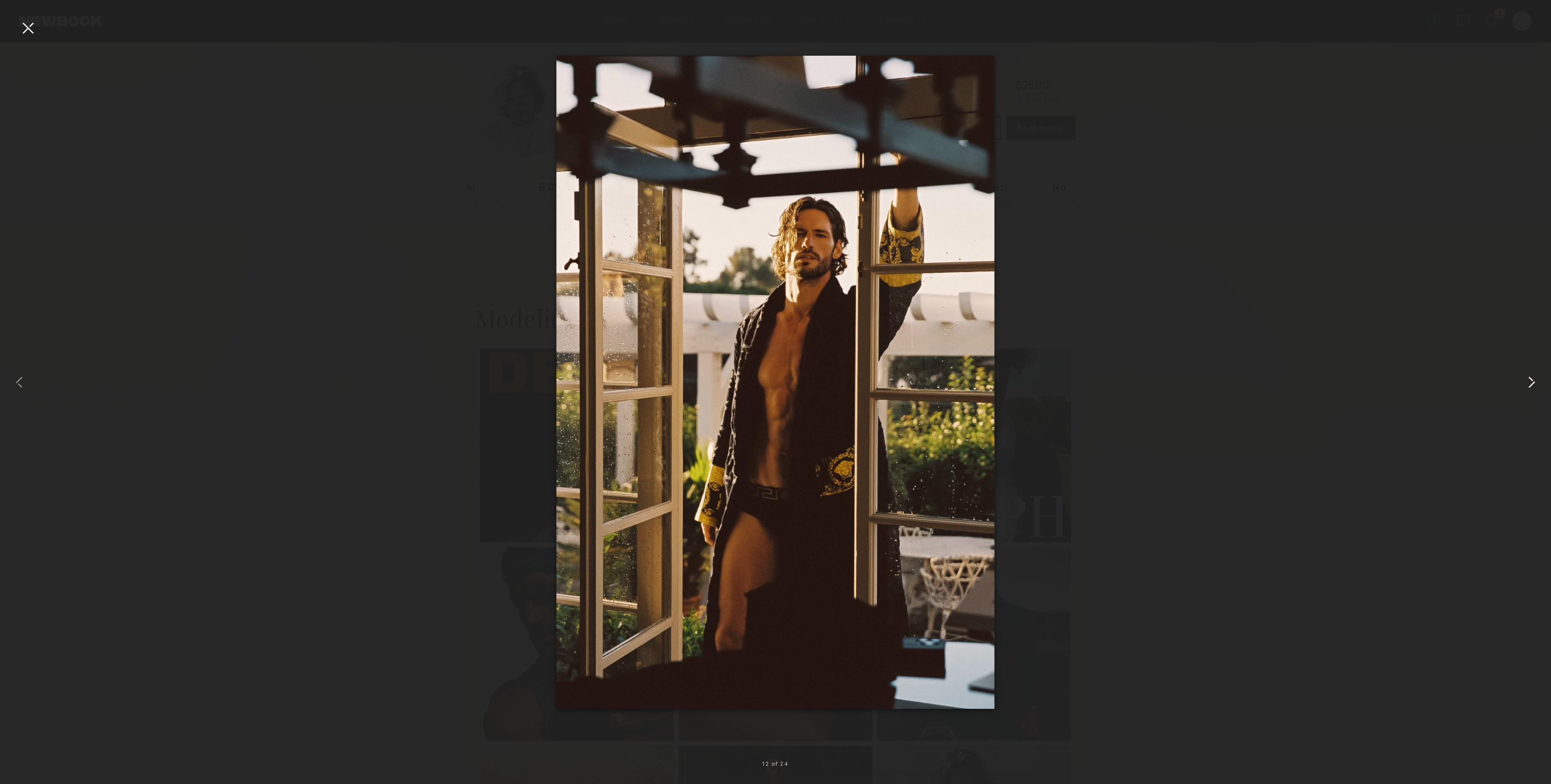
click at [1532, 382] on common-icon at bounding box center [1532, 382] width 20 height 20
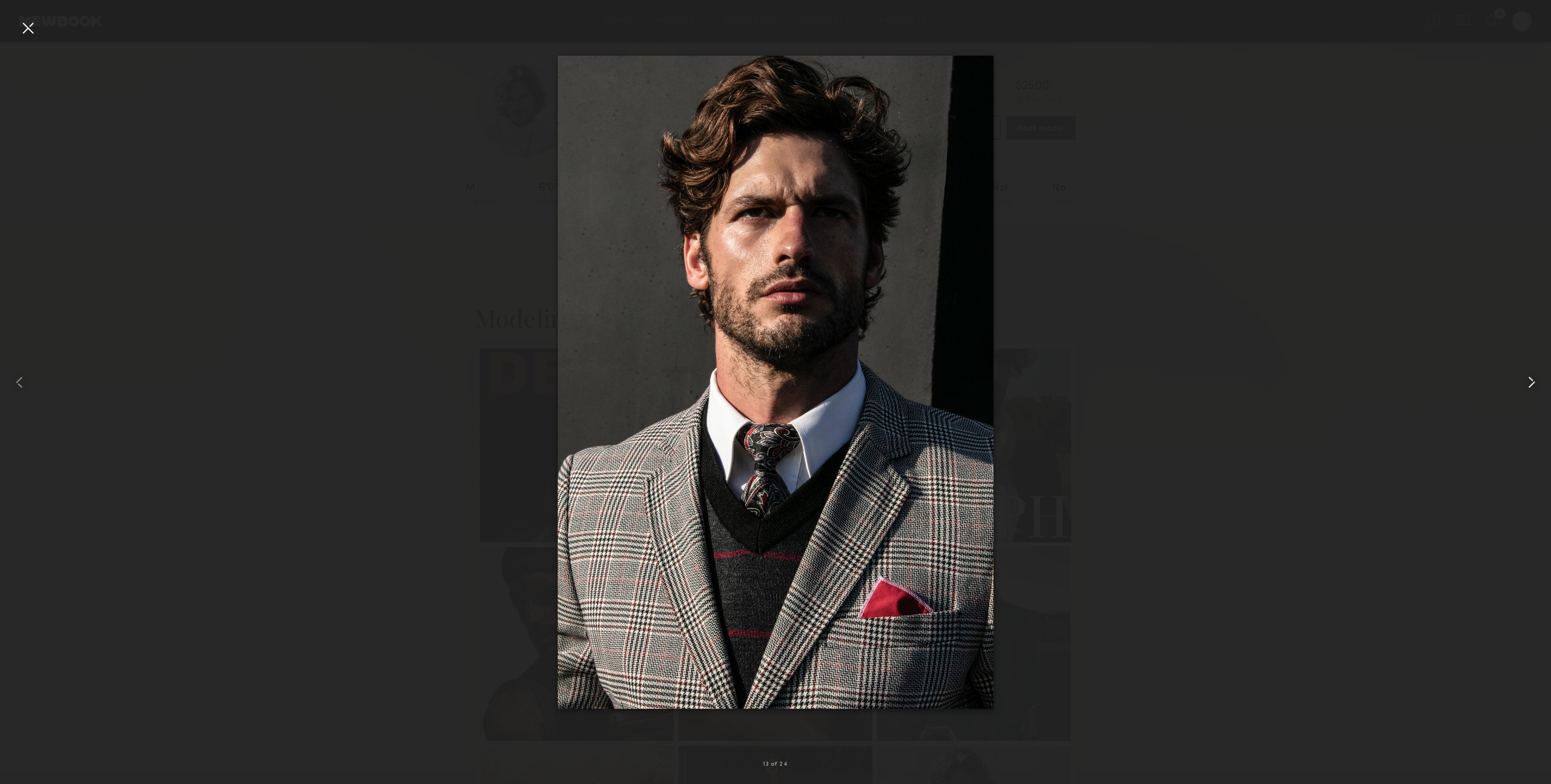
click at [1532, 382] on common-icon at bounding box center [1532, 382] width 20 height 20
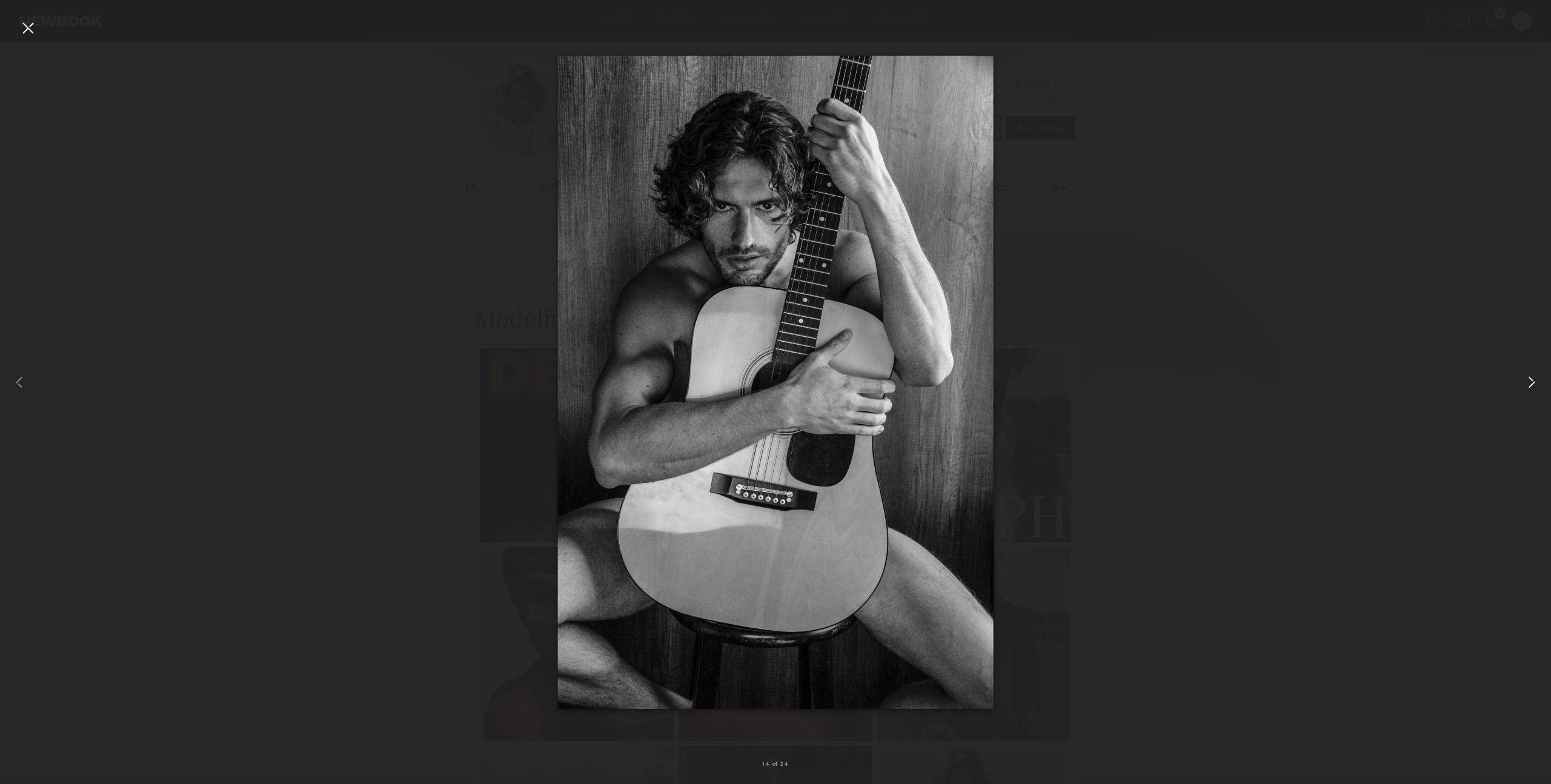
click at [1532, 382] on common-icon at bounding box center [1532, 382] width 20 height 20
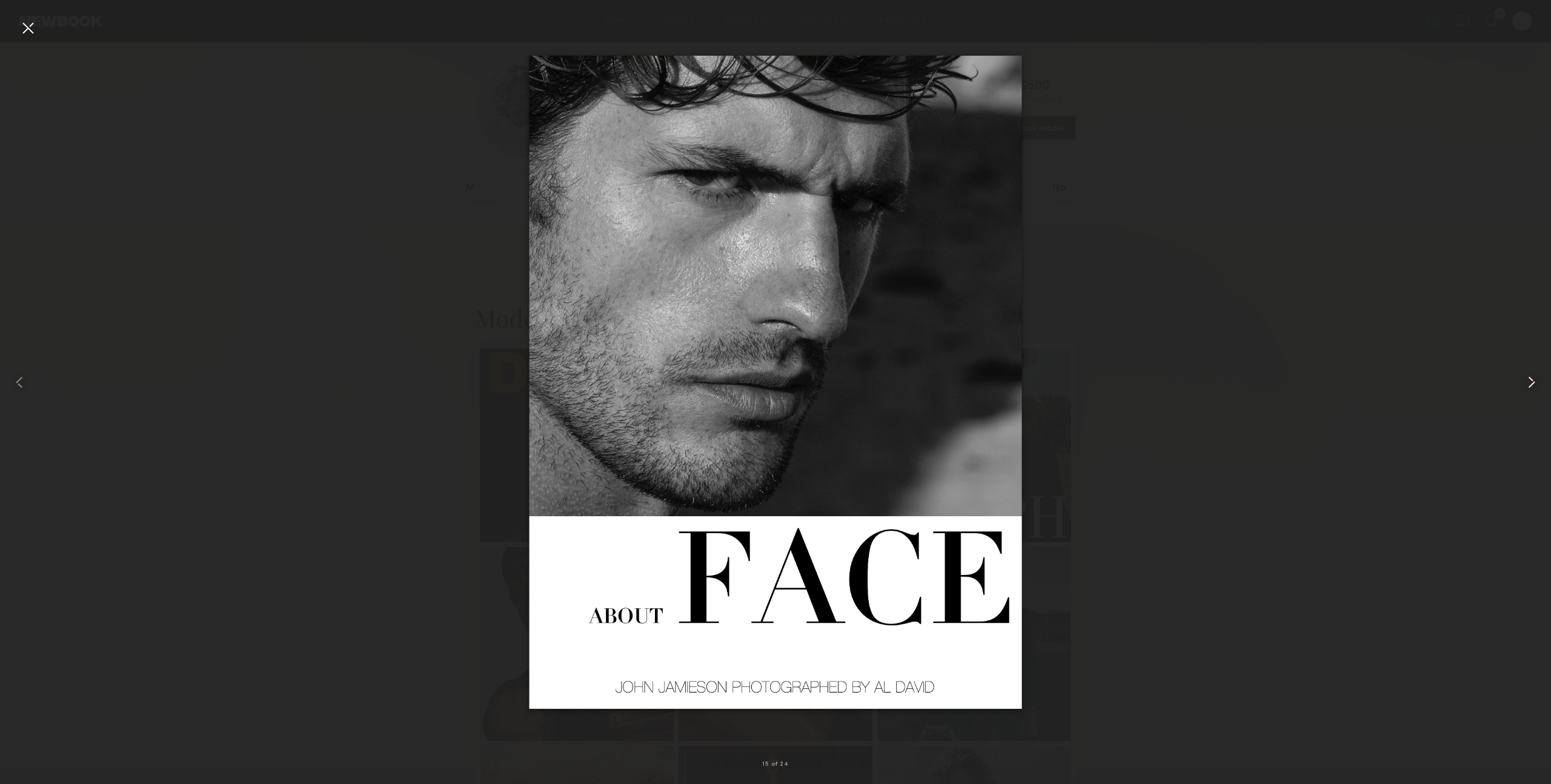
click at [1525, 383] on common-icon at bounding box center [1532, 382] width 20 height 20
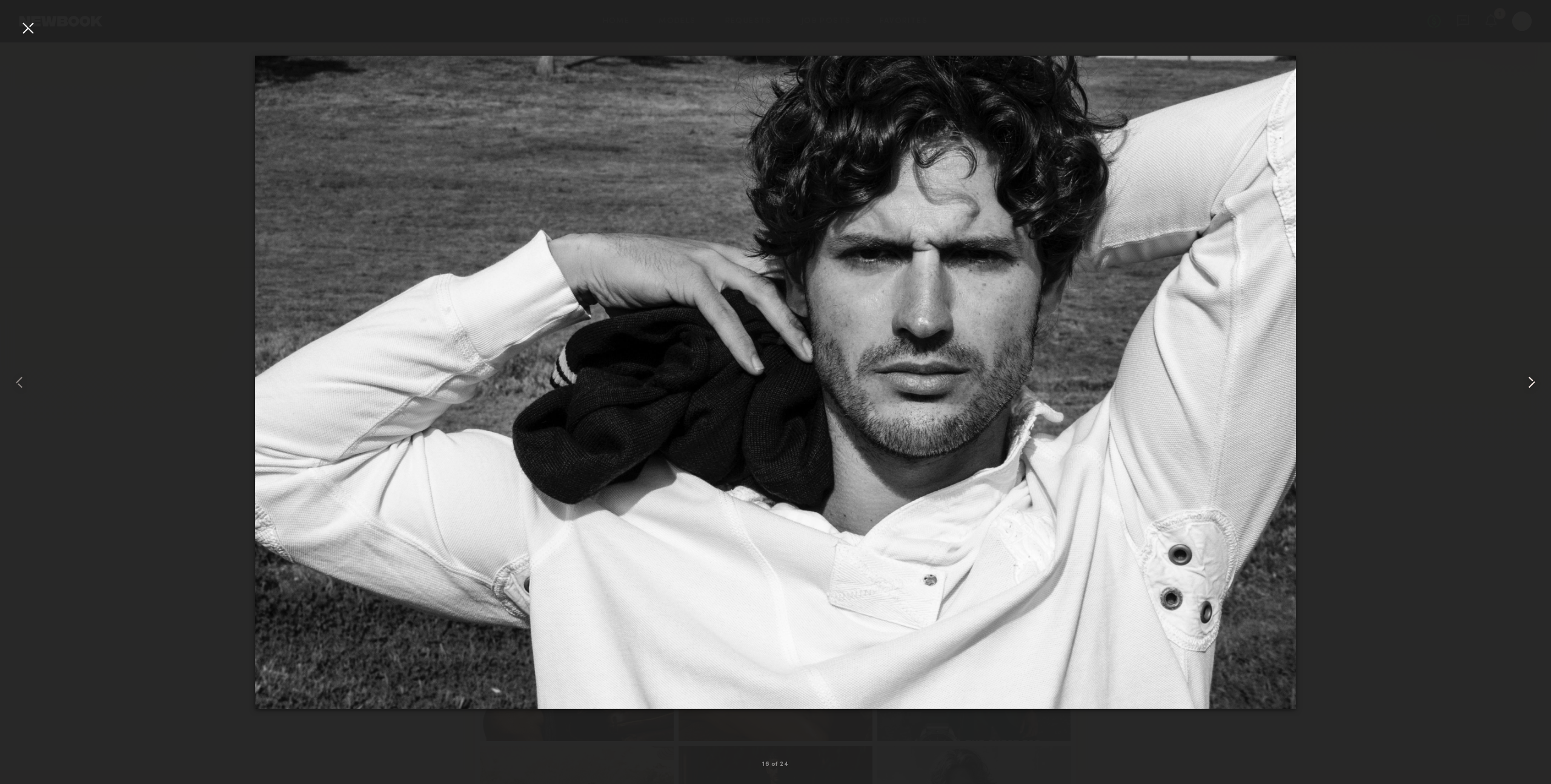
click at [1525, 383] on common-icon at bounding box center [1532, 382] width 20 height 20
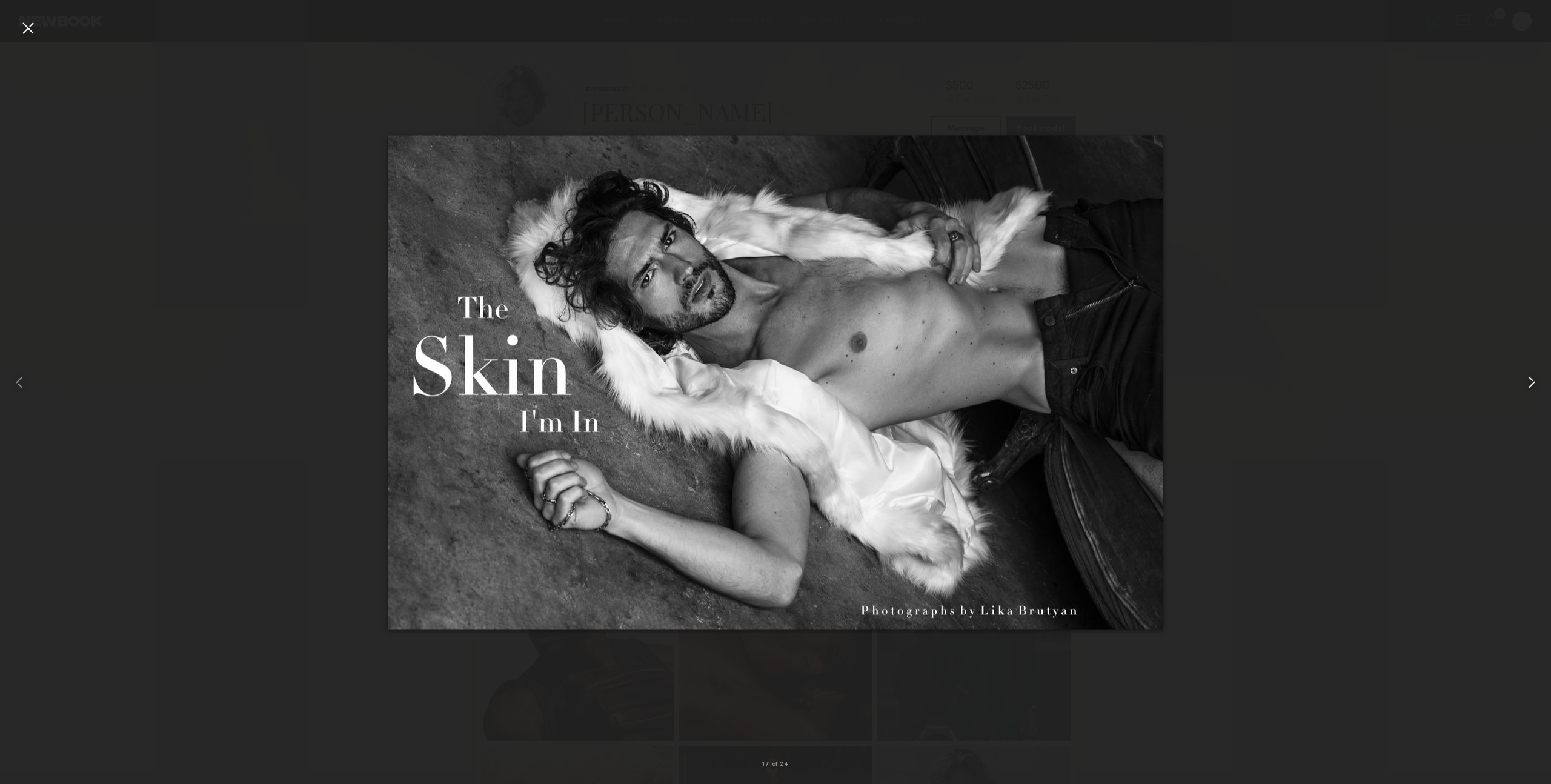
click at [1525, 383] on common-icon at bounding box center [1532, 382] width 20 height 20
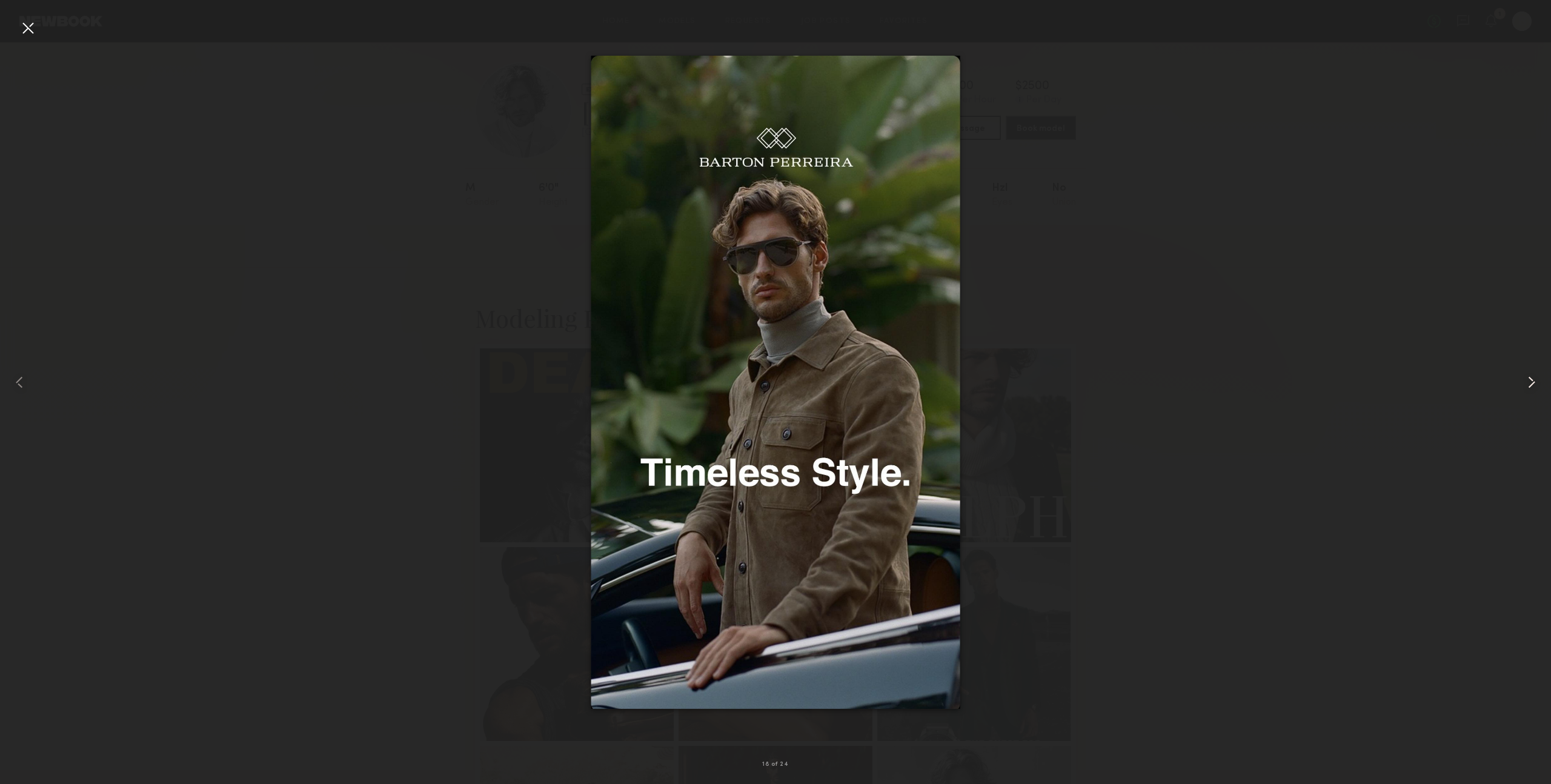
click at [1525, 383] on common-icon at bounding box center [1532, 382] width 20 height 20
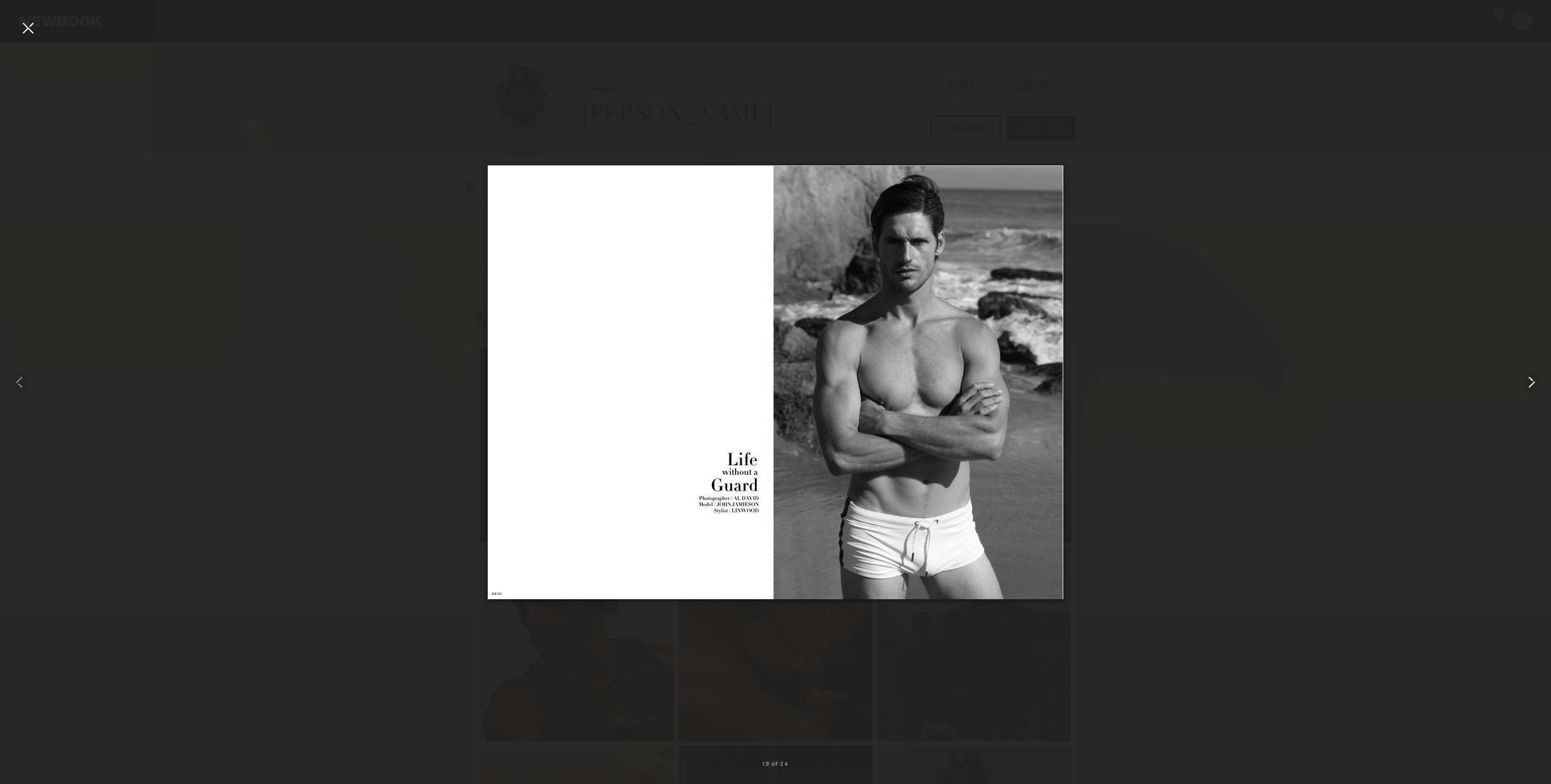
click at [1525, 383] on common-icon at bounding box center [1532, 382] width 20 height 20
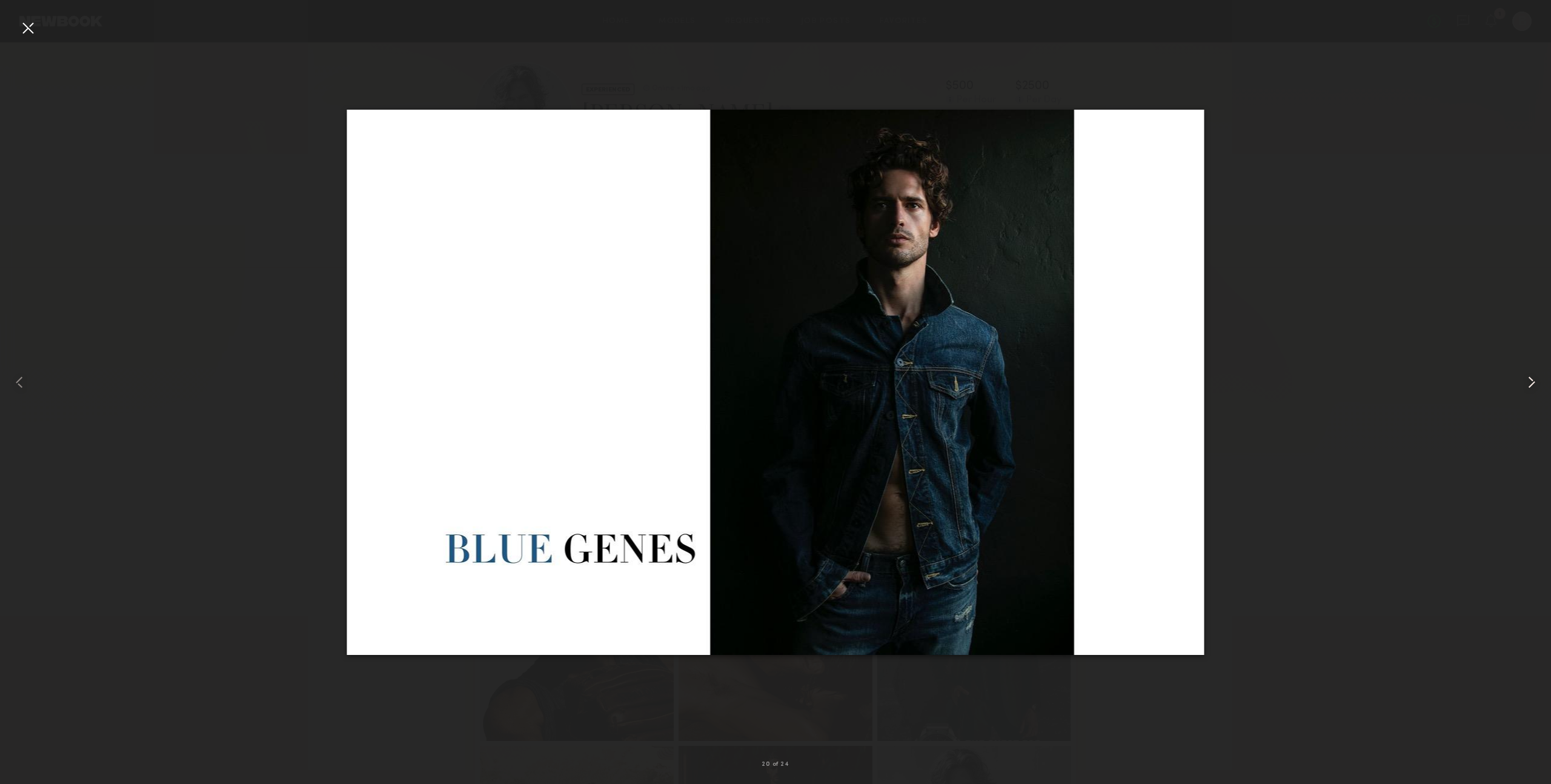
click at [1525, 383] on common-icon at bounding box center [1532, 382] width 20 height 20
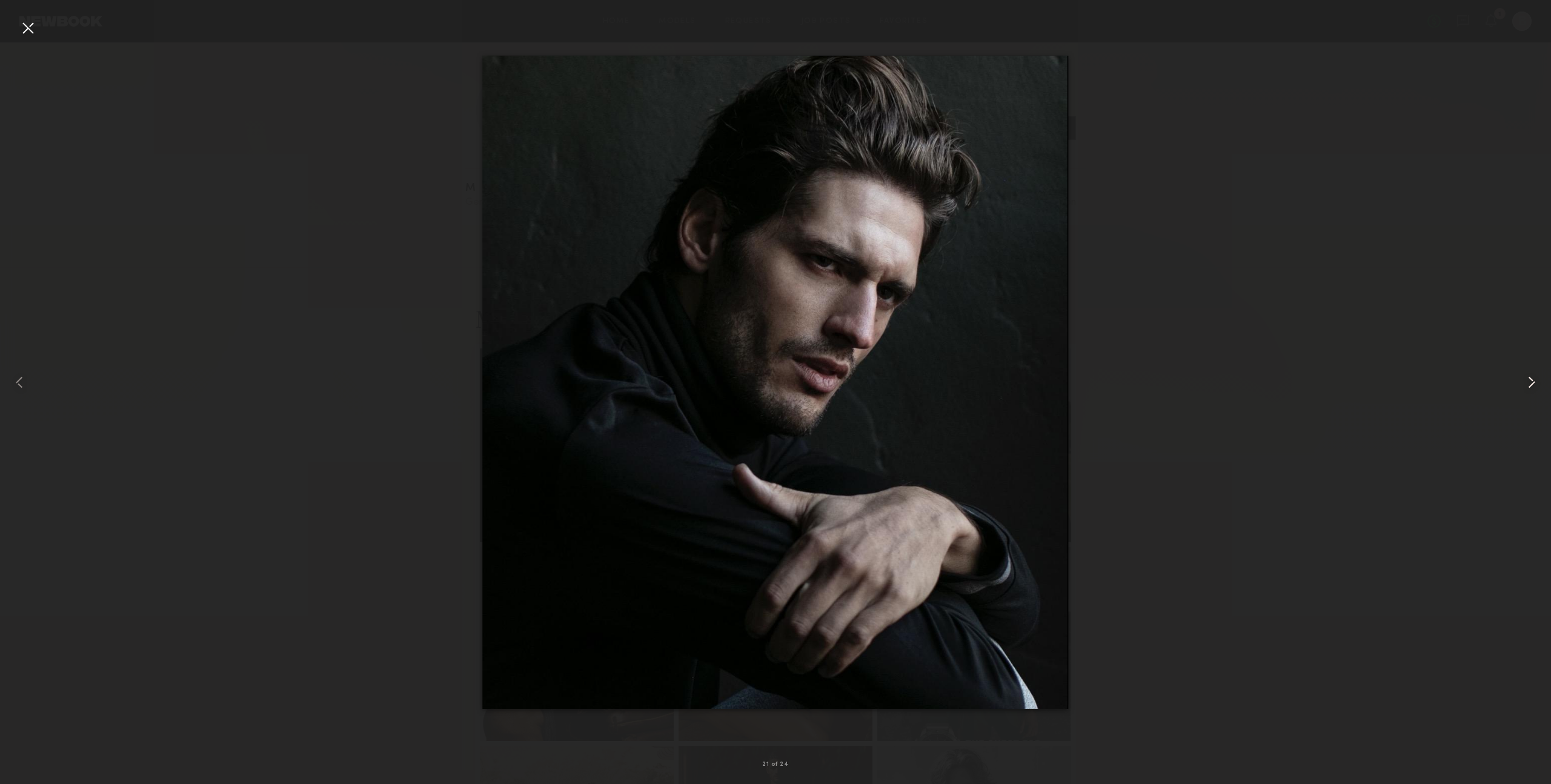
click at [1525, 383] on common-icon at bounding box center [1532, 382] width 20 height 20
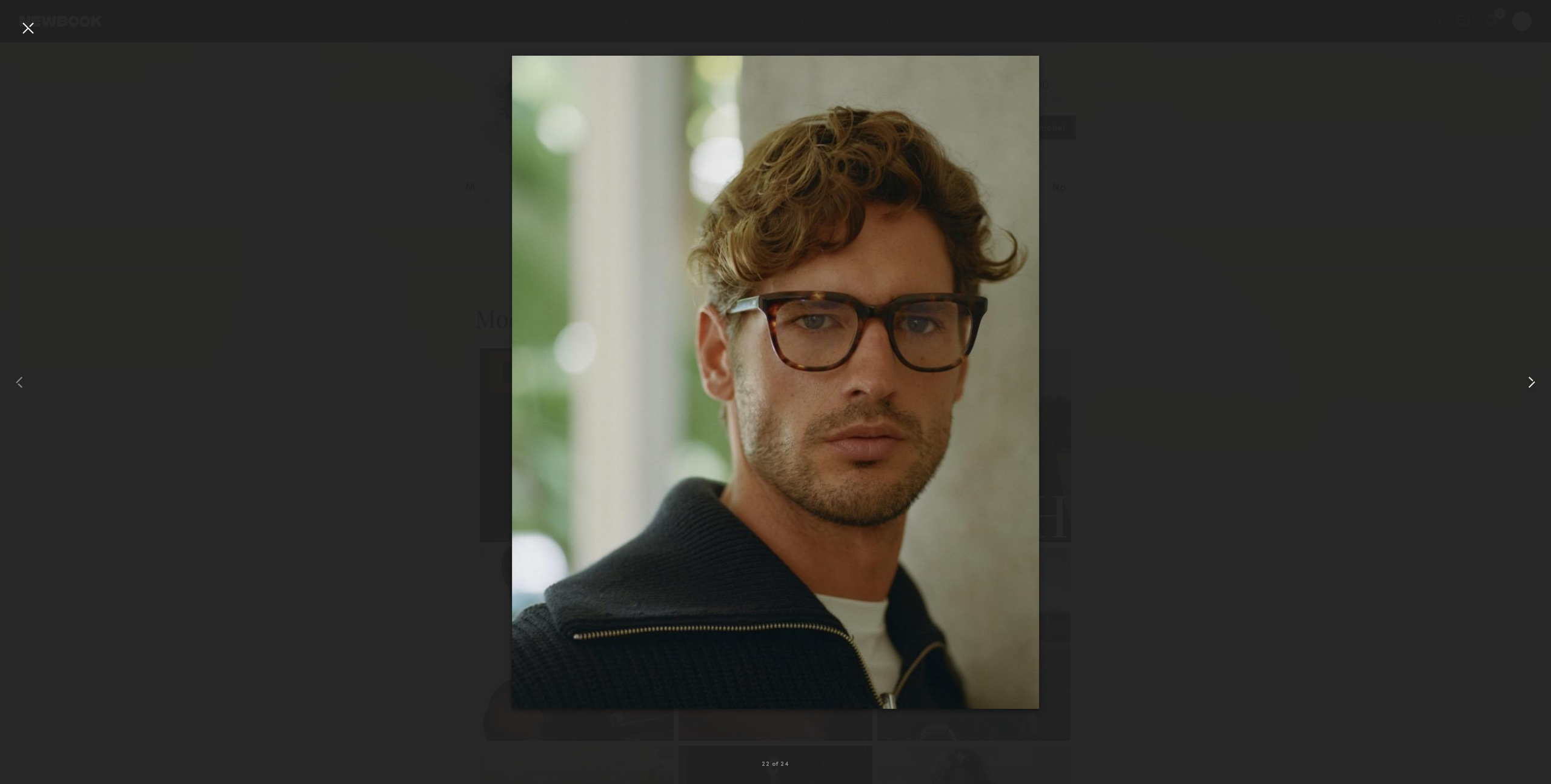
click at [1525, 383] on common-icon at bounding box center [1532, 382] width 20 height 20
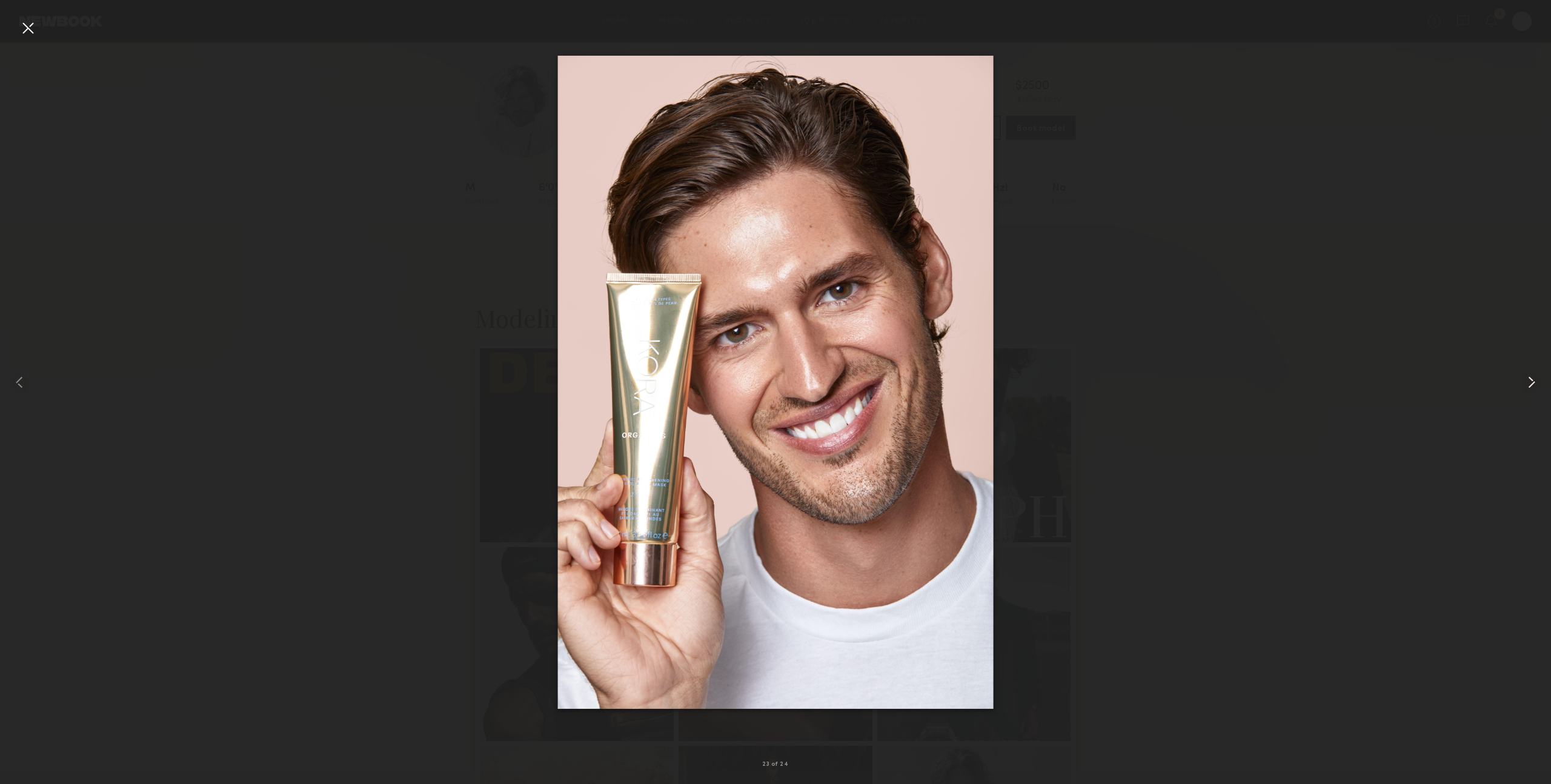
click at [1525, 383] on common-icon at bounding box center [1532, 382] width 20 height 20
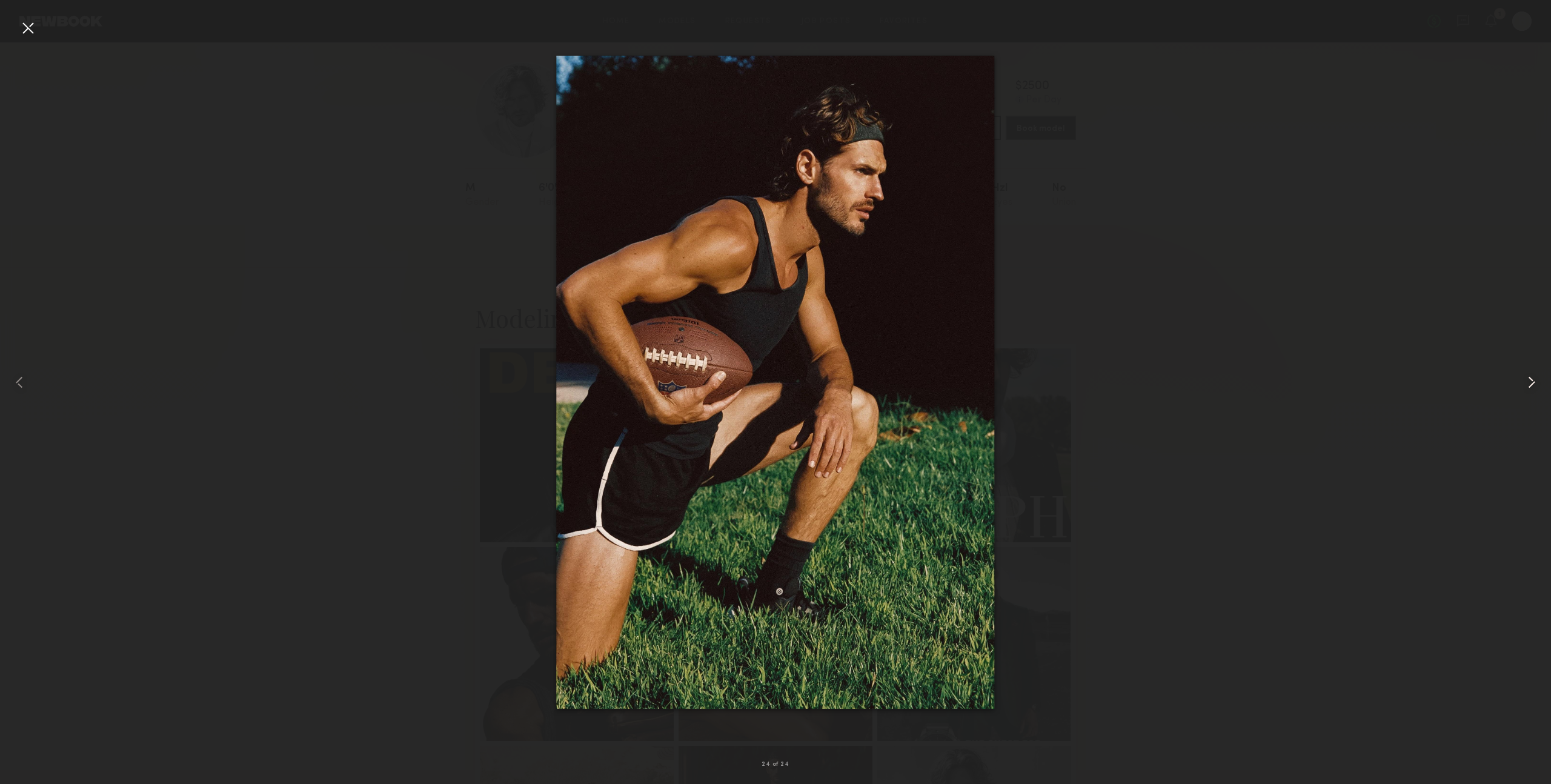
click at [1525, 383] on common-icon at bounding box center [1532, 382] width 20 height 20
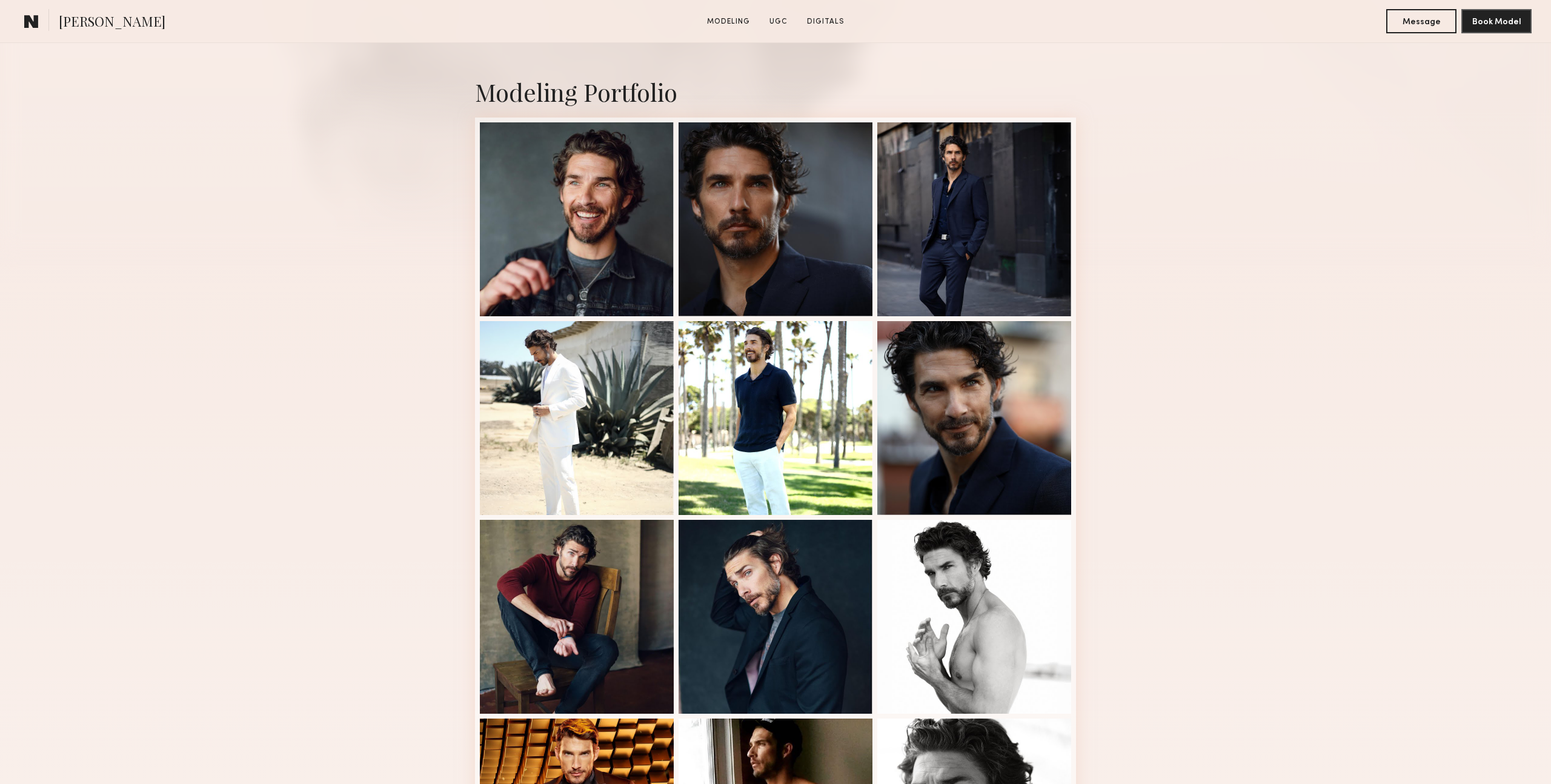
scroll to position [238, 0]
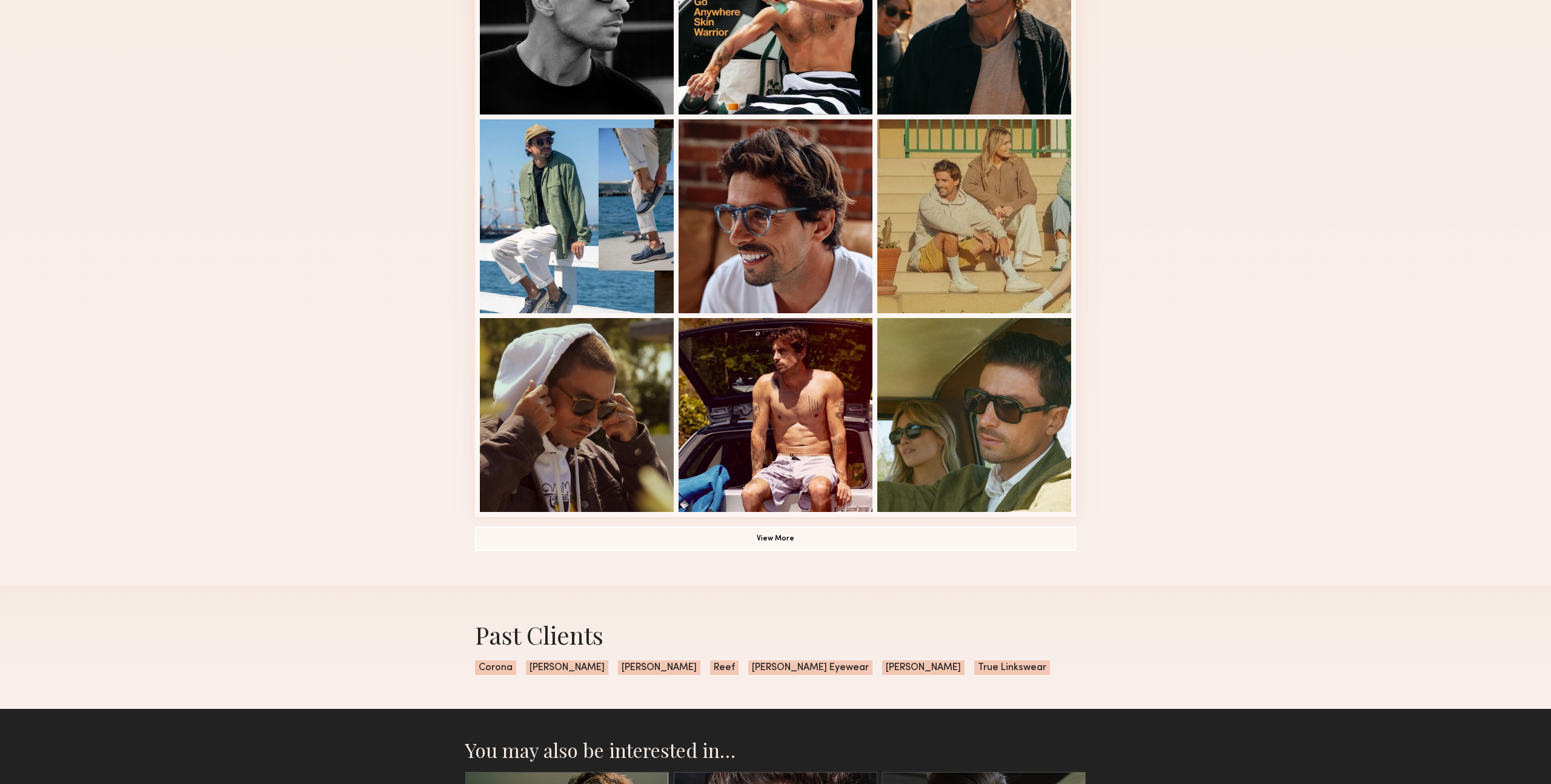
scroll to position [595, 0]
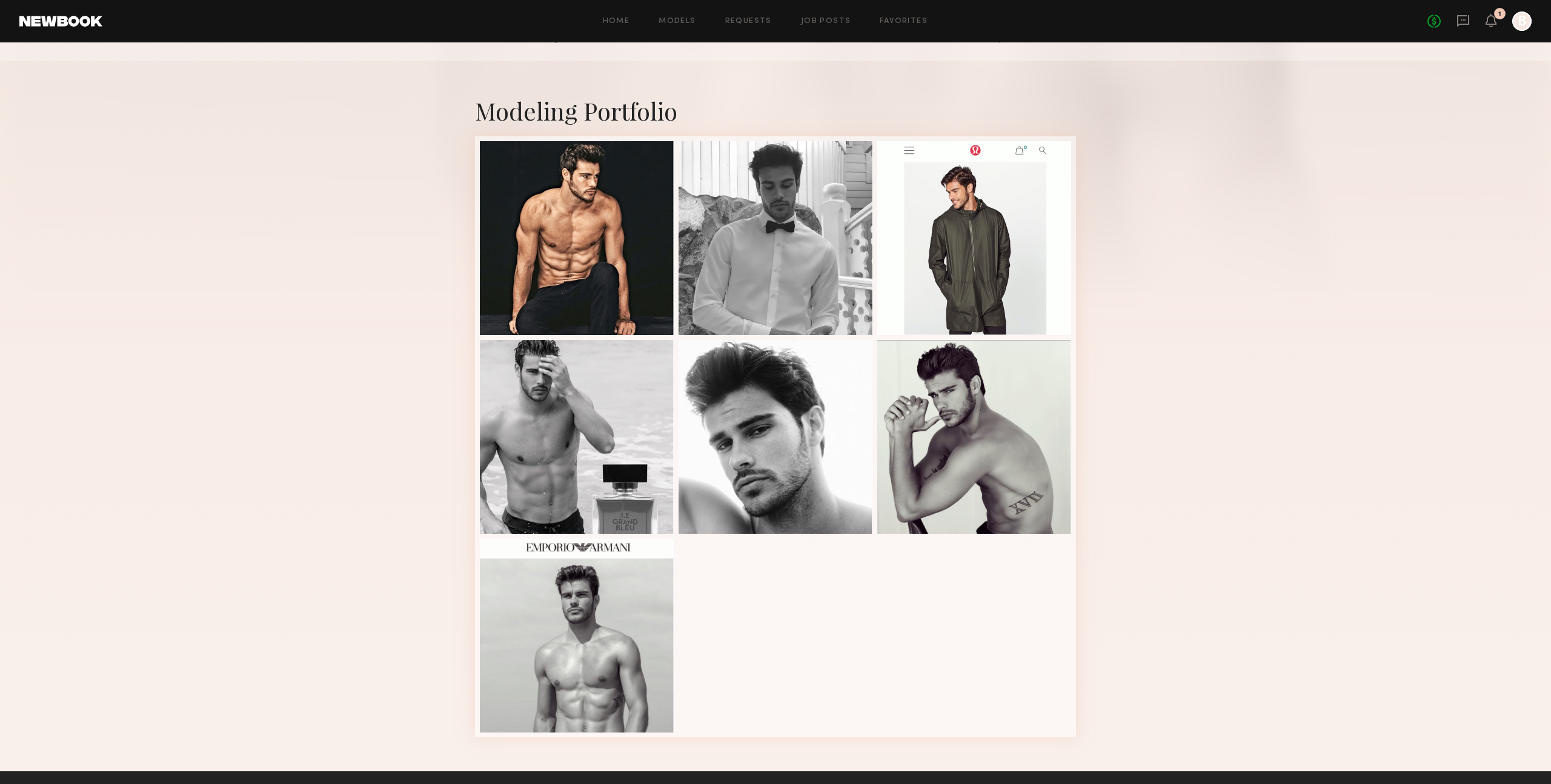
scroll to position [175, 0]
